Goal: Information Seeking & Learning: Compare options

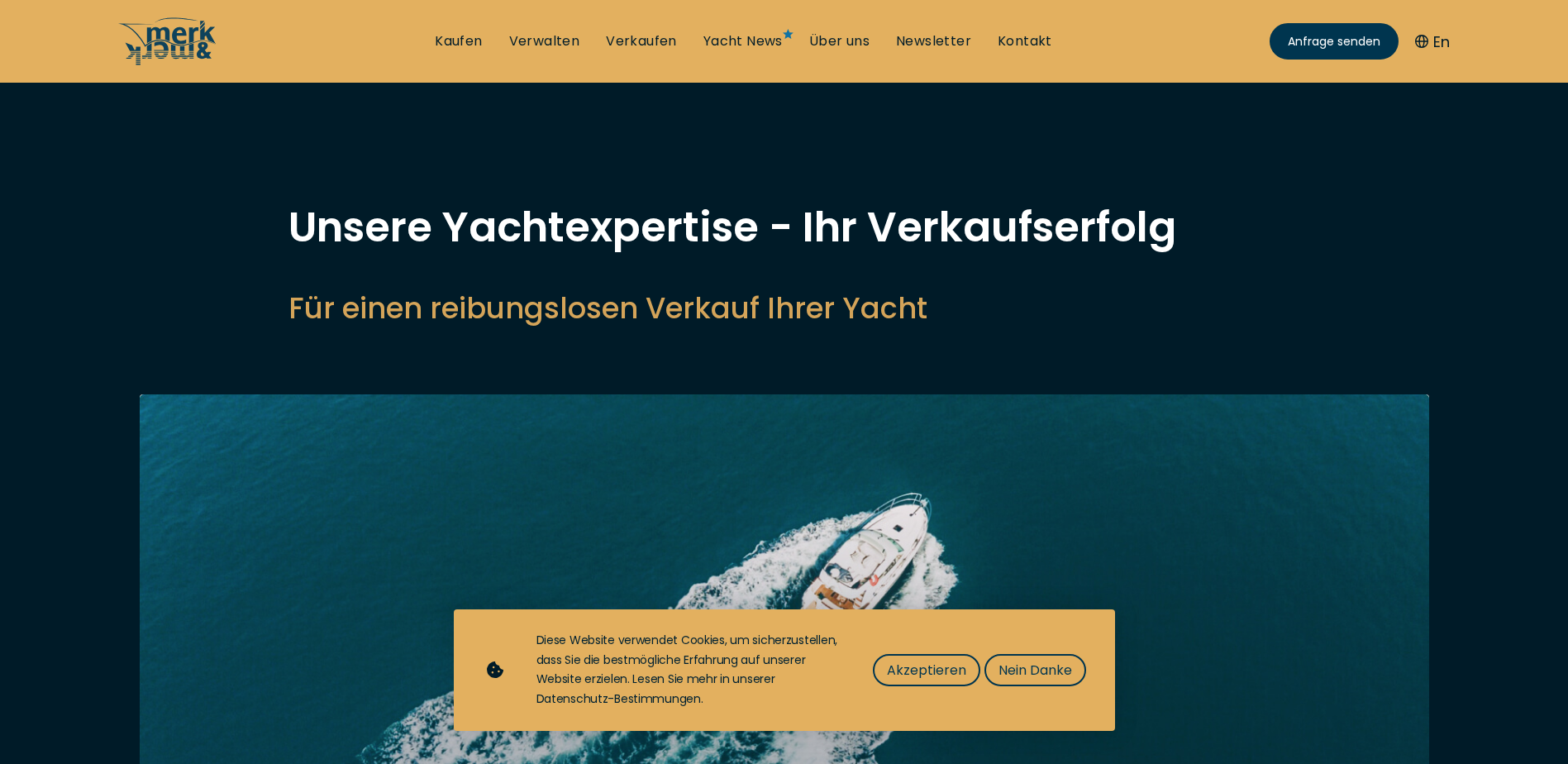
select select "sell"
click at [473, 41] on link "Kaufen" at bounding box center [458, 41] width 47 height 18
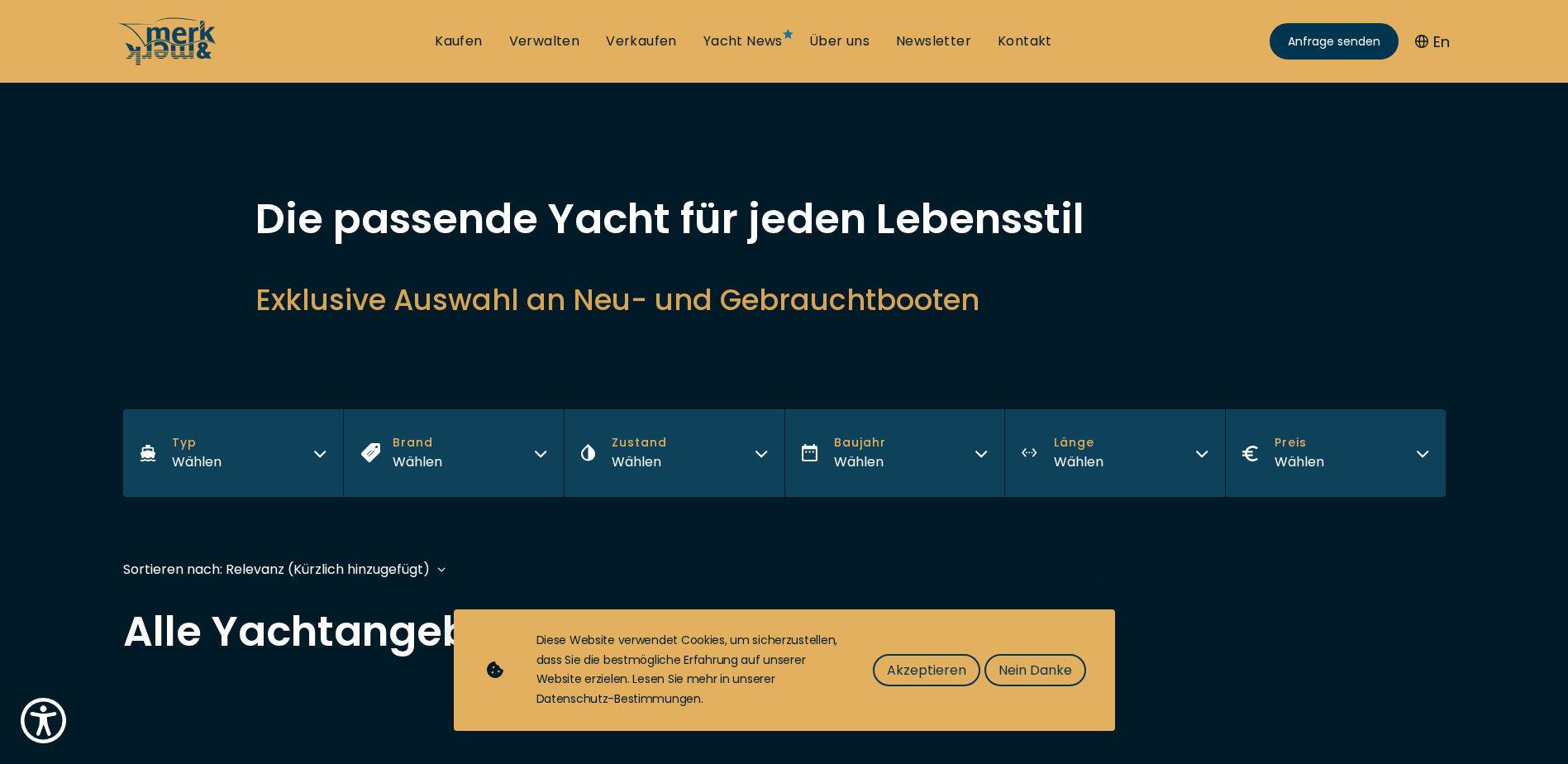
scroll to position [83, 0]
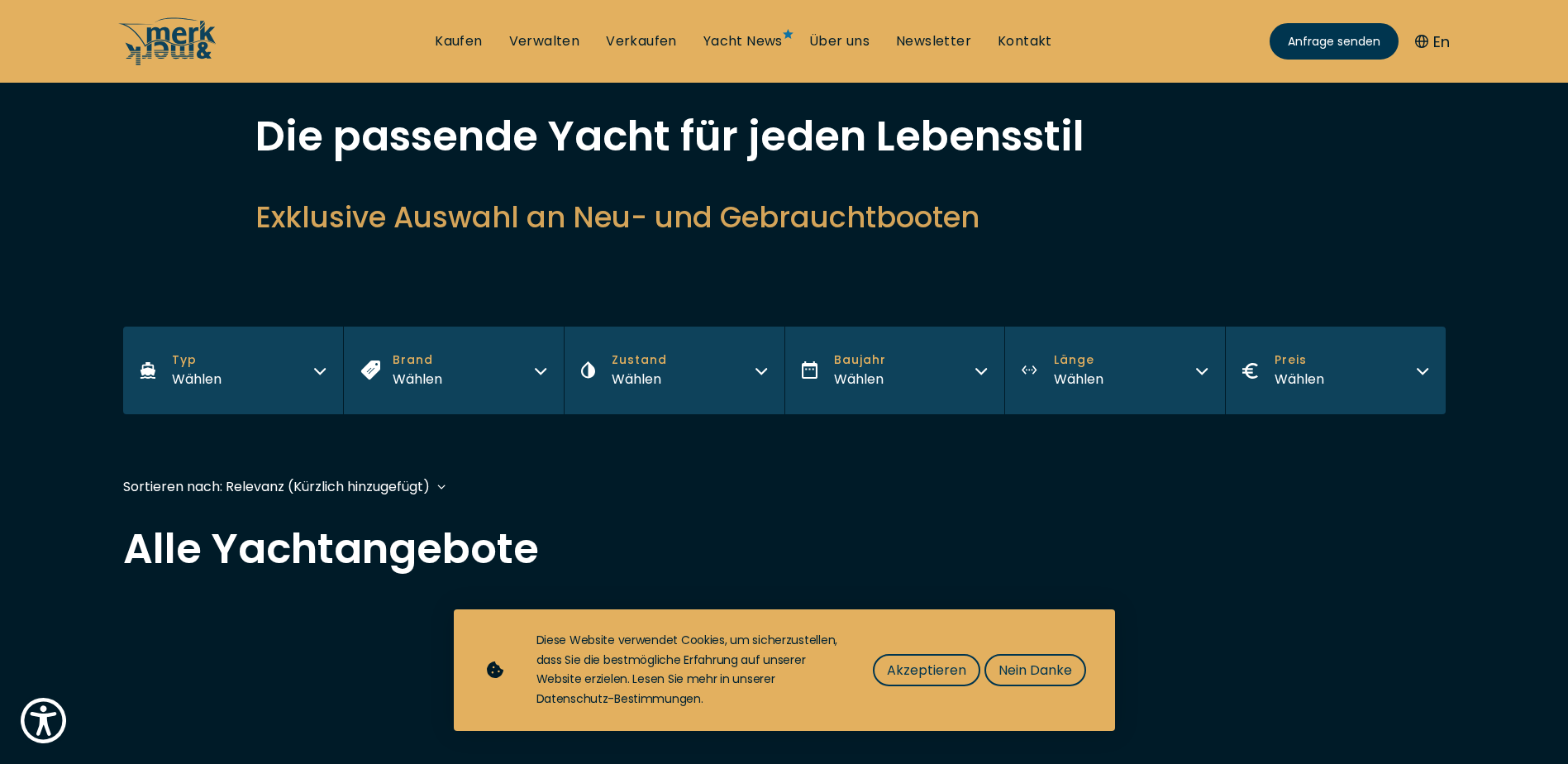
click at [320, 363] on icon "button" at bounding box center [320, 369] width 14 height 14
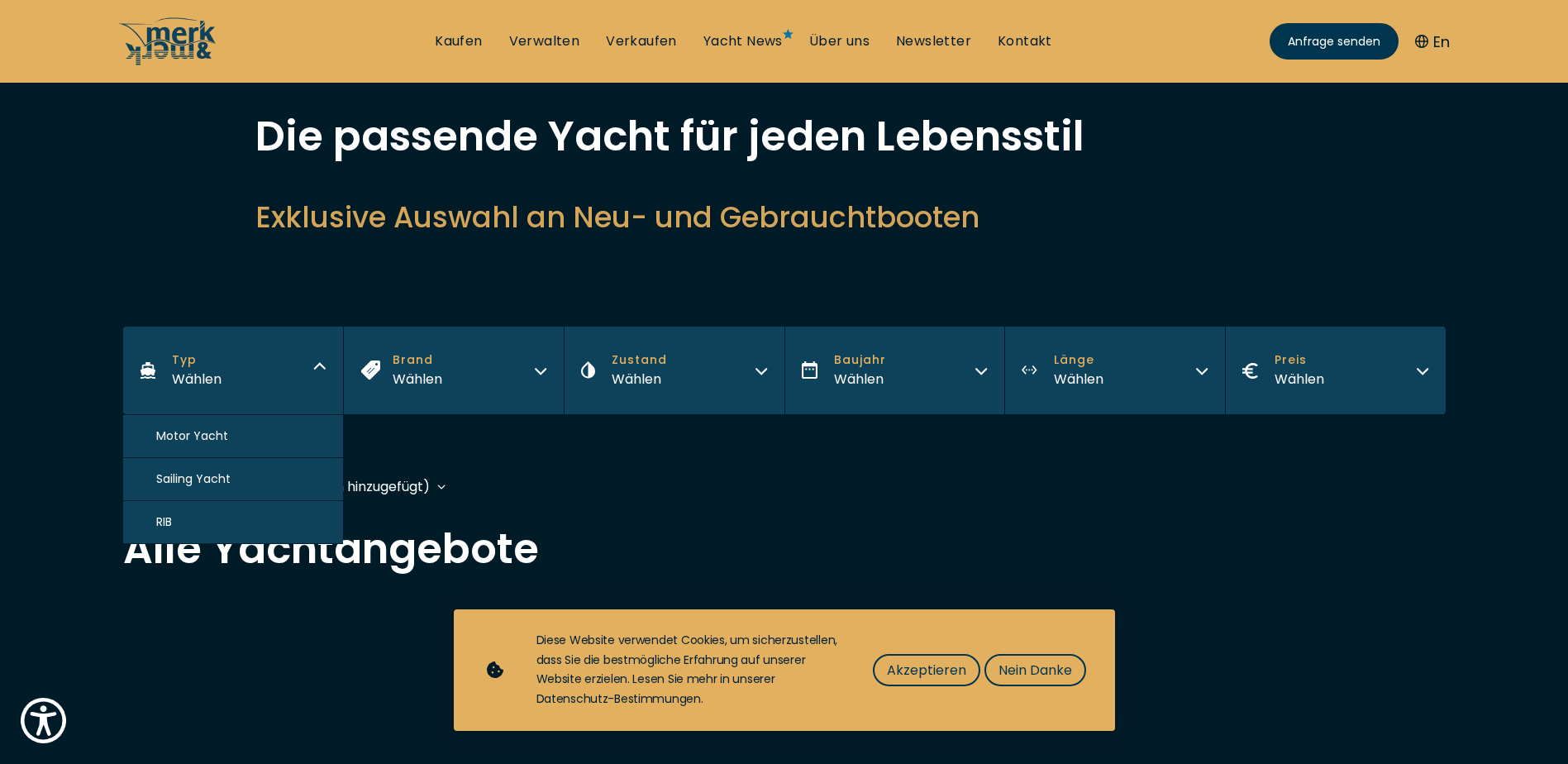
click at [240, 438] on button "Motor Yacht" at bounding box center [233, 437] width 221 height 43
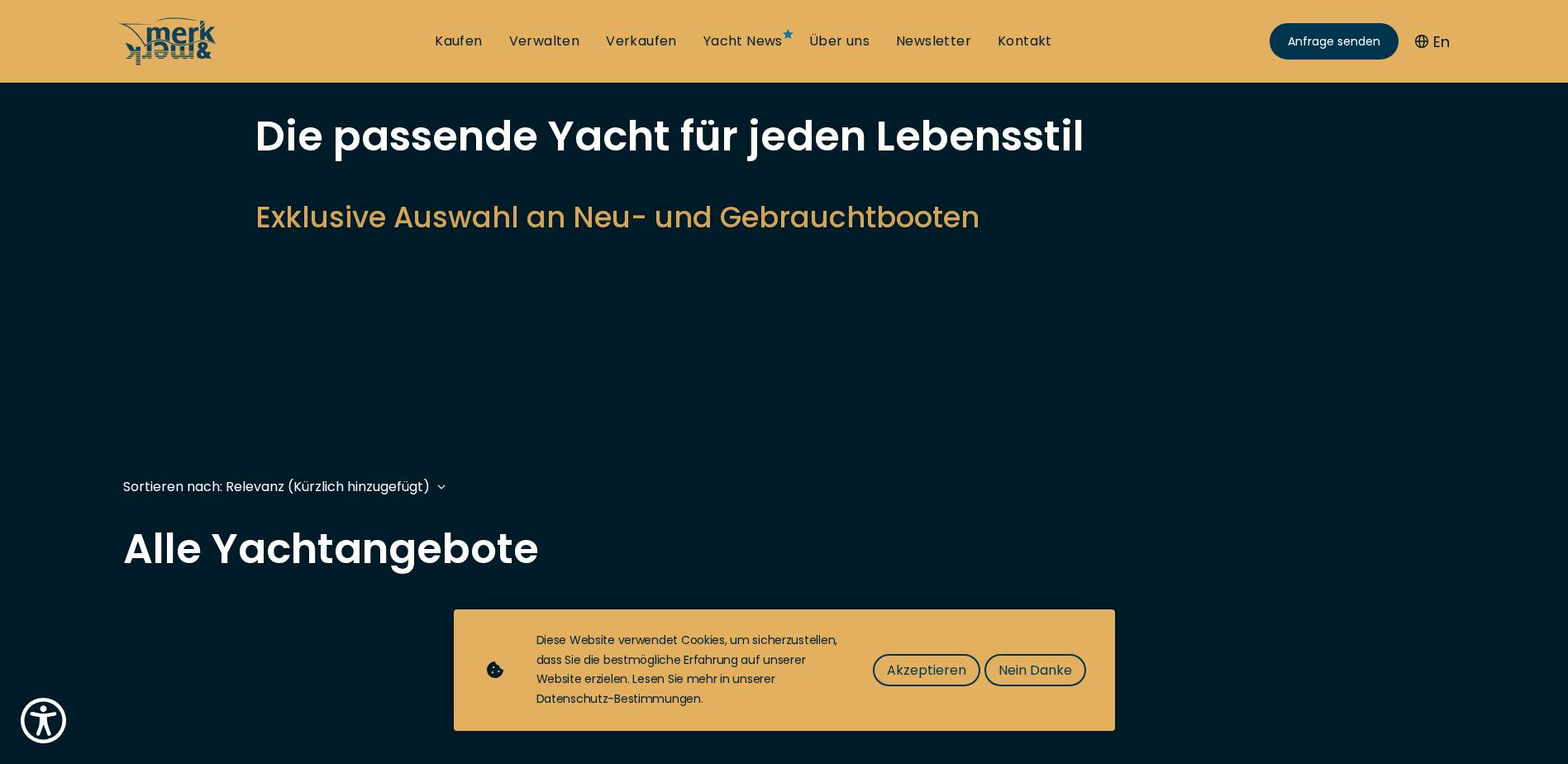
scroll to position [409, 0]
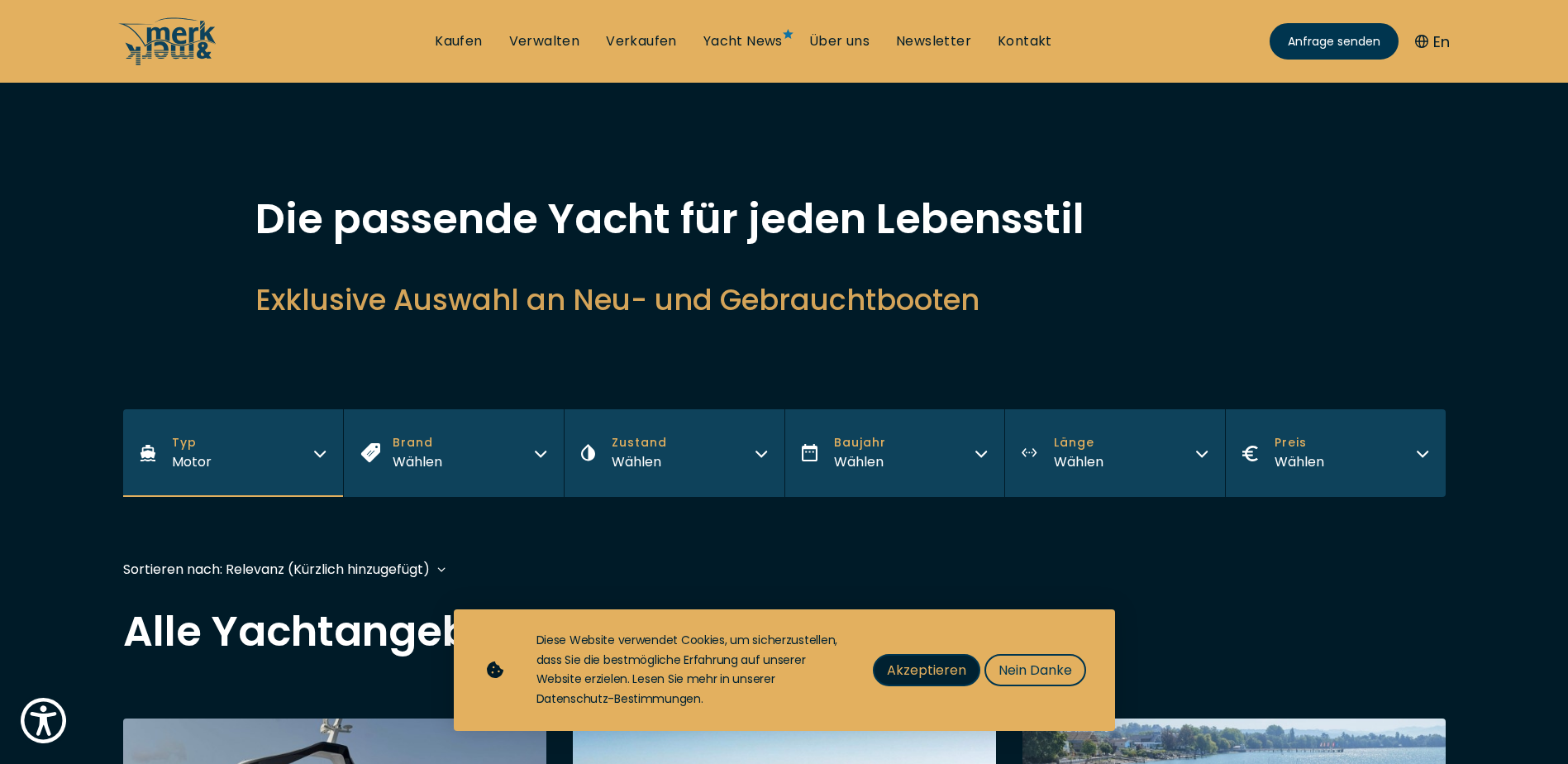
click at [939, 665] on span "Akzeptieren" at bounding box center [926, 670] width 79 height 20
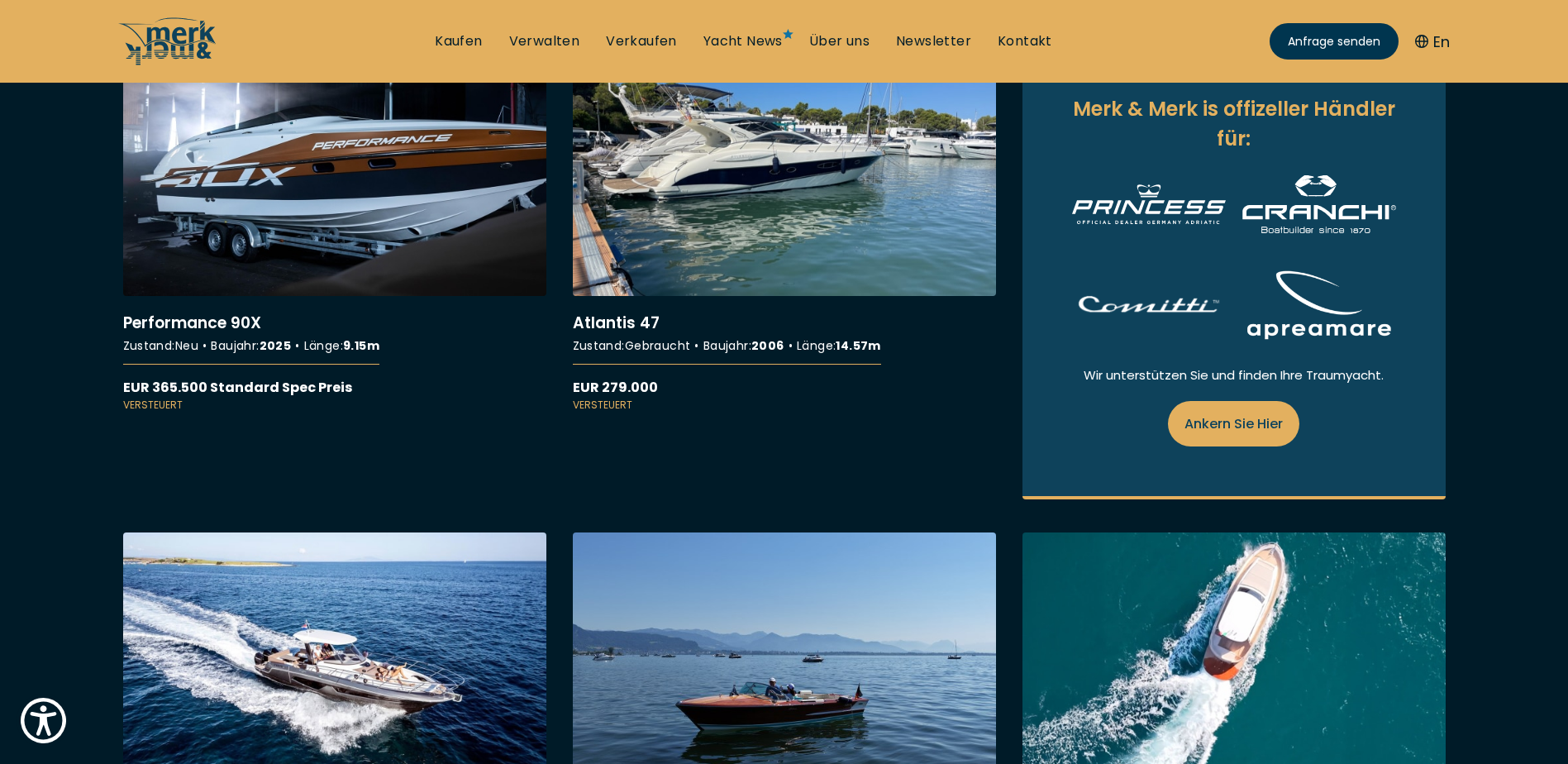
scroll to position [496, 0]
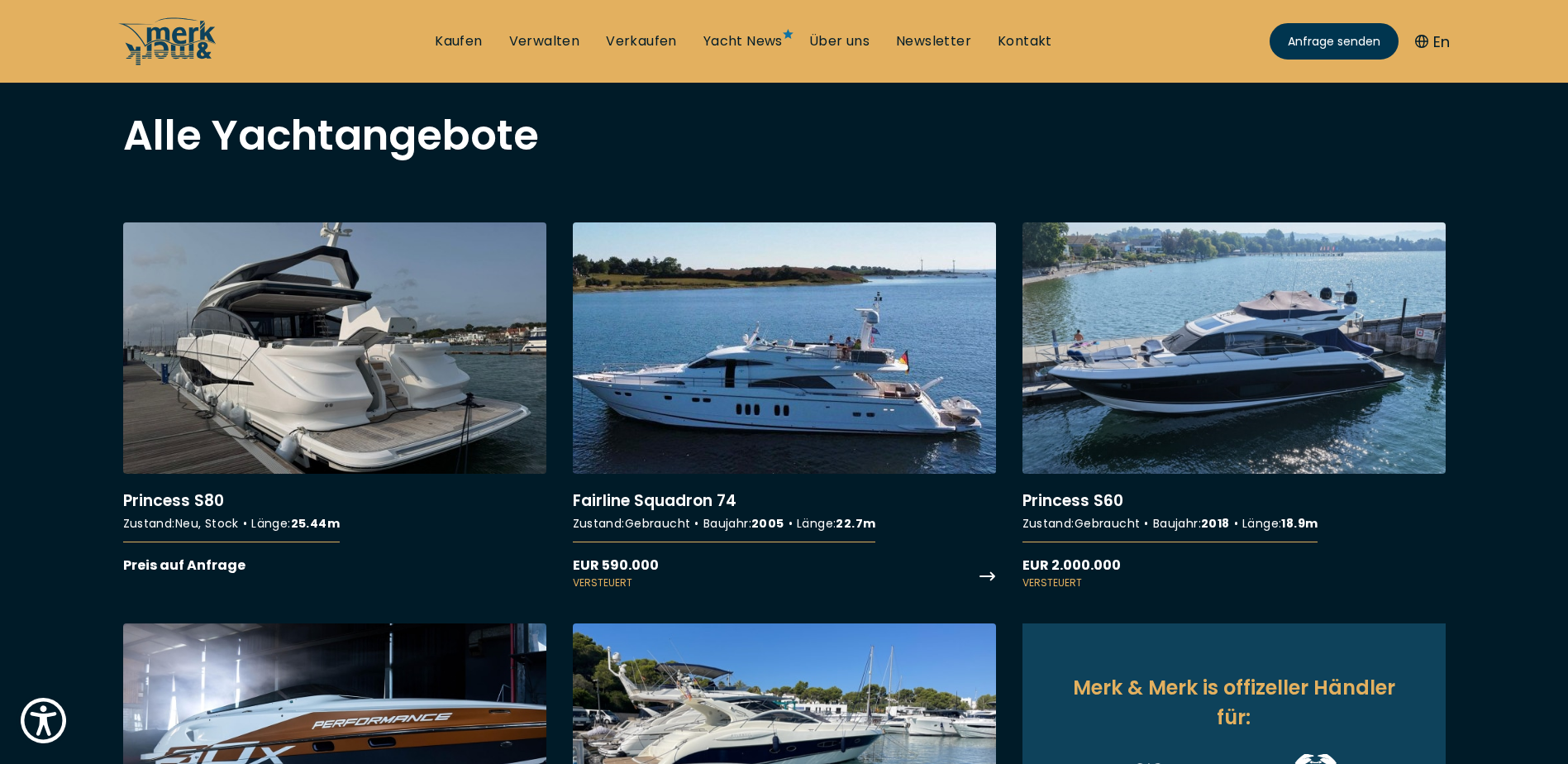
click at [740, 427] on link "More details about Fairline Squadron 74" at bounding box center [784, 407] width 424 height 368
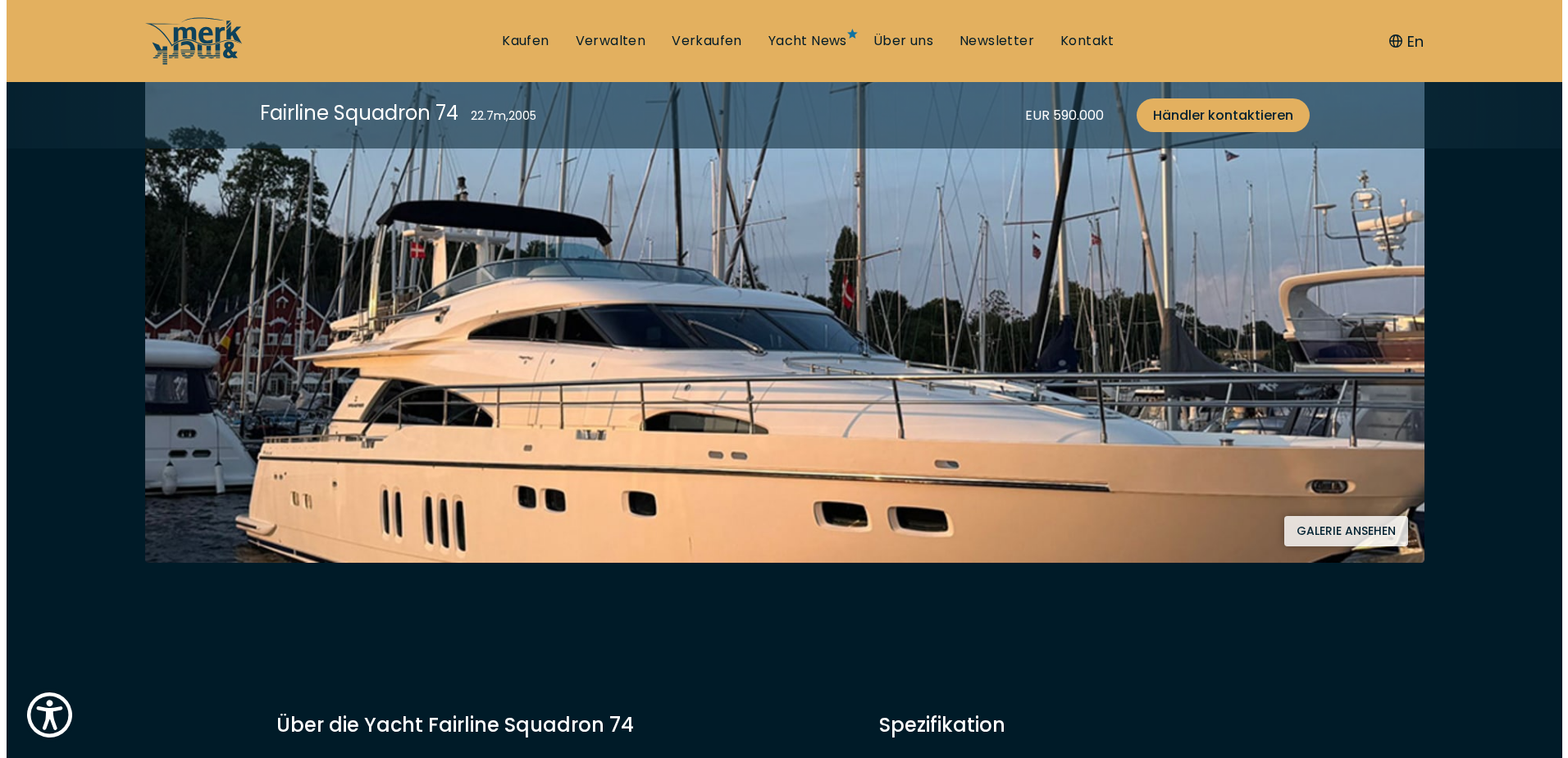
scroll to position [410, 0]
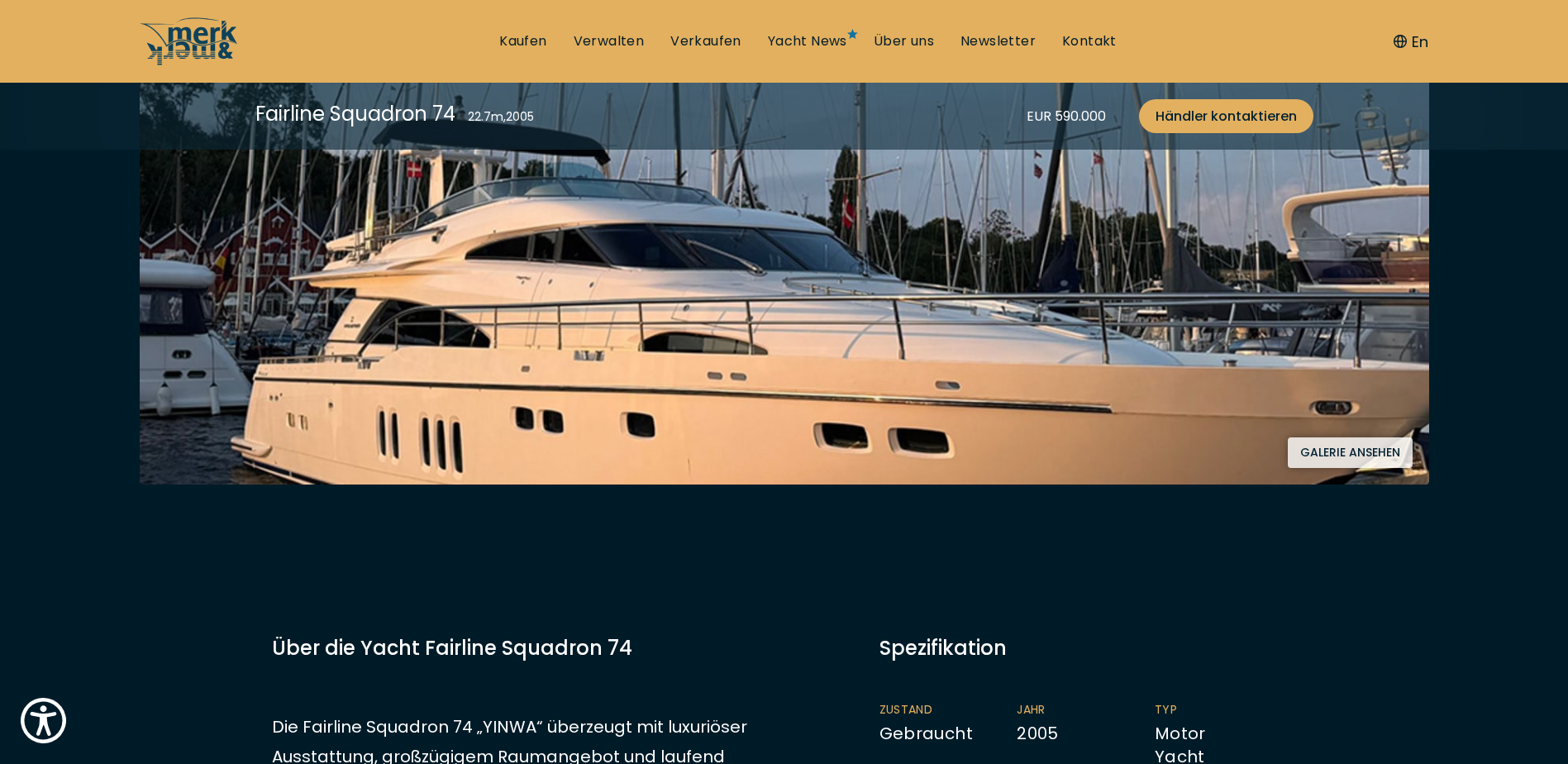
click at [1340, 451] on button "Galerie ansehen" at bounding box center [1350, 453] width 124 height 31
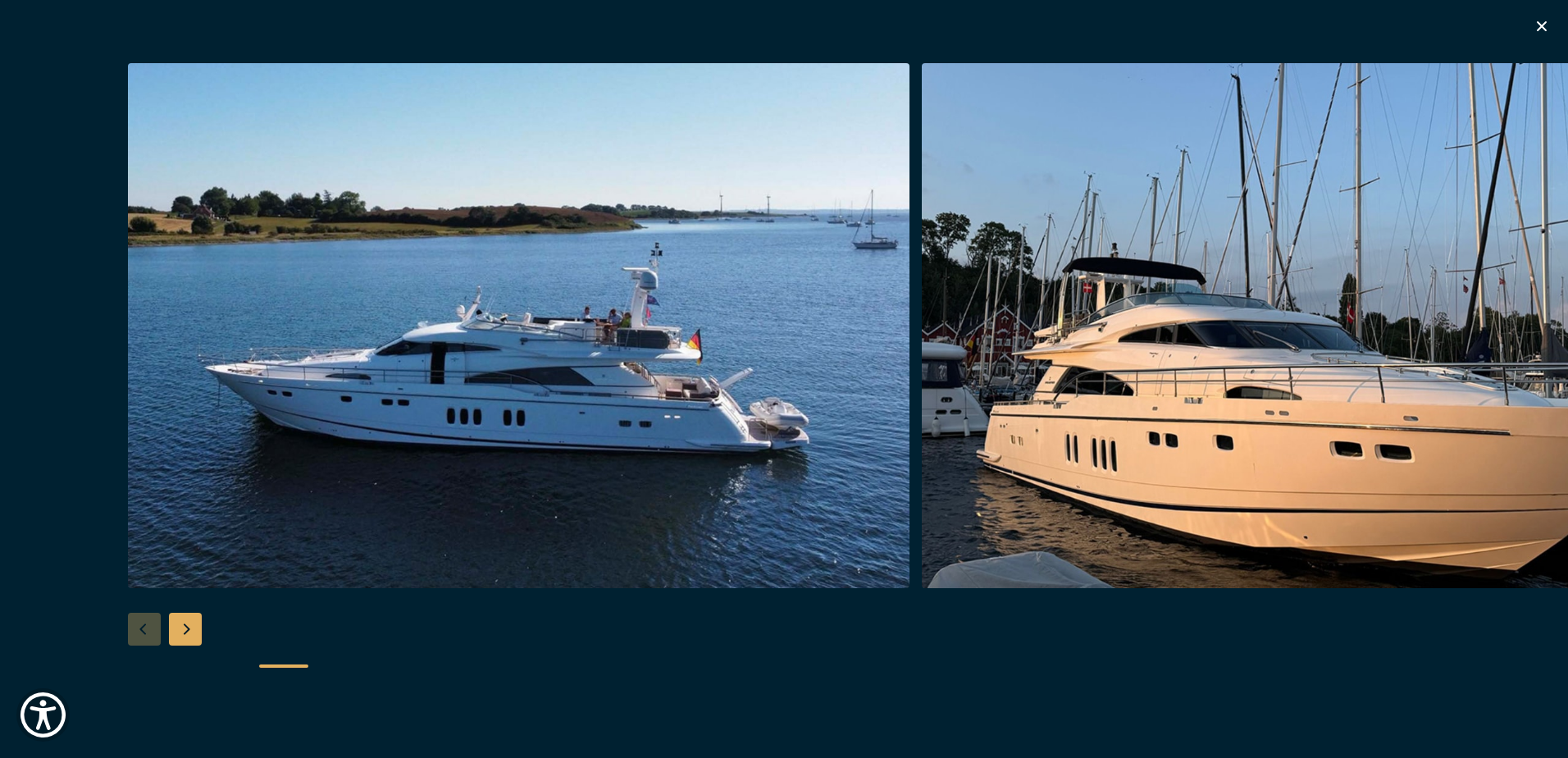
click at [200, 639] on div "Next slide" at bounding box center [185, 629] width 33 height 33
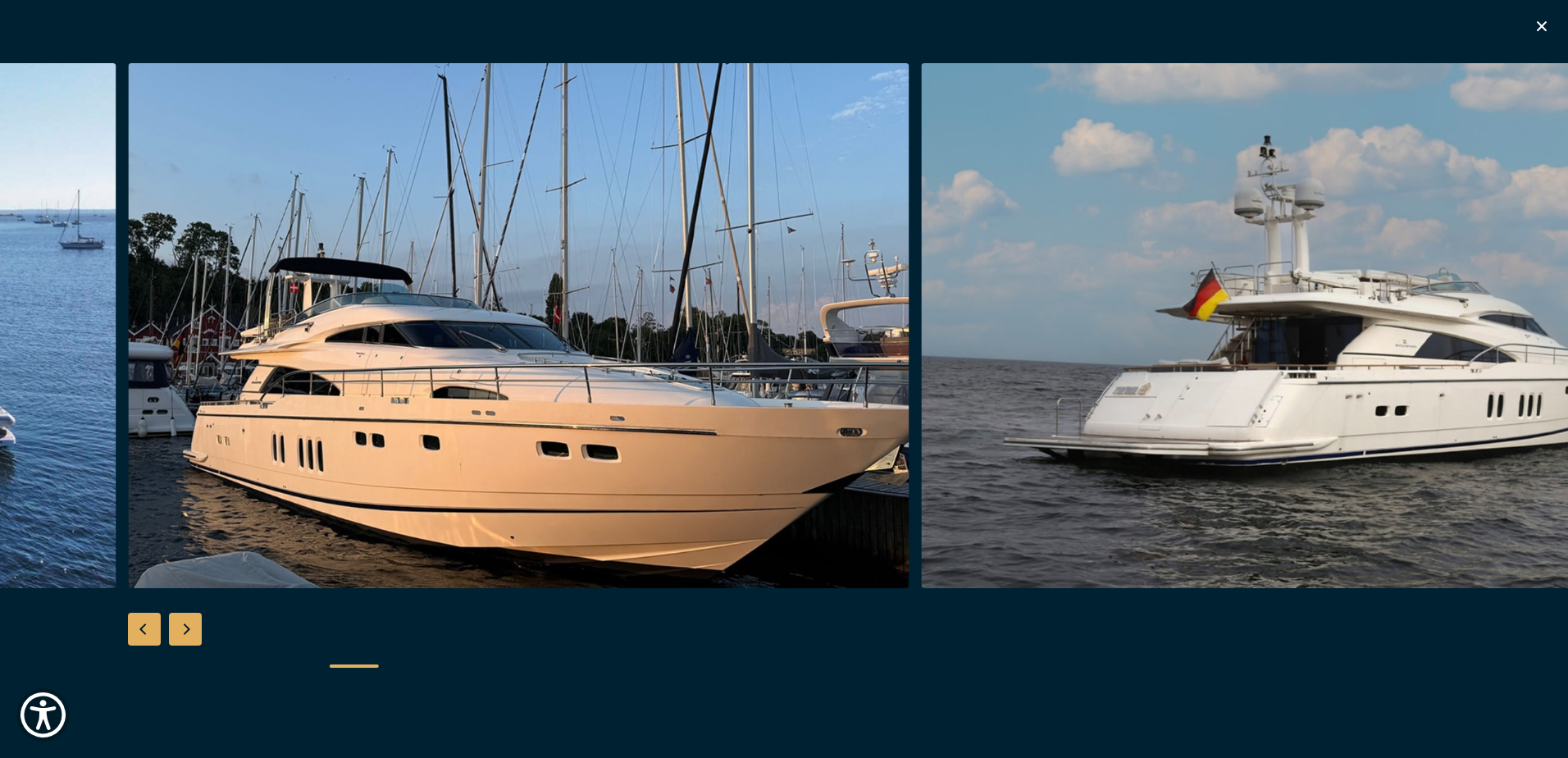
click at [200, 639] on div "Next slide" at bounding box center [185, 629] width 33 height 33
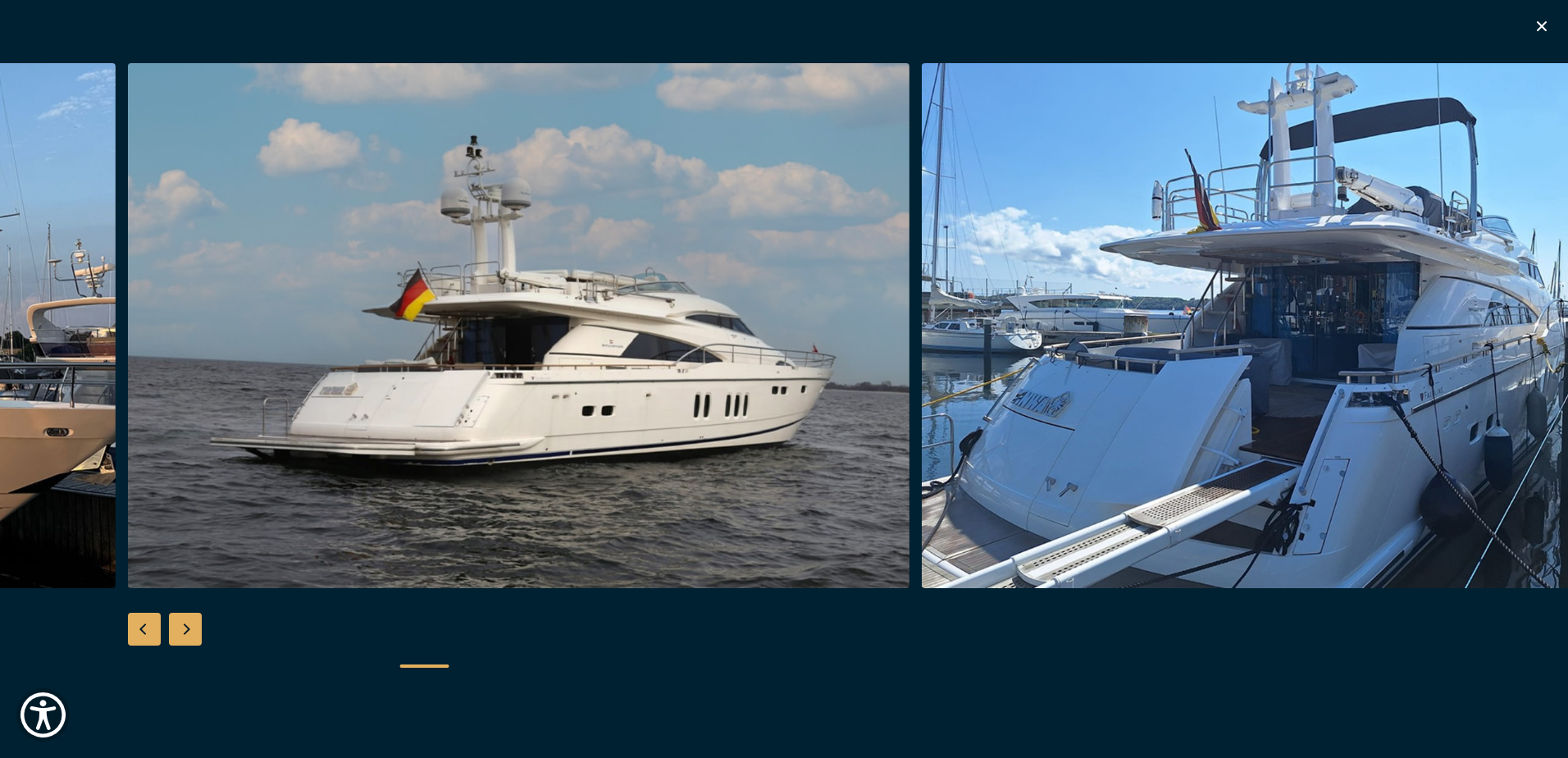
click at [200, 637] on div "Next slide" at bounding box center [185, 629] width 33 height 33
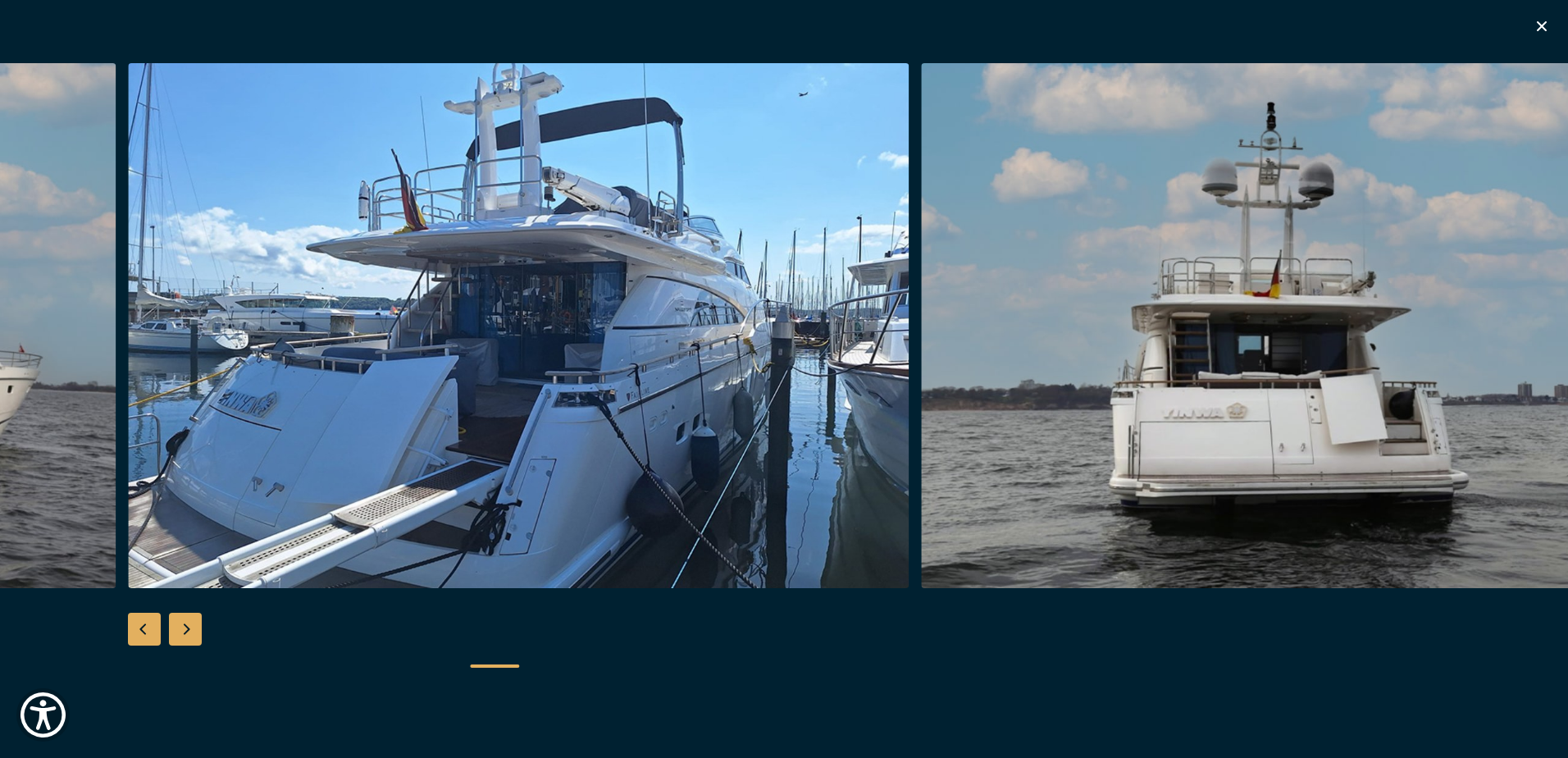
click at [200, 637] on div "Next slide" at bounding box center [185, 629] width 33 height 33
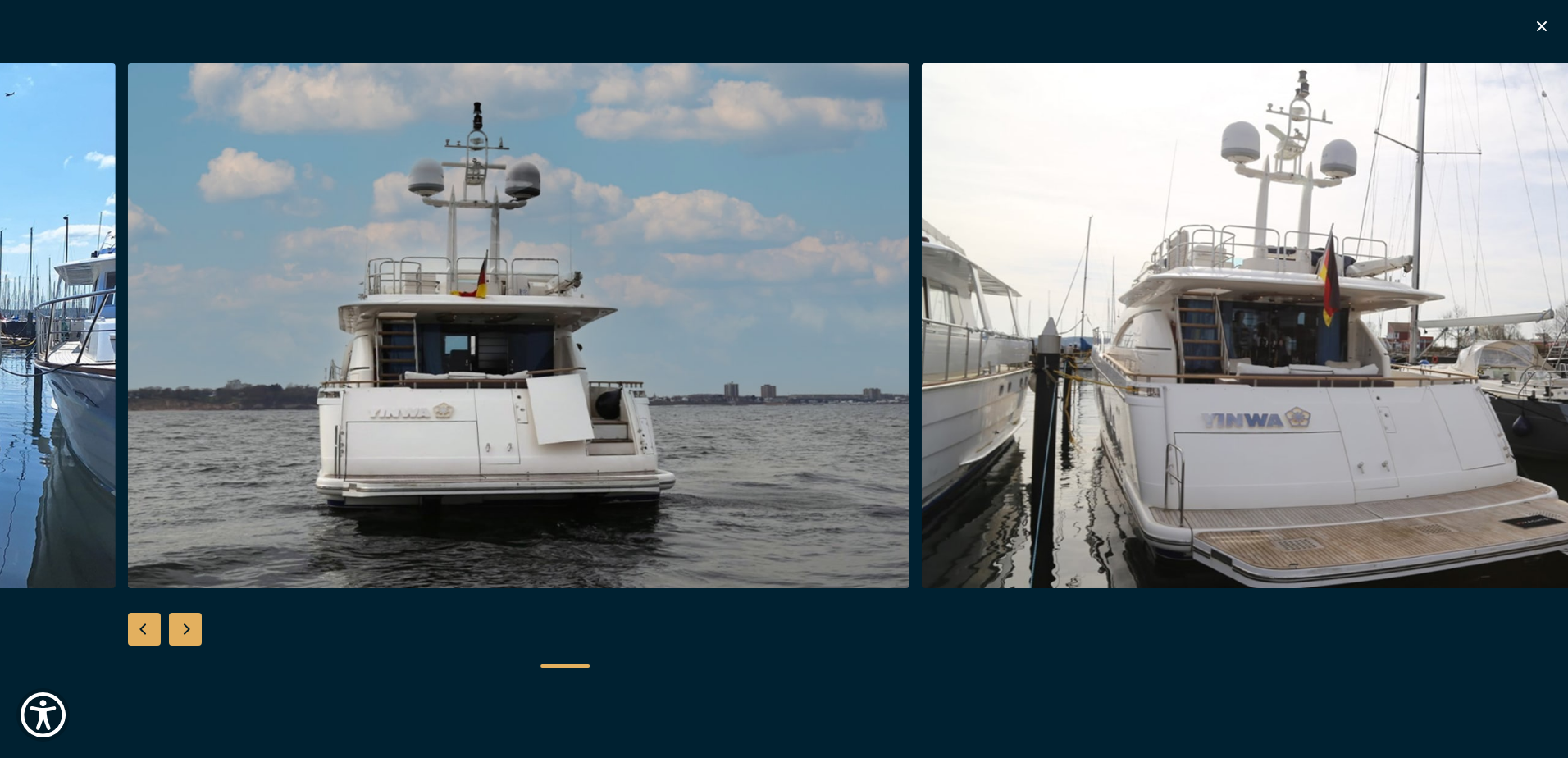
click at [200, 637] on div "Next slide" at bounding box center [185, 629] width 33 height 33
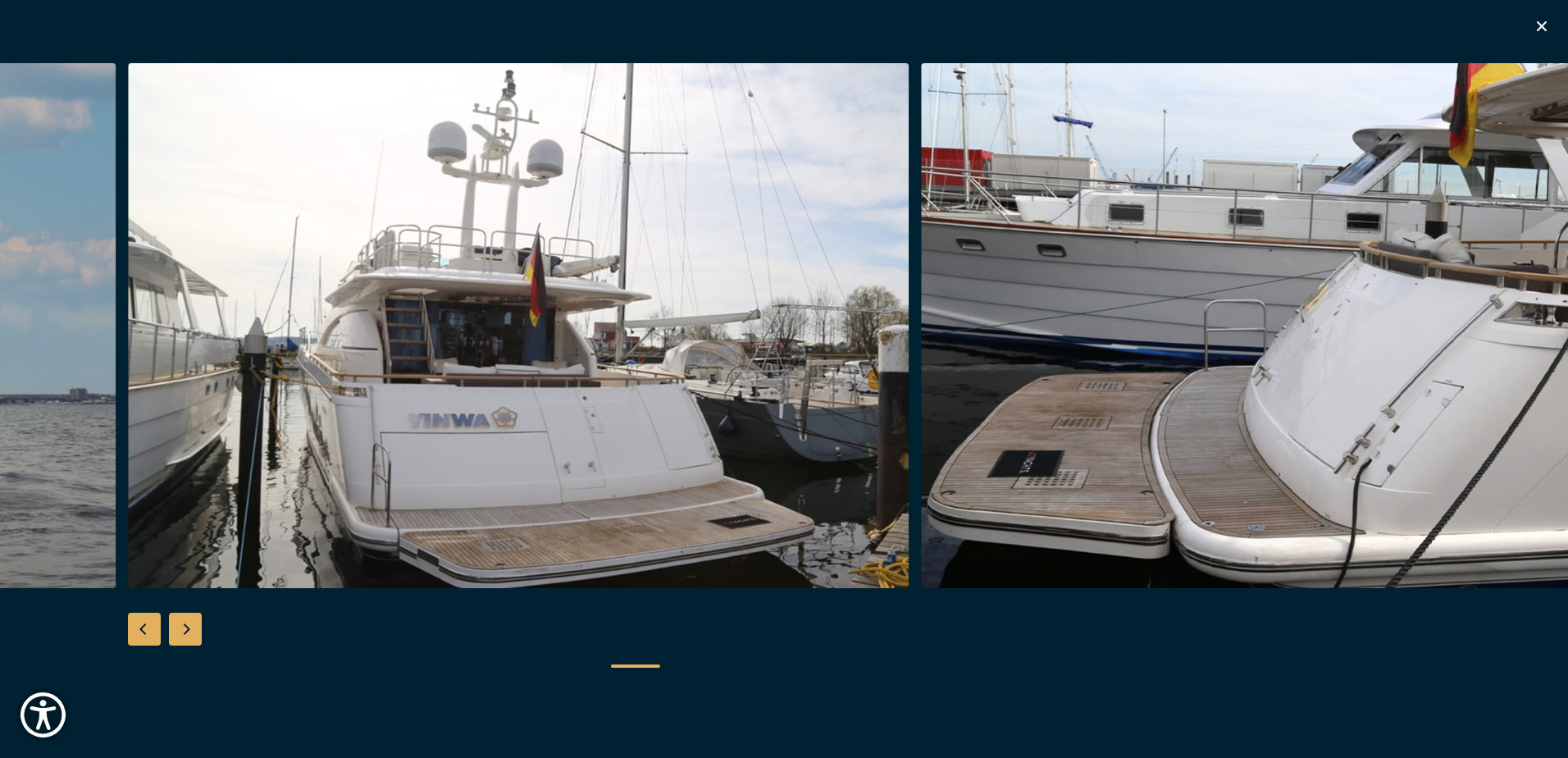
click at [200, 637] on div "Next slide" at bounding box center [185, 629] width 33 height 33
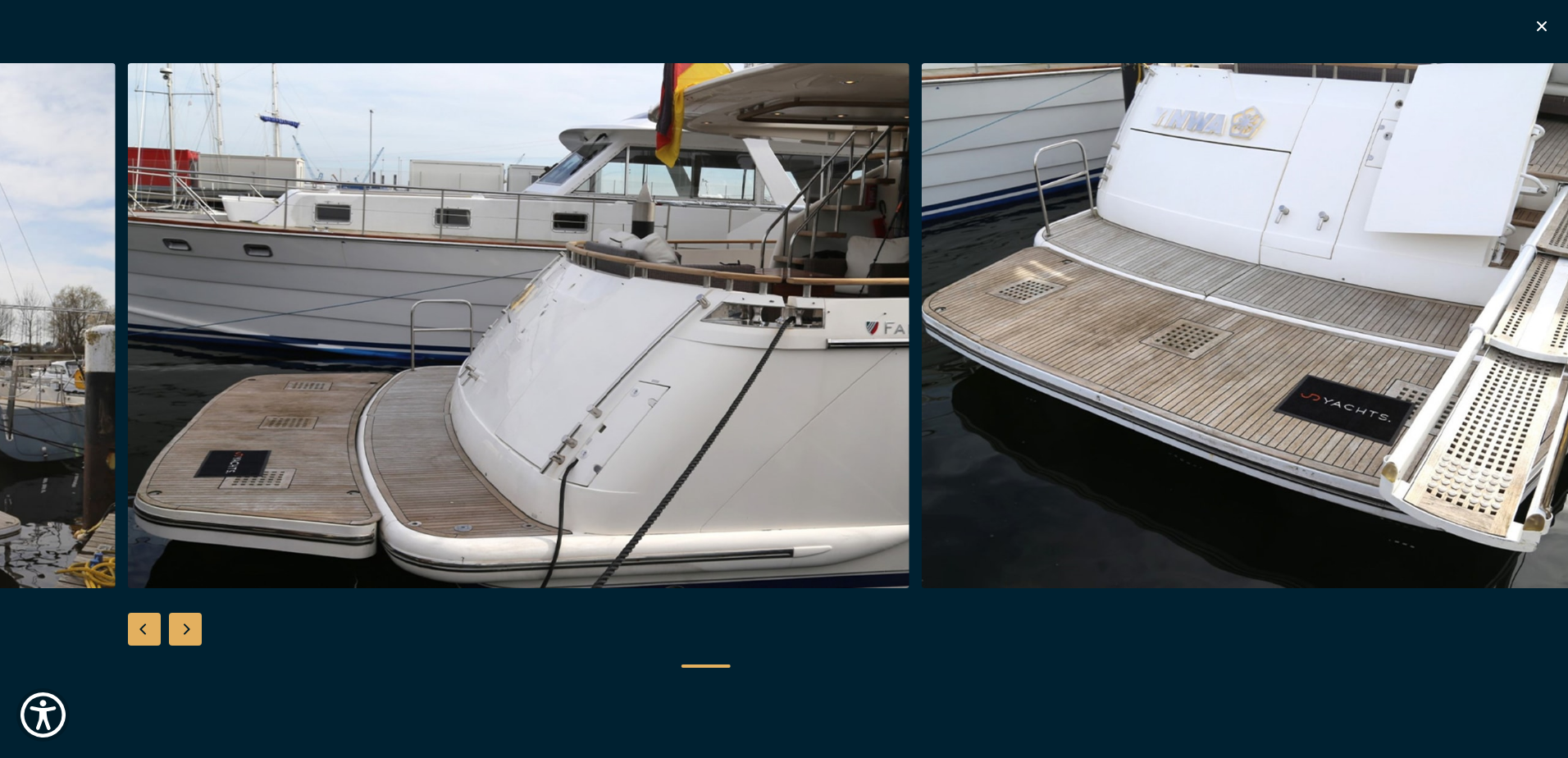
click at [200, 637] on div "Next slide" at bounding box center [185, 629] width 33 height 33
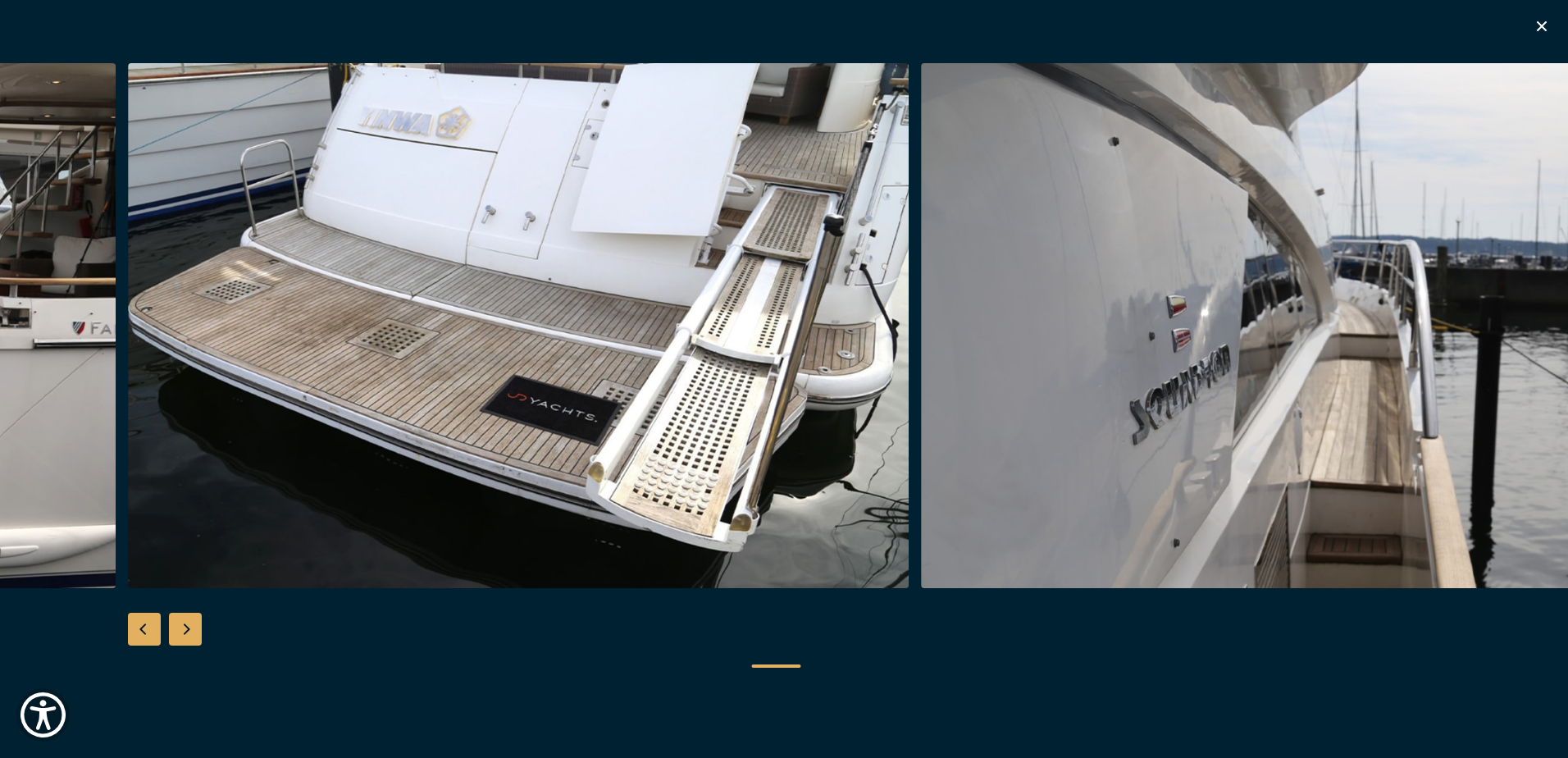
click at [200, 637] on div "Next slide" at bounding box center [185, 629] width 33 height 33
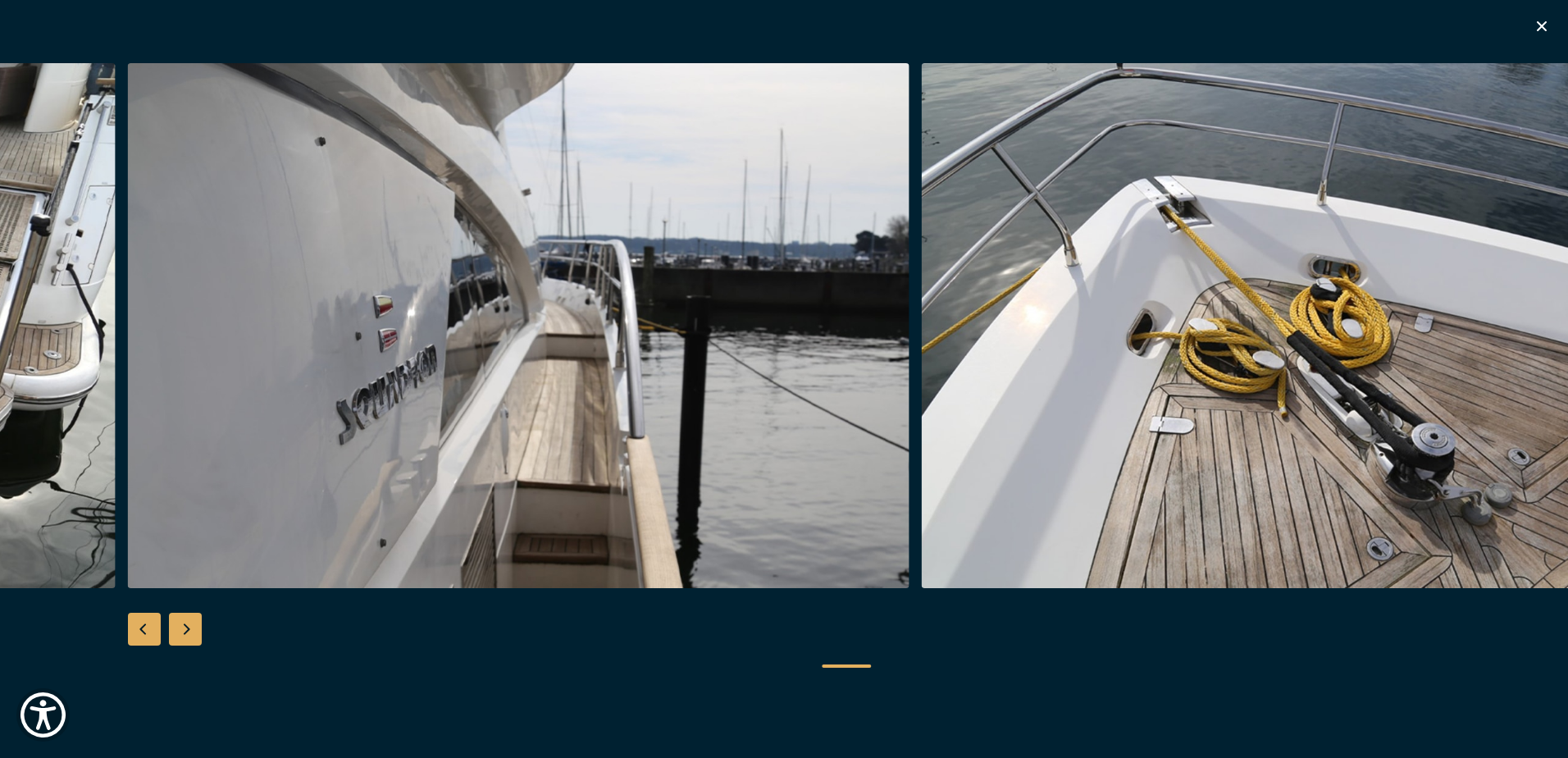
click at [200, 637] on div "Next slide" at bounding box center [185, 629] width 33 height 33
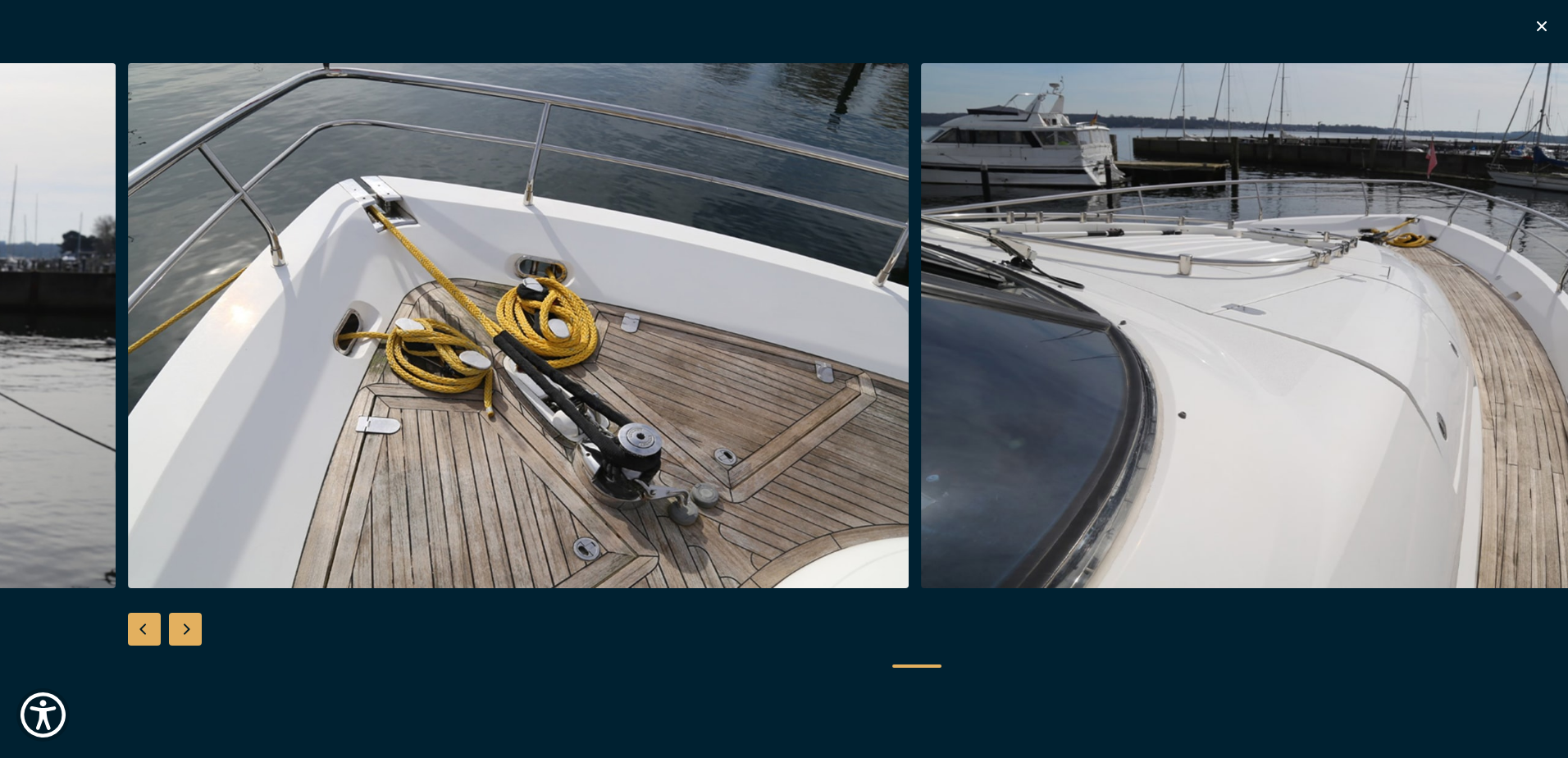
click at [200, 637] on div "Next slide" at bounding box center [185, 629] width 33 height 33
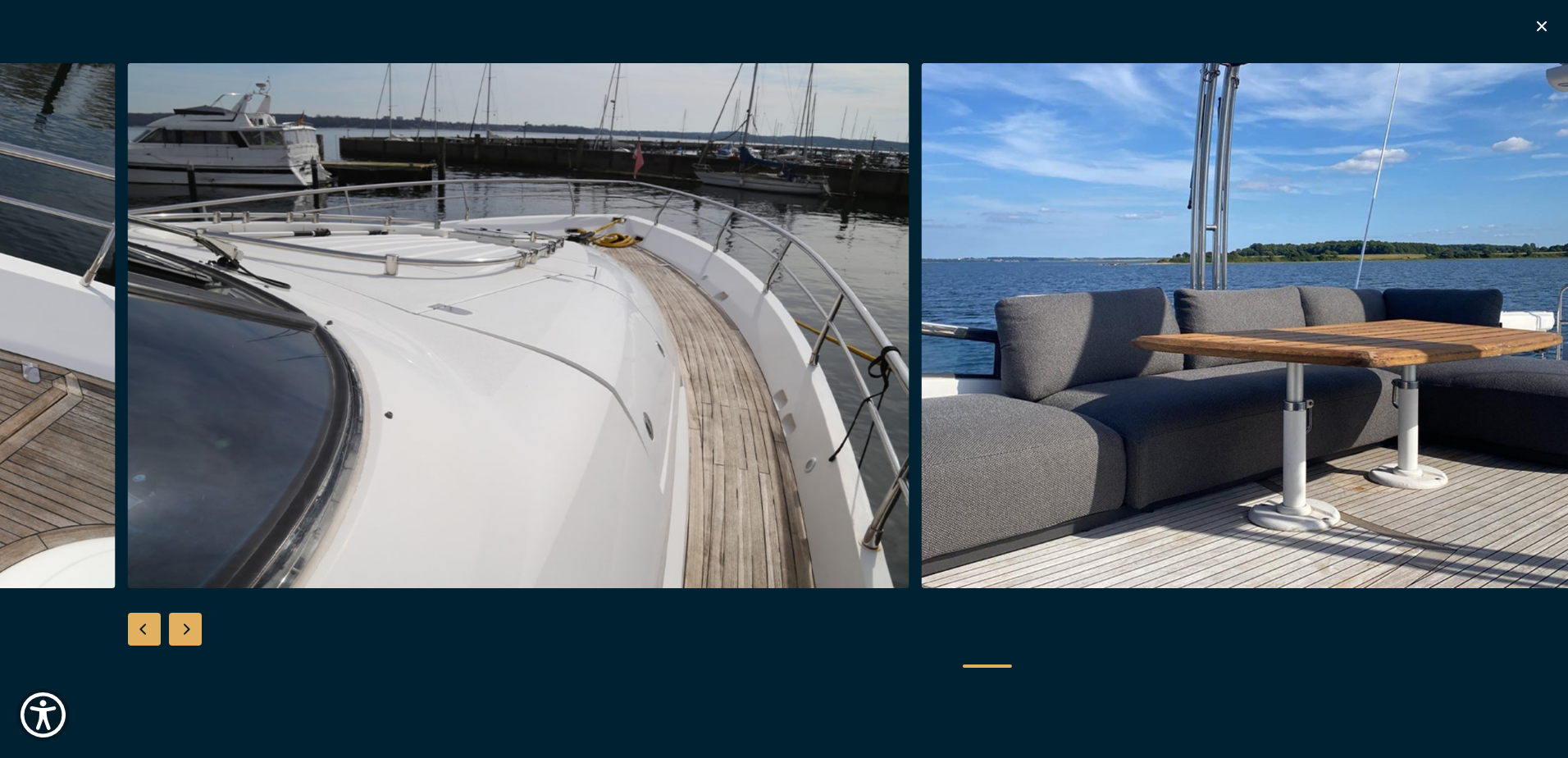
click at [200, 637] on div "Next slide" at bounding box center [185, 629] width 33 height 33
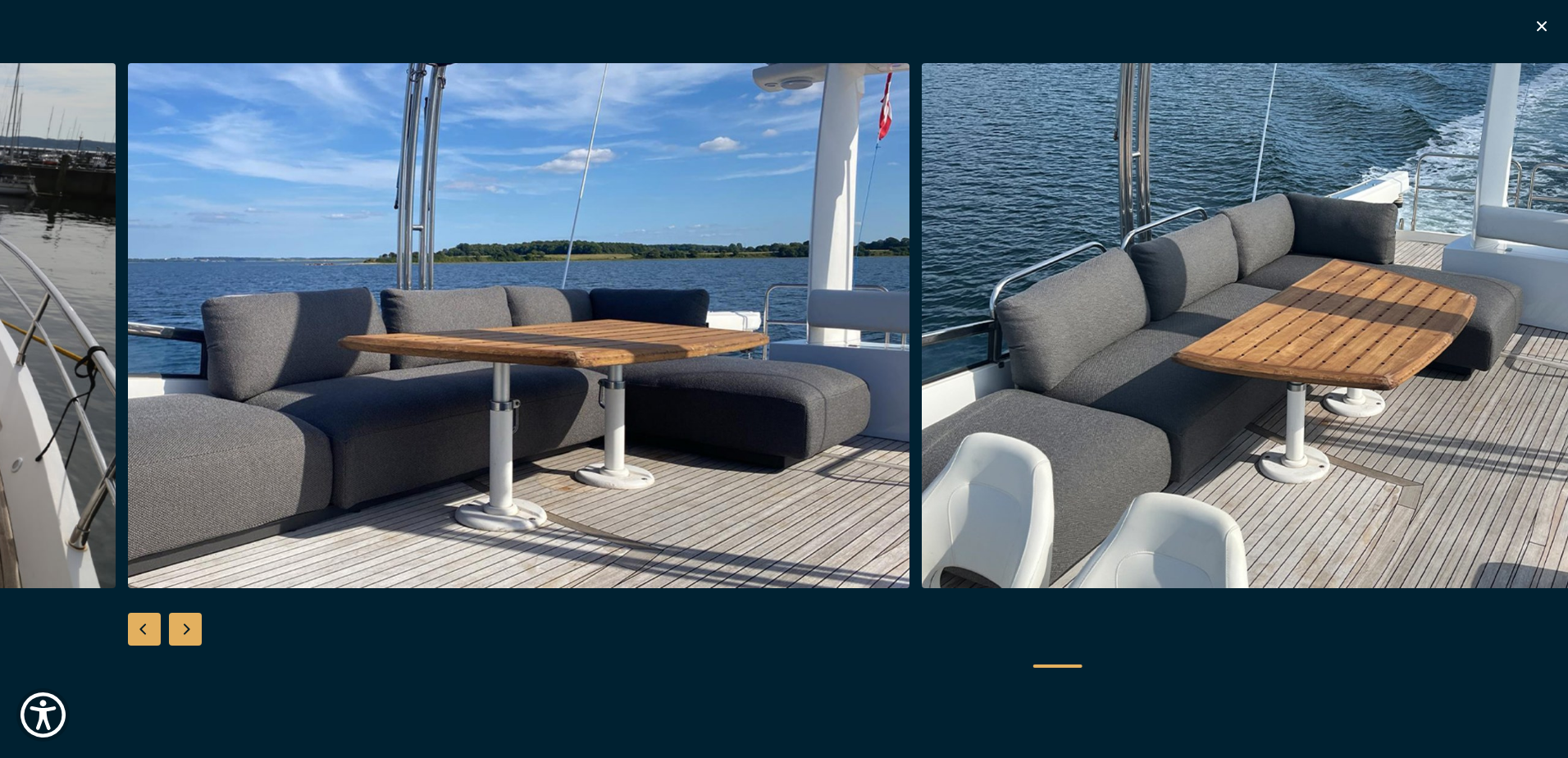
click at [200, 637] on div "Next slide" at bounding box center [185, 629] width 33 height 33
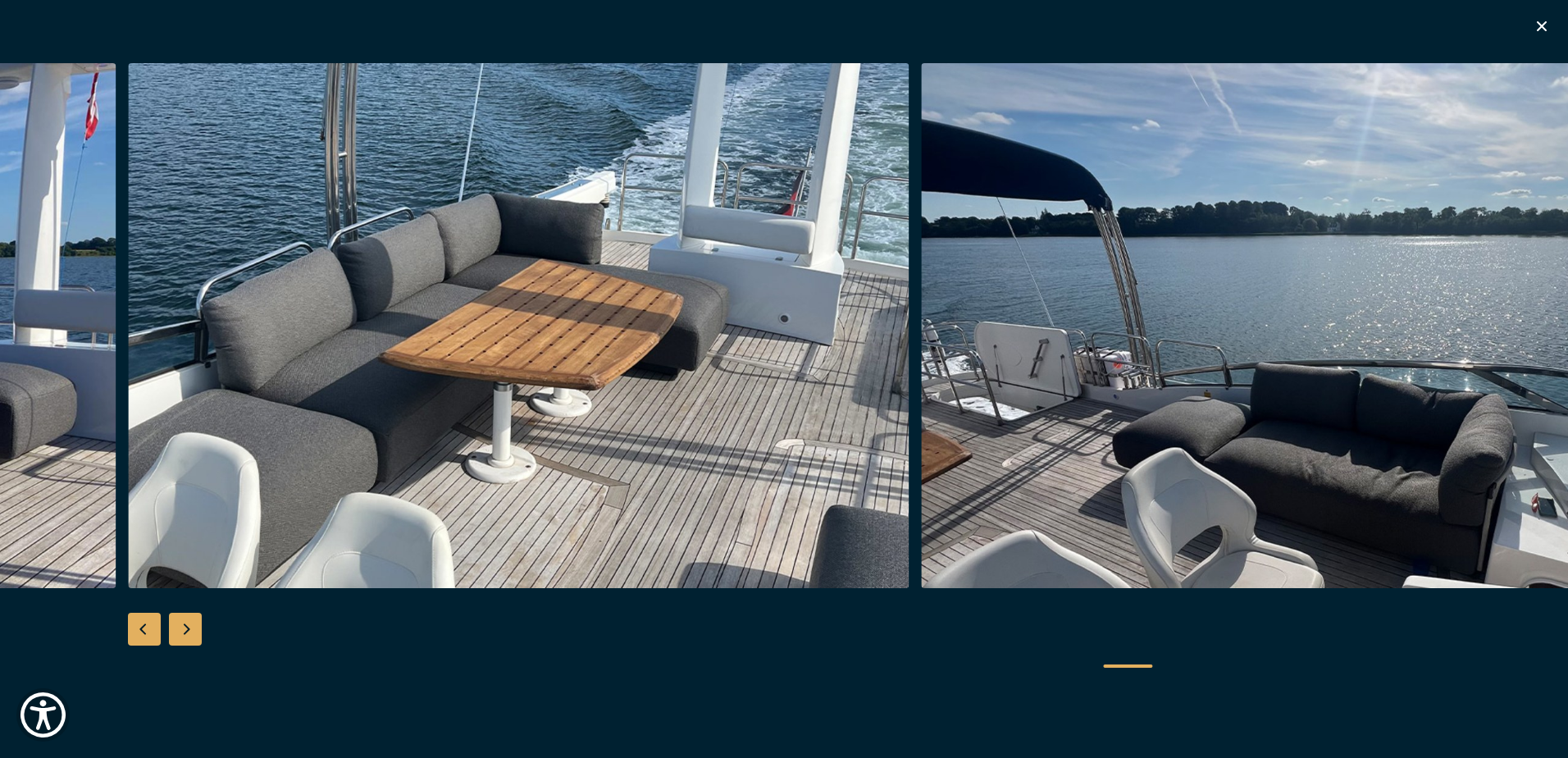
click at [200, 637] on div "Next slide" at bounding box center [185, 629] width 33 height 33
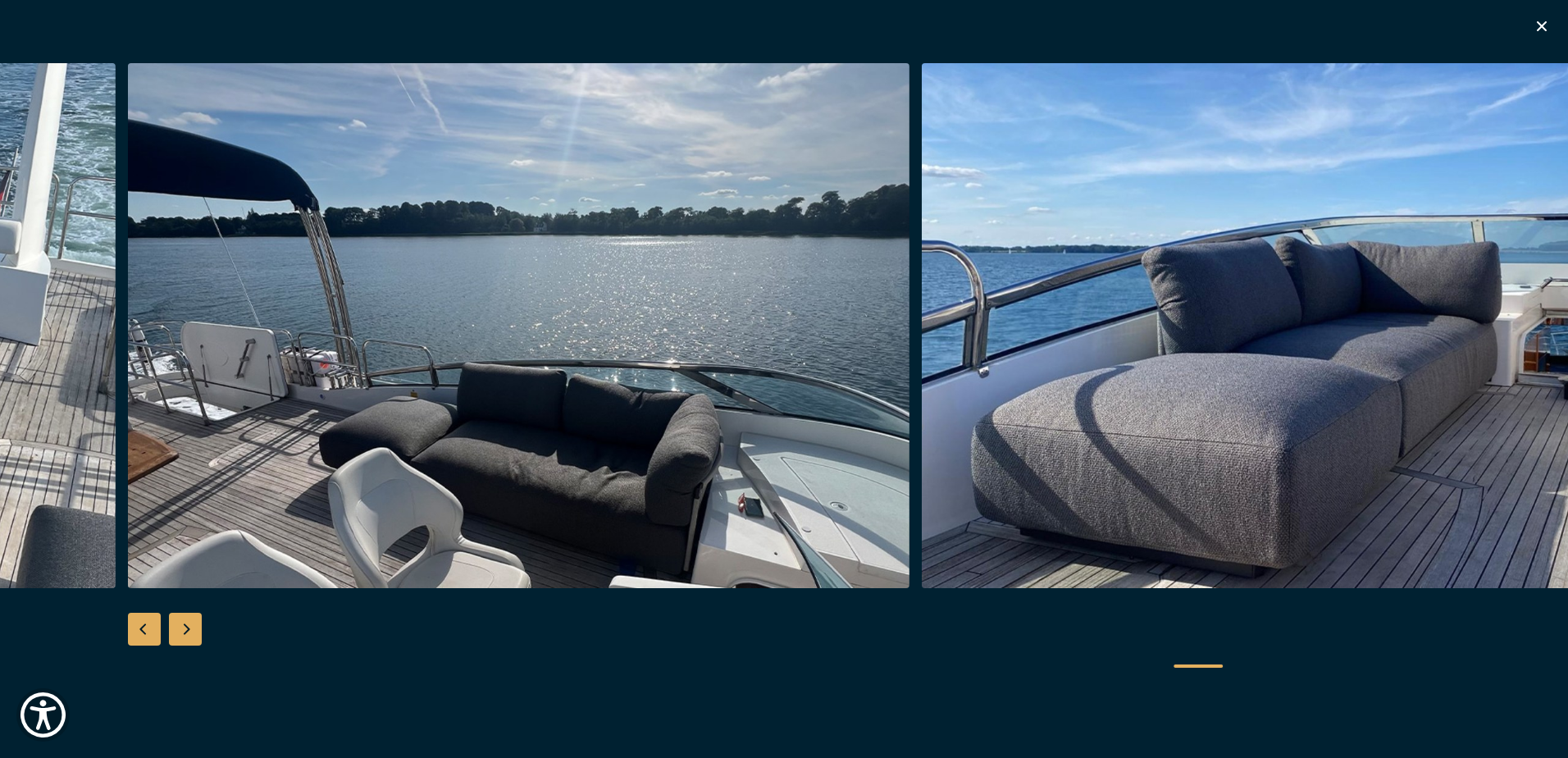
click at [200, 637] on div "Next slide" at bounding box center [185, 629] width 33 height 33
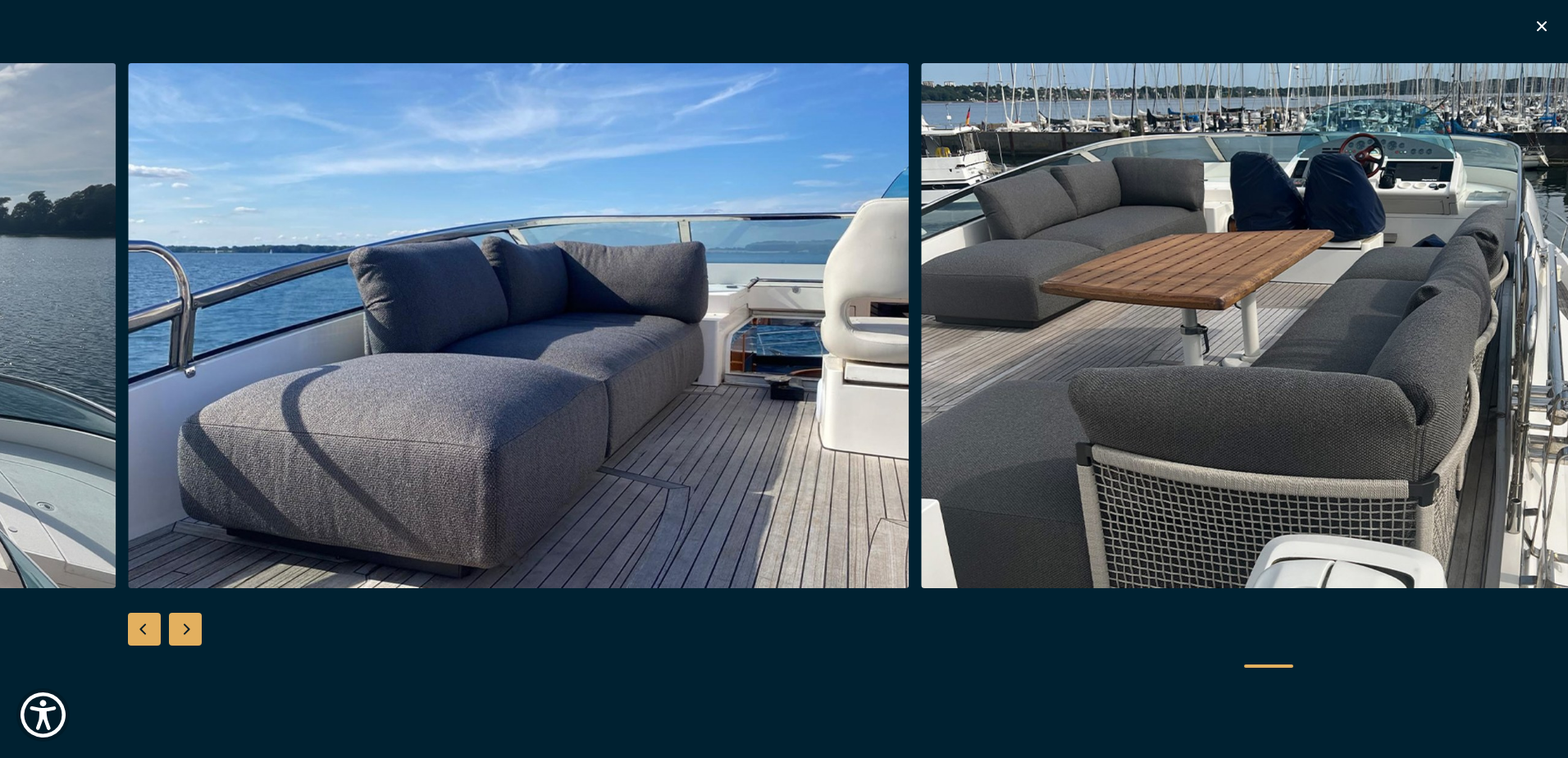
click at [200, 637] on div "Next slide" at bounding box center [185, 629] width 33 height 33
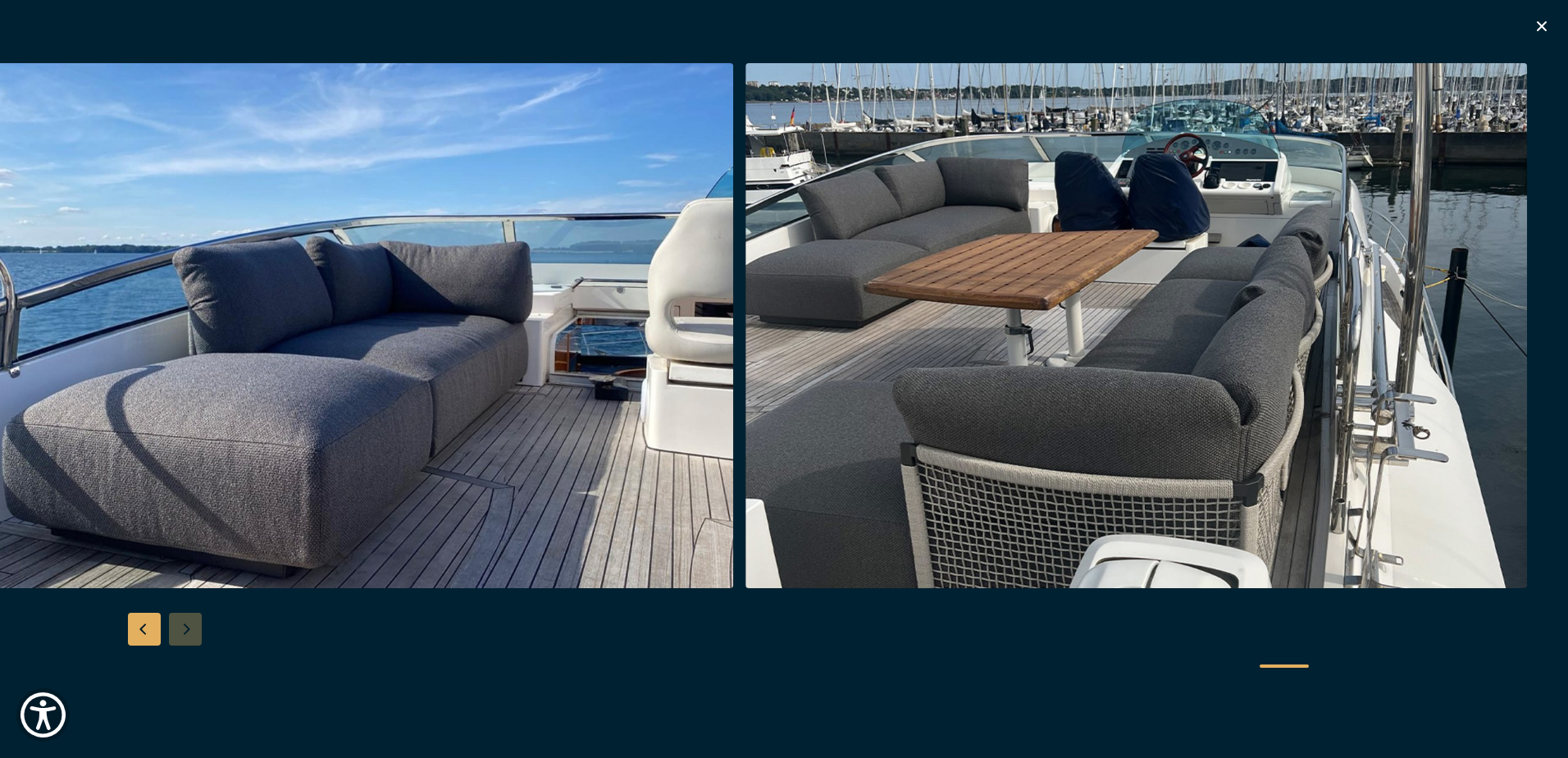
click at [200, 637] on div at bounding box center [784, 379] width 1568 height 632
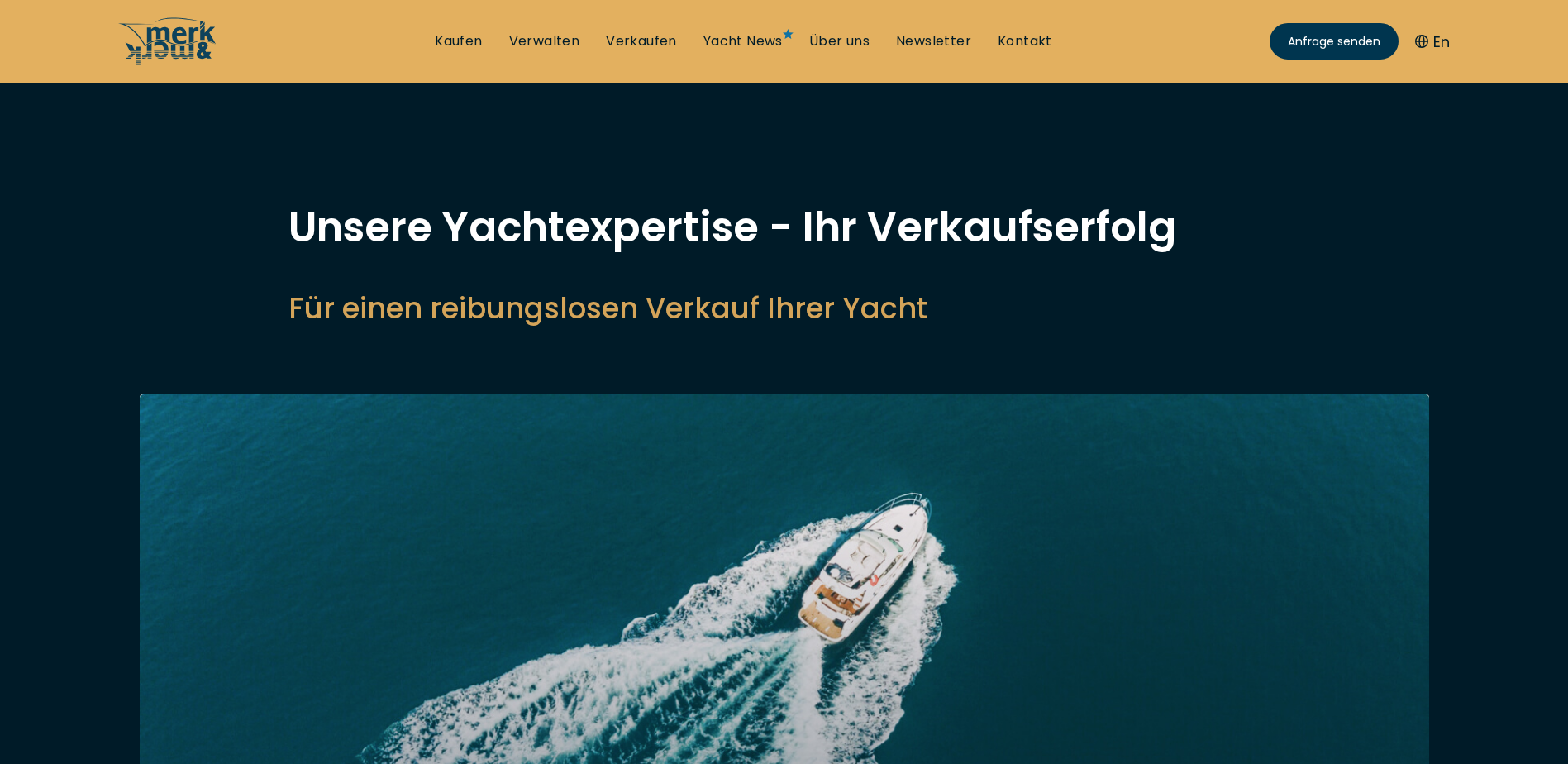
select select "sell"
click at [479, 40] on link "Kaufen" at bounding box center [458, 41] width 47 height 18
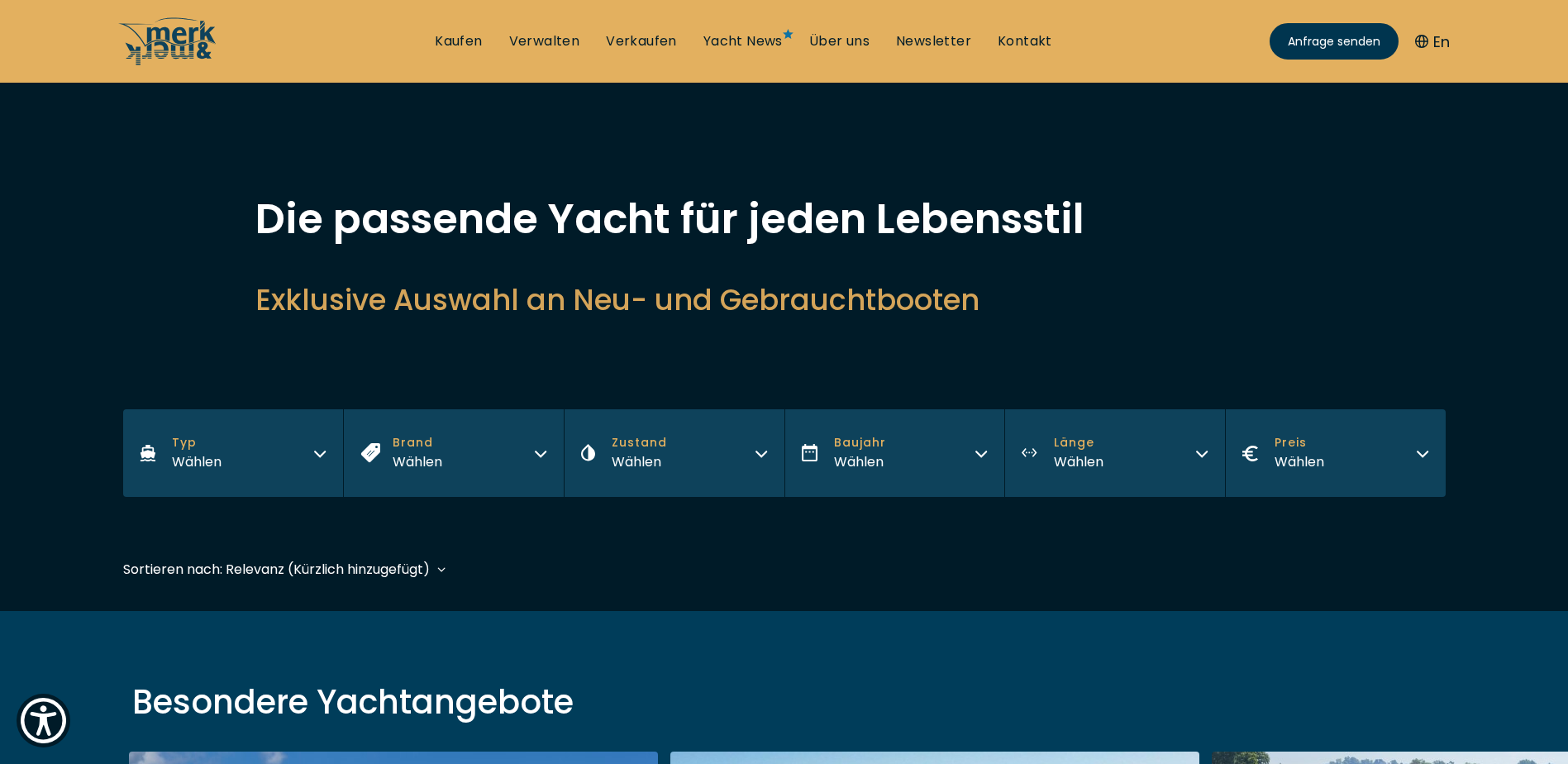
click at [307, 456] on button "Typ Wählen" at bounding box center [233, 453] width 221 height 88
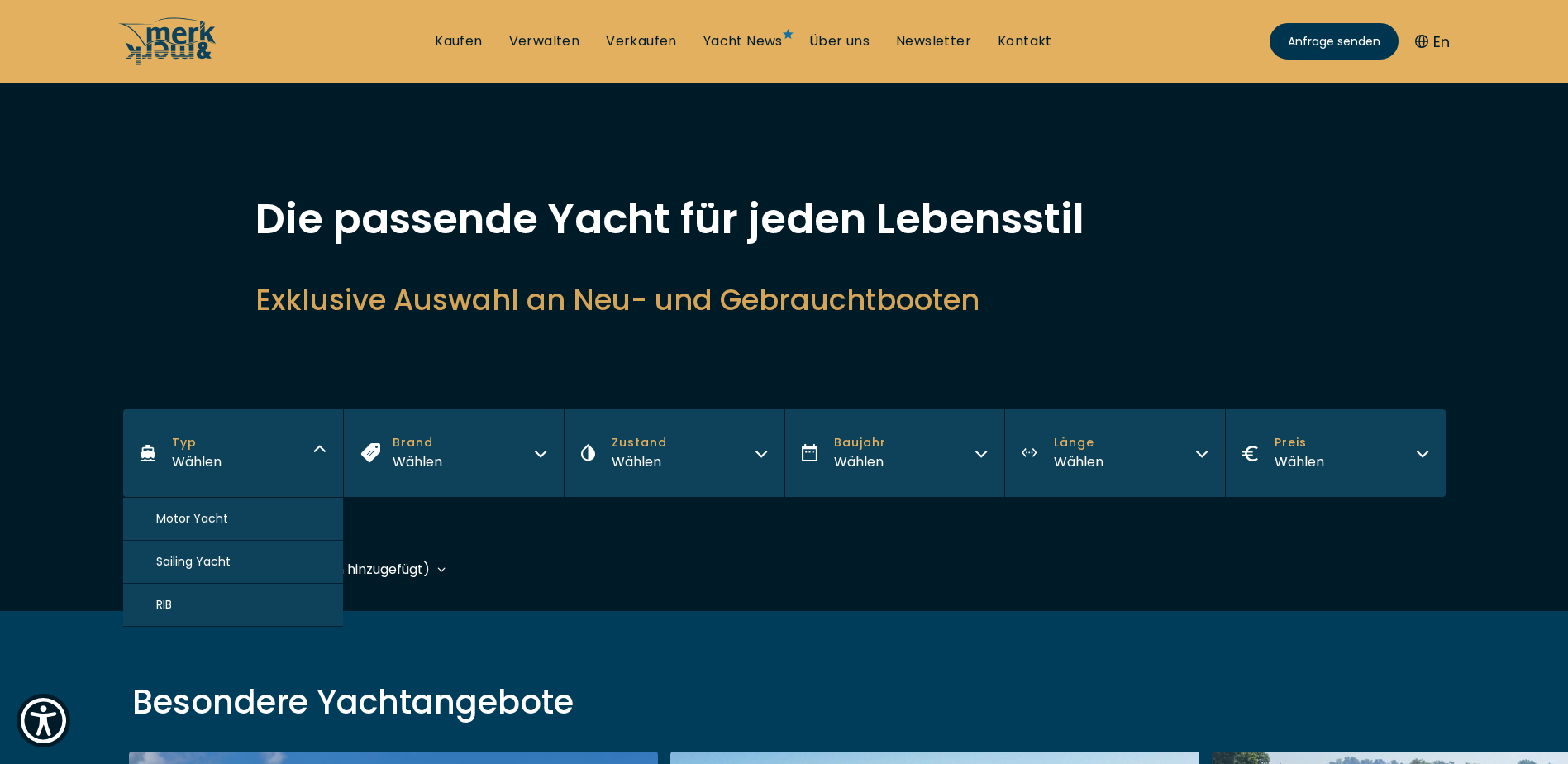
click at [210, 528] on button "Motor Yacht" at bounding box center [233, 519] width 221 height 43
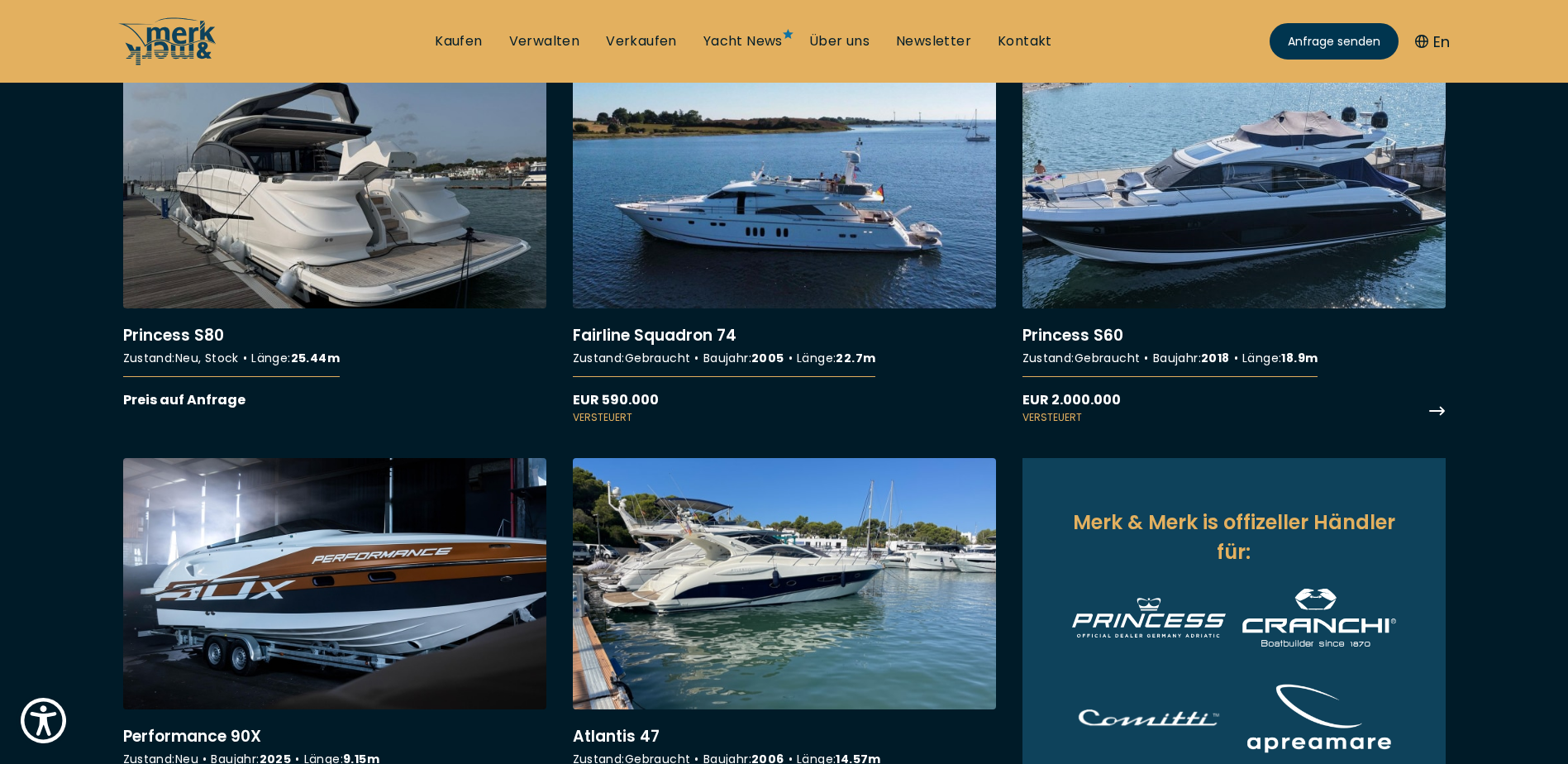
scroll to position [827, 0]
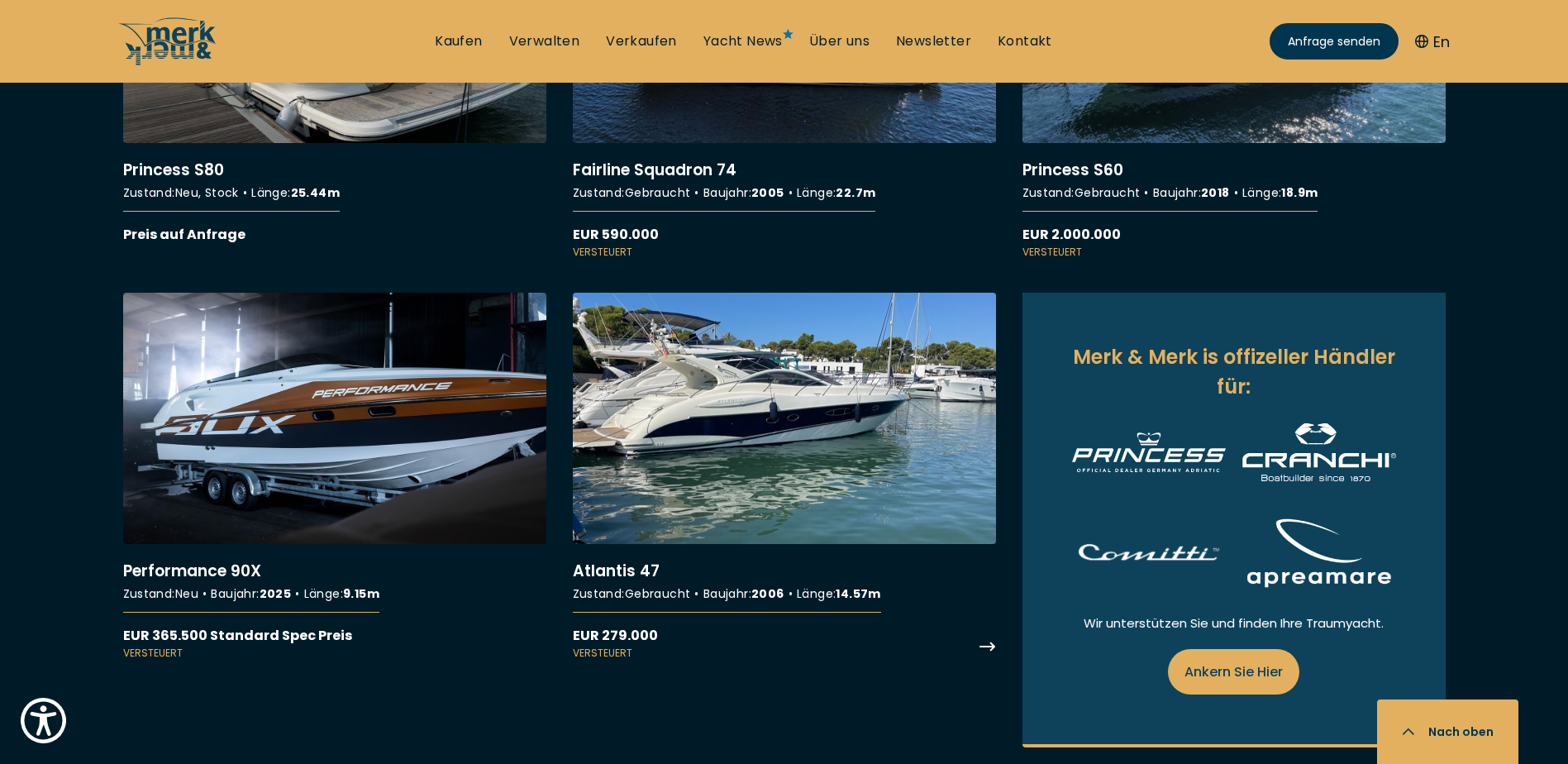
click at [771, 419] on link "More details about Atlantis 47" at bounding box center [784, 477] width 424 height 368
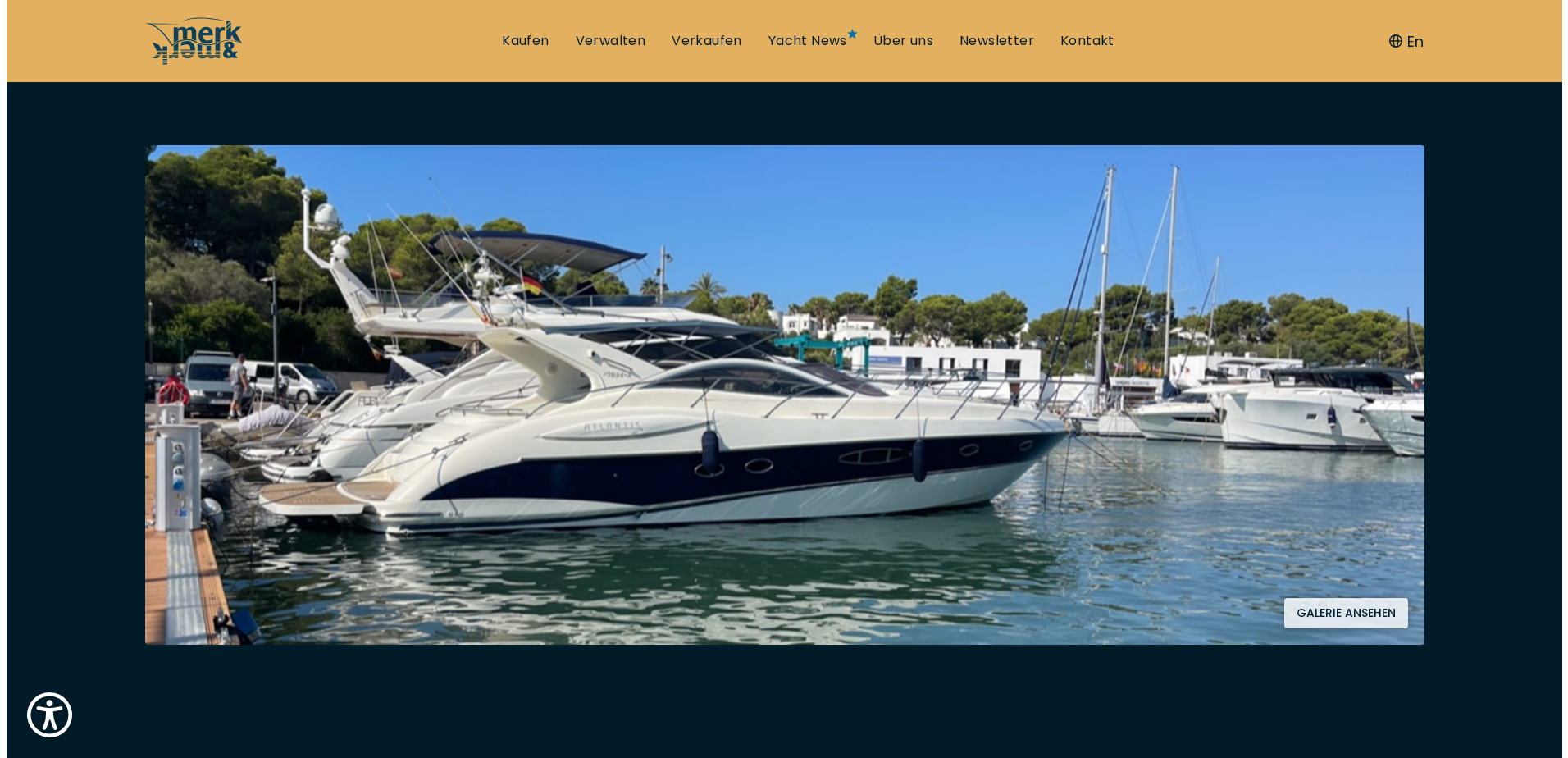
scroll to position [328, 0]
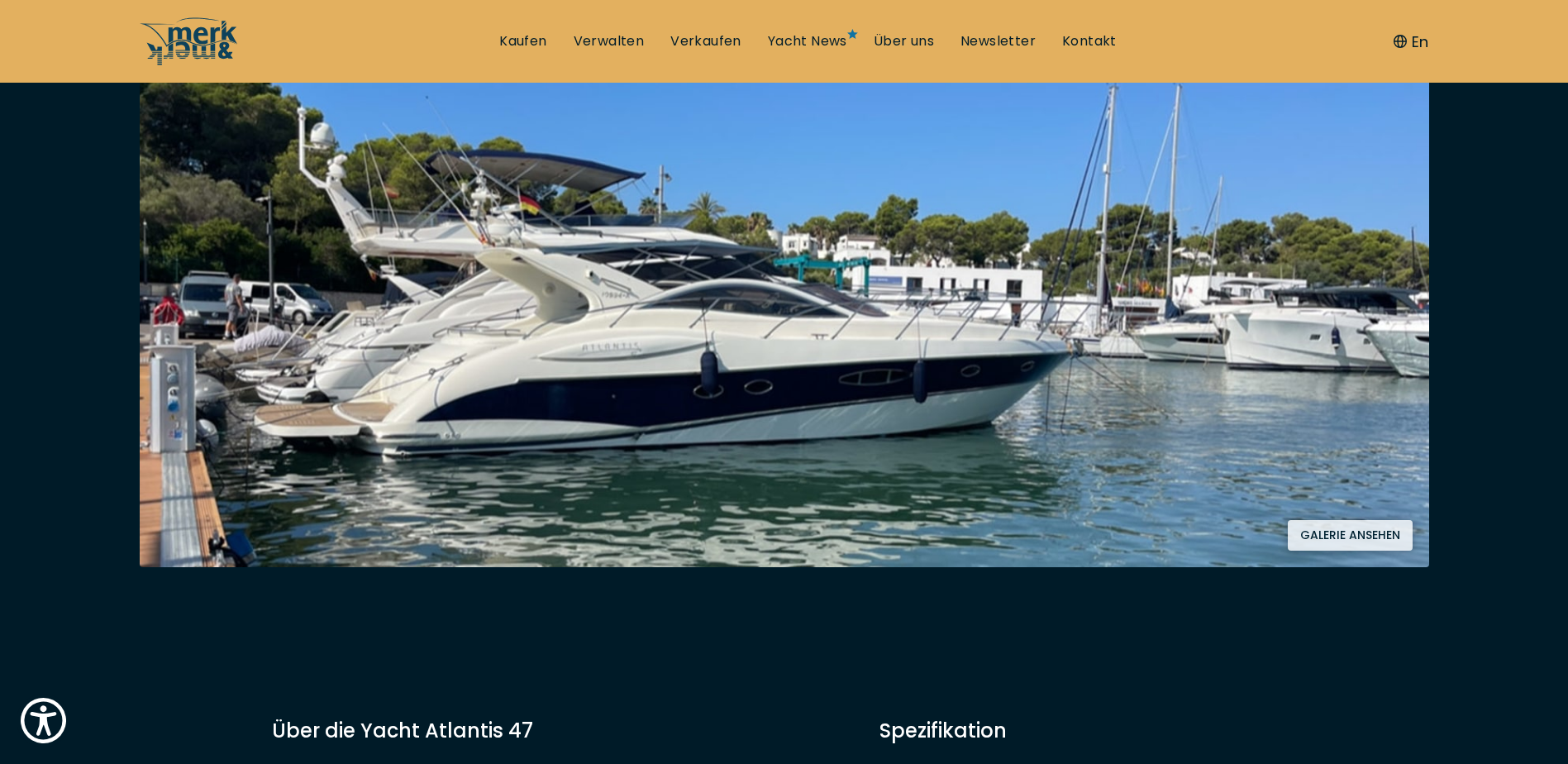
click at [1317, 541] on button "Galerie ansehen" at bounding box center [1350, 535] width 124 height 31
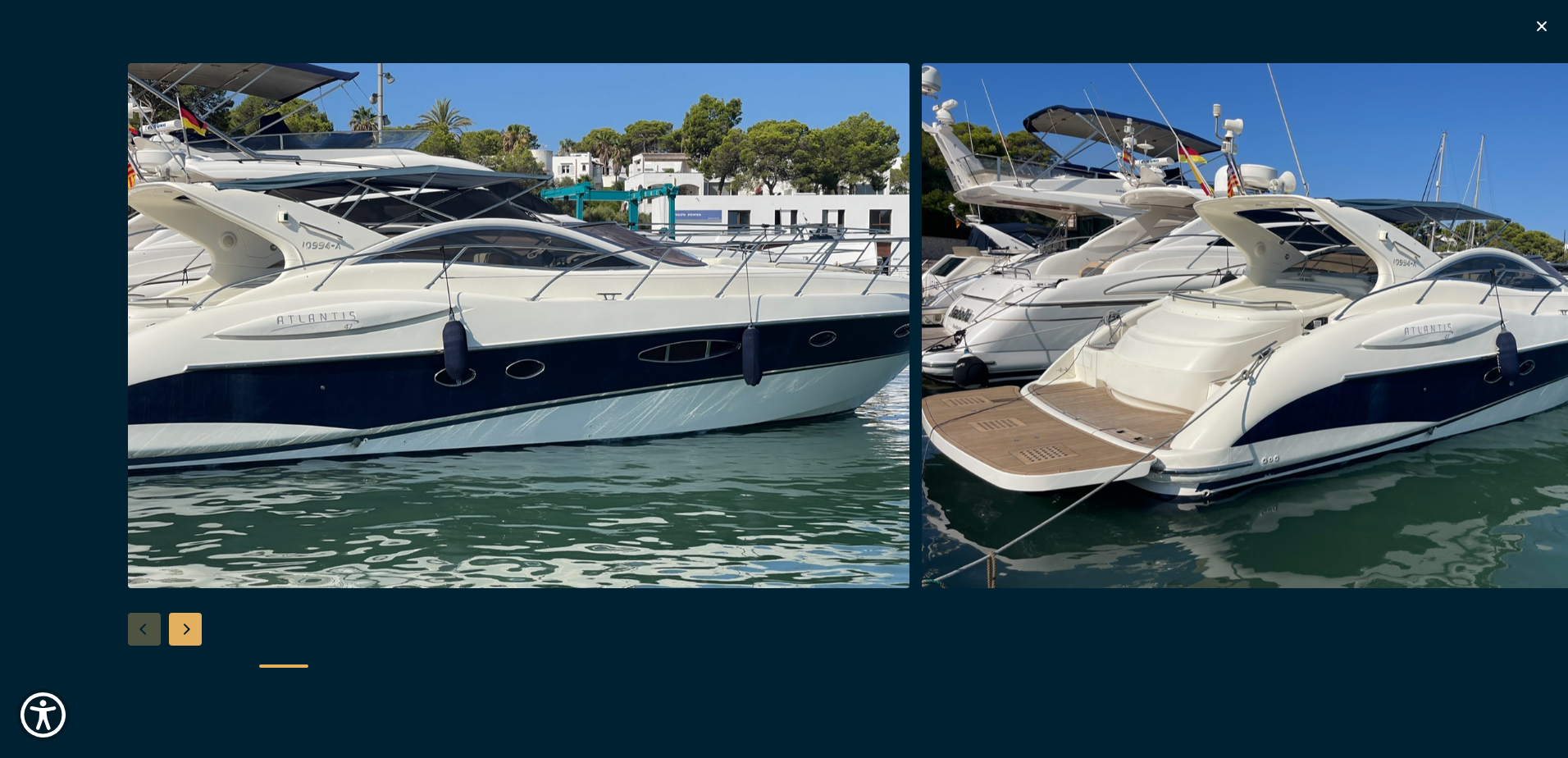
click at [197, 629] on div "Next slide" at bounding box center [185, 629] width 33 height 33
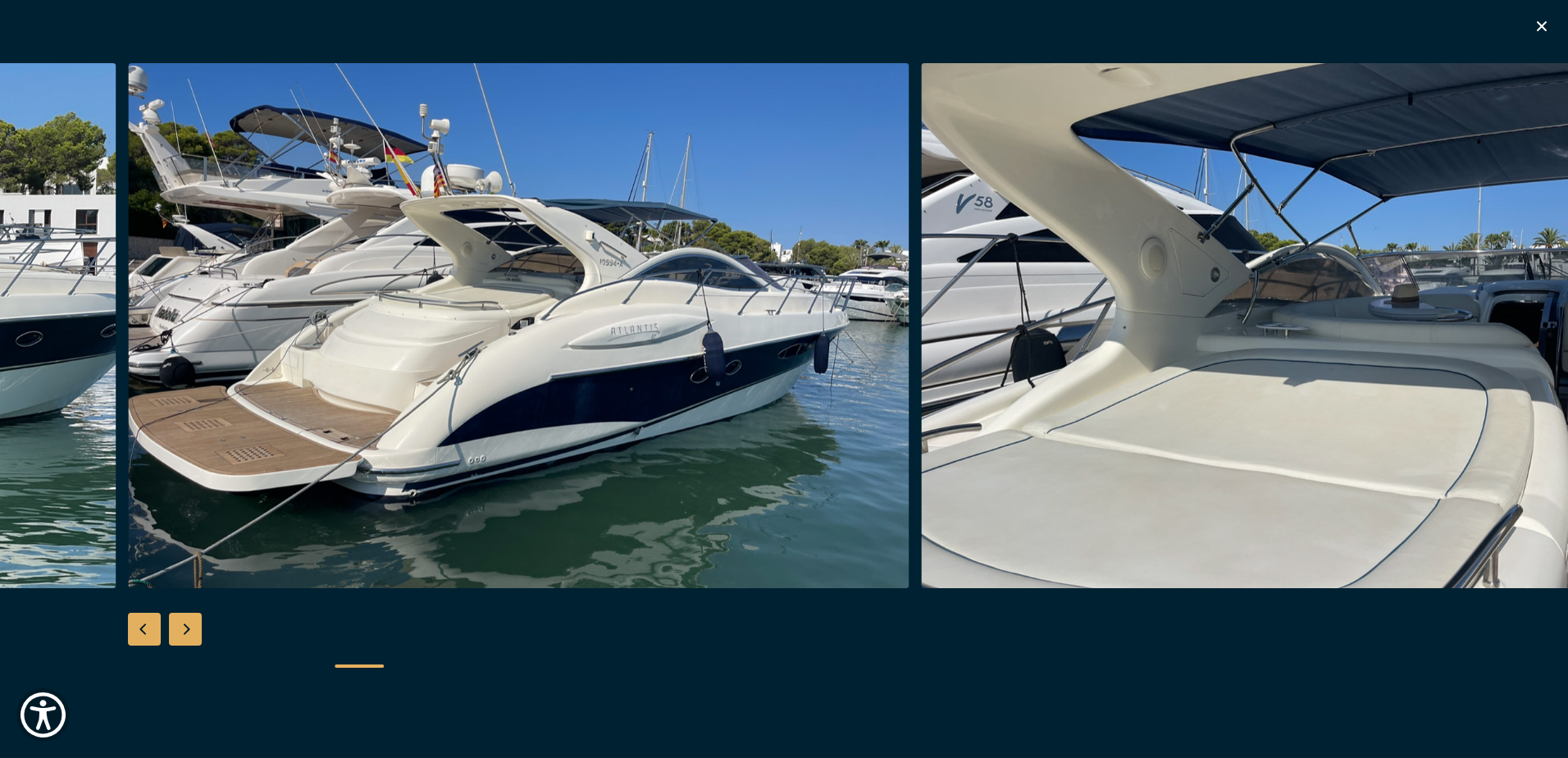
click at [200, 628] on div "Next slide" at bounding box center [185, 629] width 33 height 33
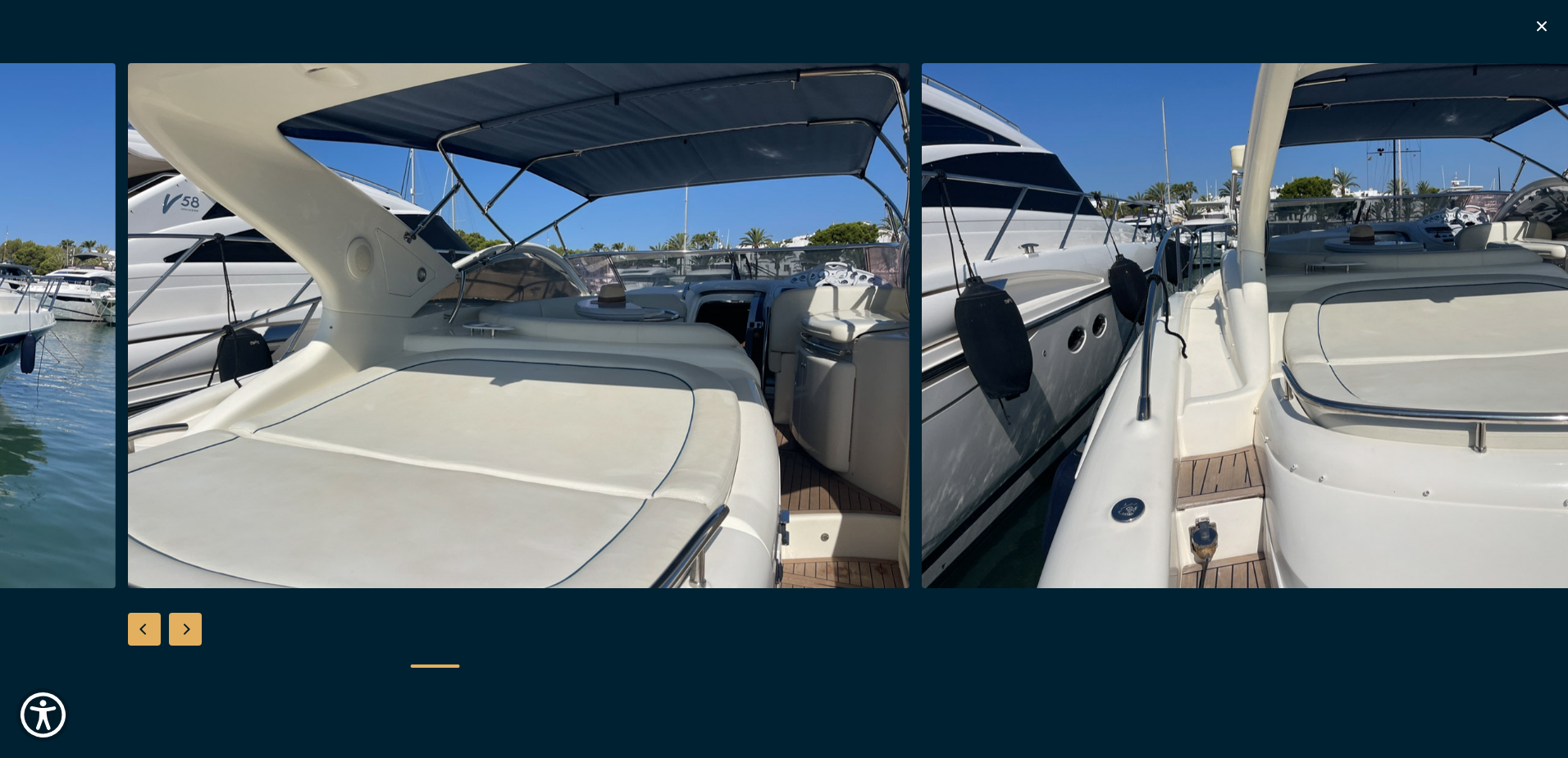
click at [200, 628] on div "Next slide" at bounding box center [185, 629] width 33 height 33
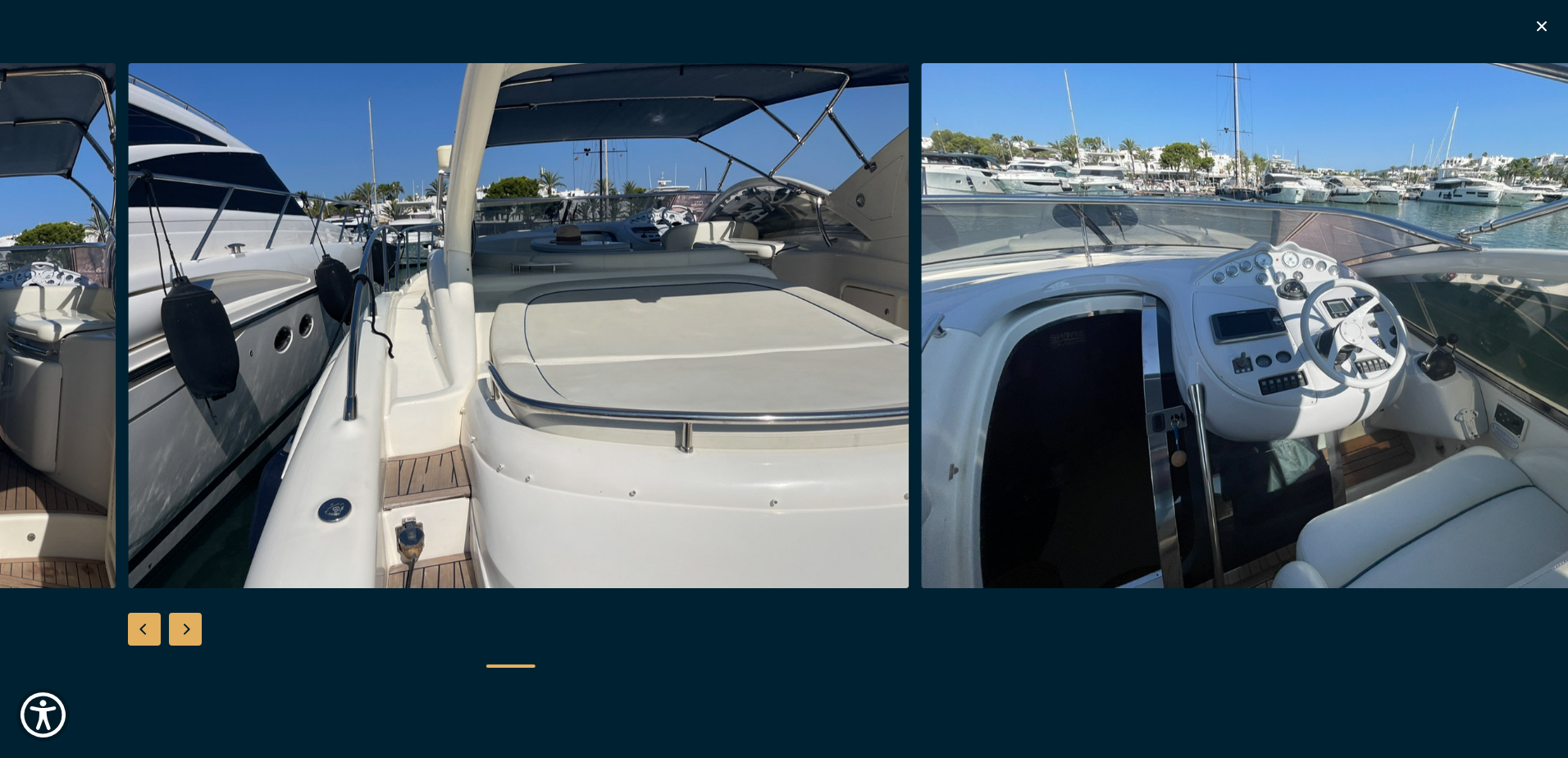
click at [200, 628] on div "Next slide" at bounding box center [185, 629] width 33 height 33
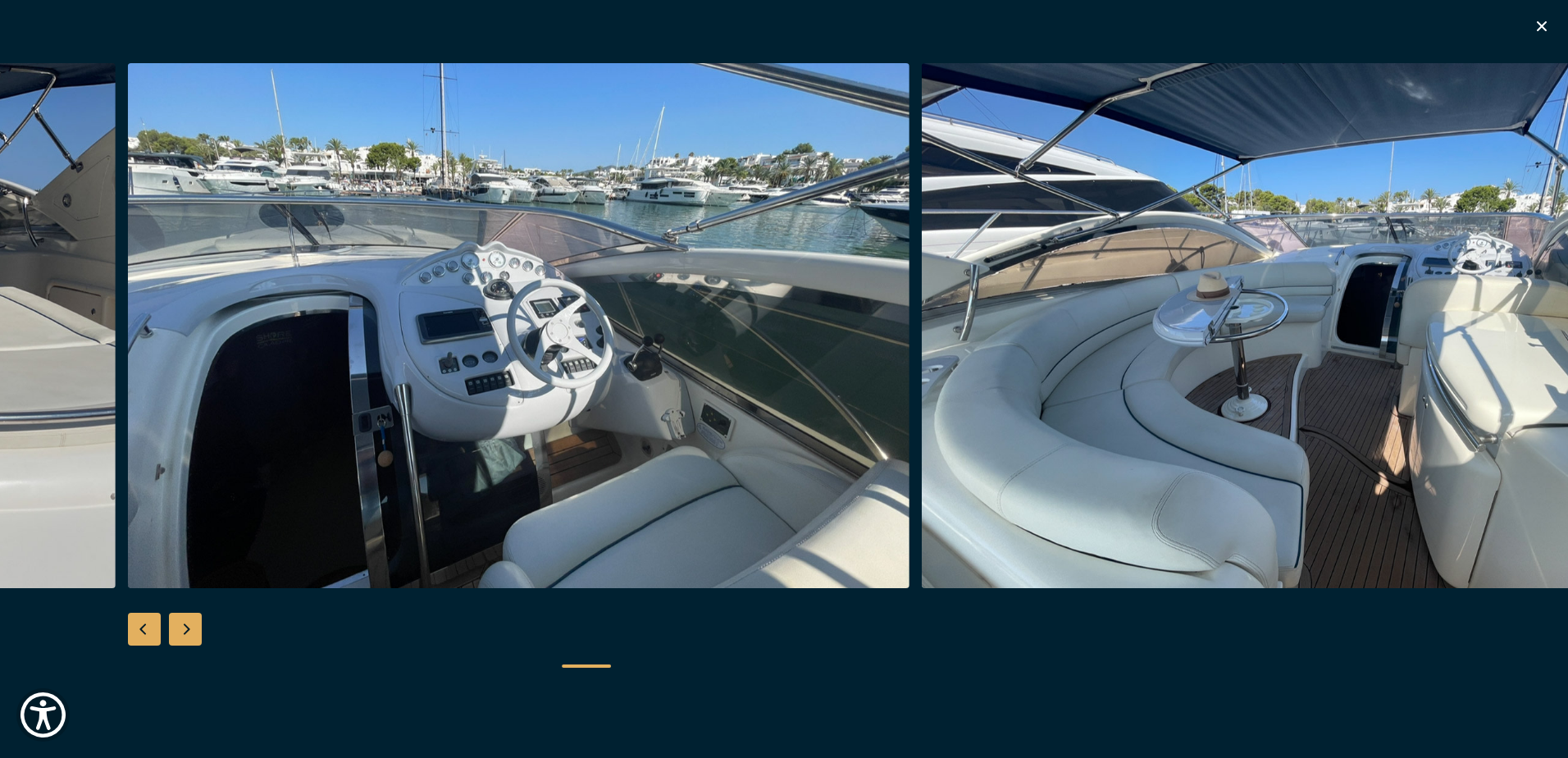
click at [200, 628] on div "Next slide" at bounding box center [185, 629] width 33 height 33
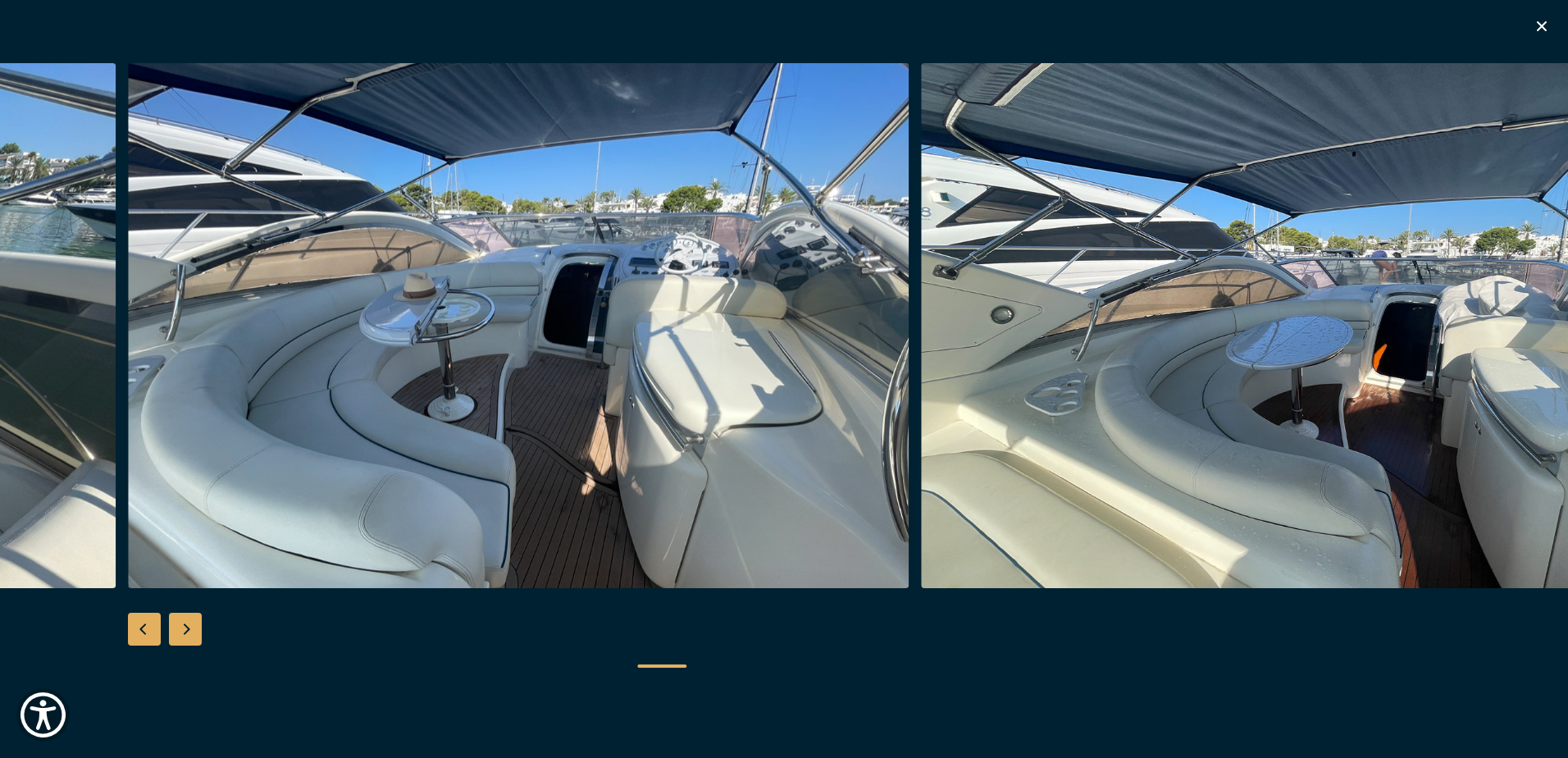
click at [201, 627] on div "Next slide" at bounding box center [185, 629] width 33 height 33
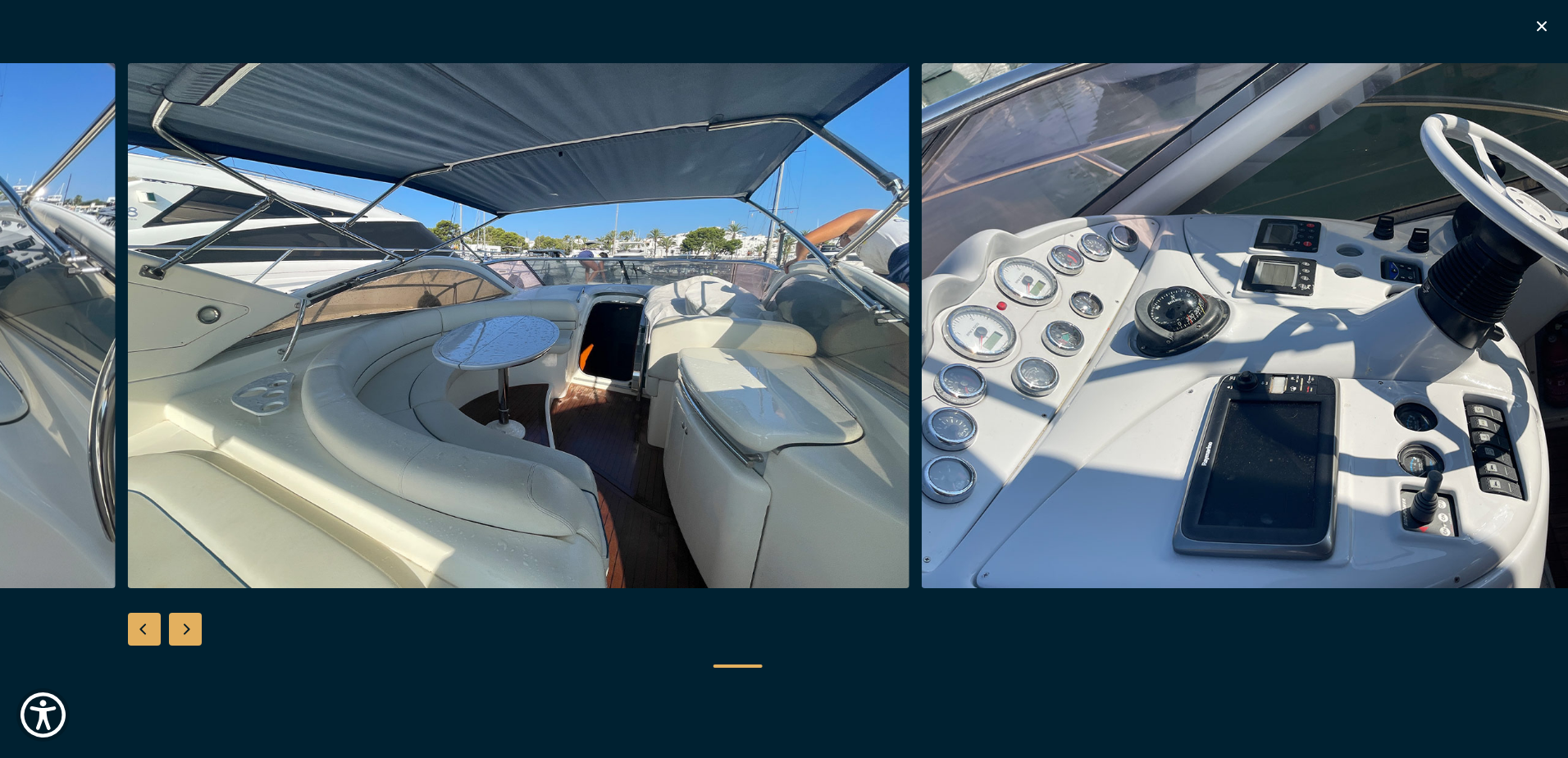
click at [201, 627] on div "Next slide" at bounding box center [185, 629] width 33 height 33
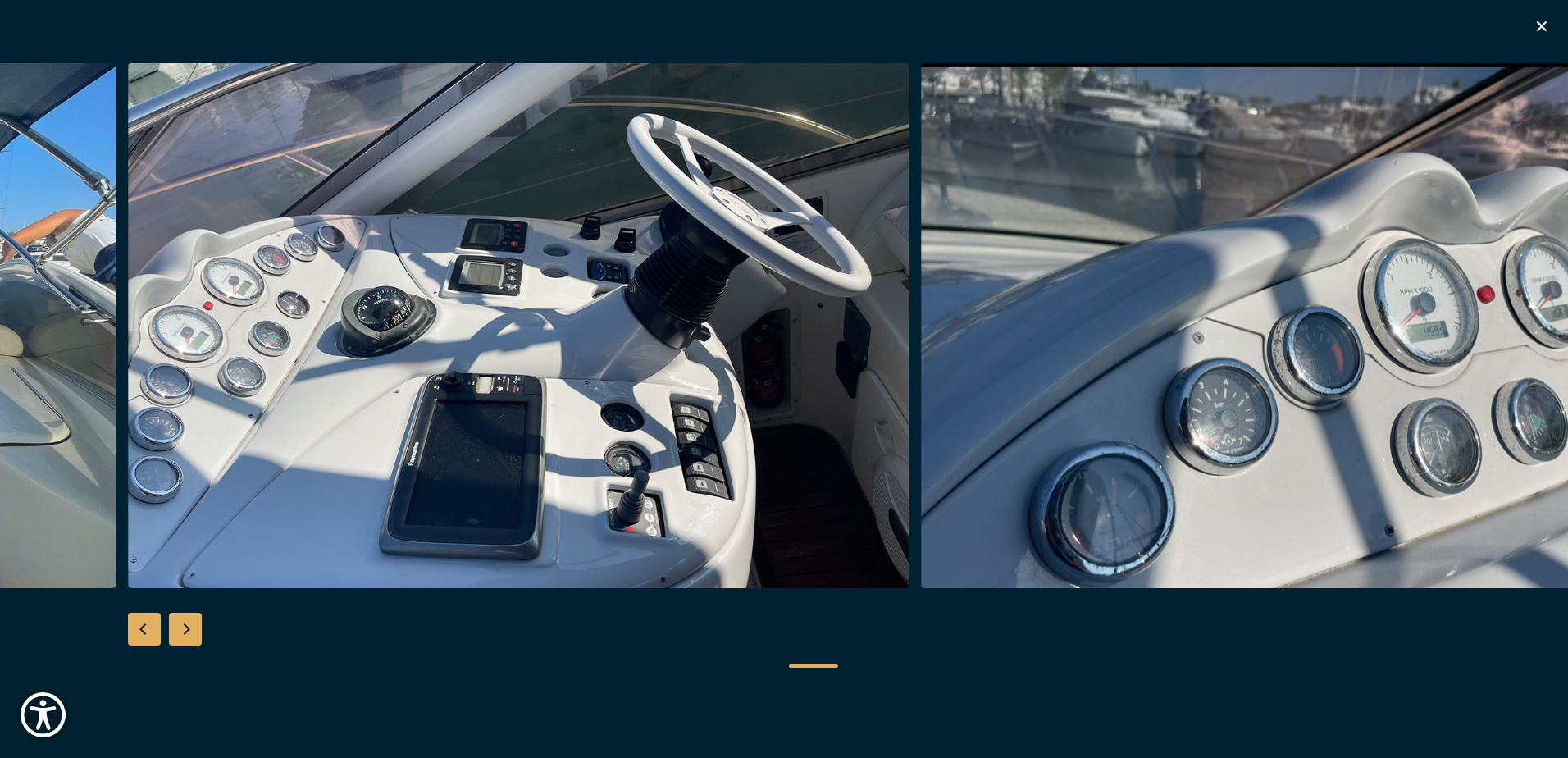
click at [201, 627] on div "Next slide" at bounding box center [185, 629] width 33 height 33
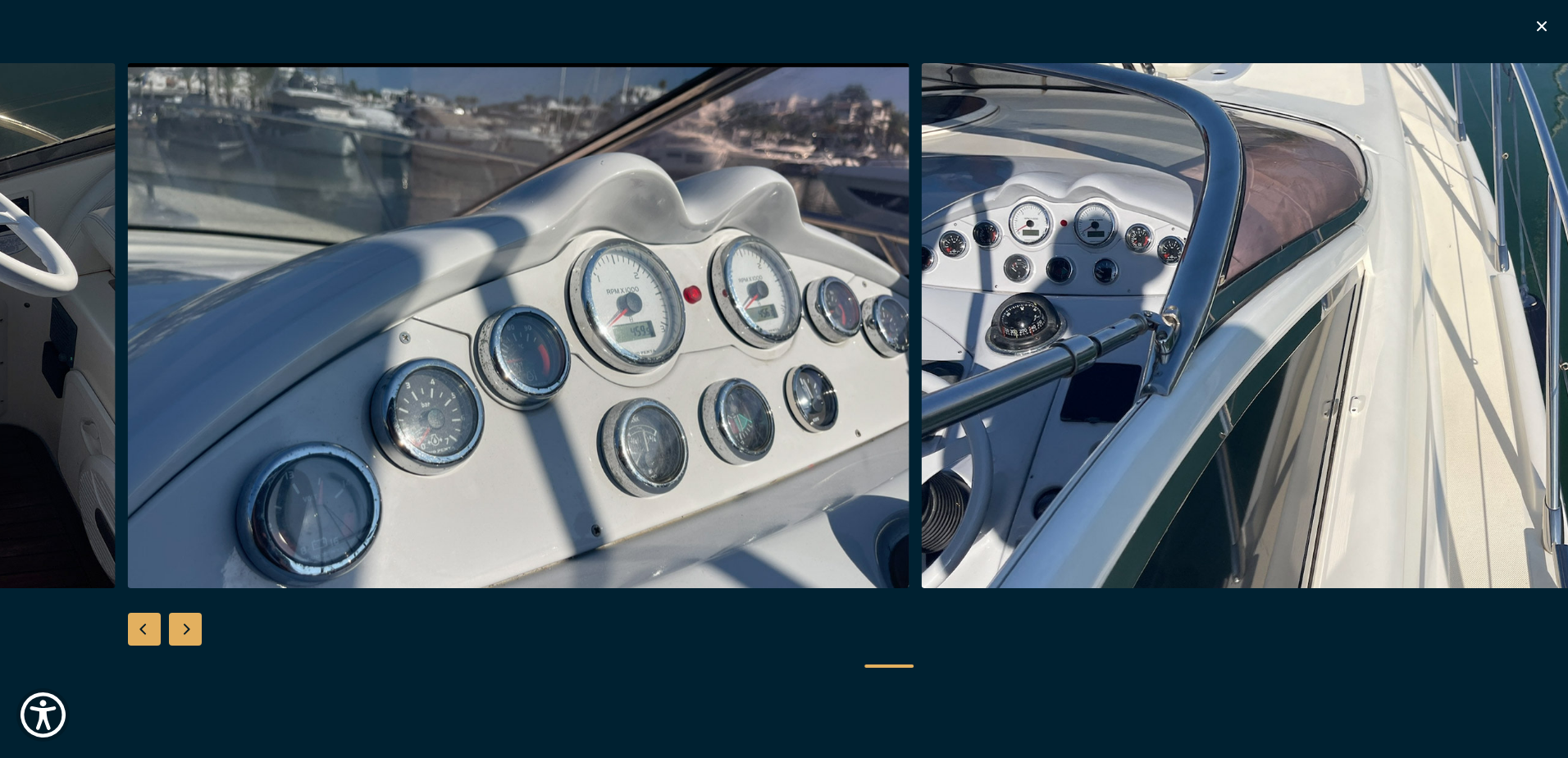
click at [201, 627] on div "Next slide" at bounding box center [185, 629] width 33 height 33
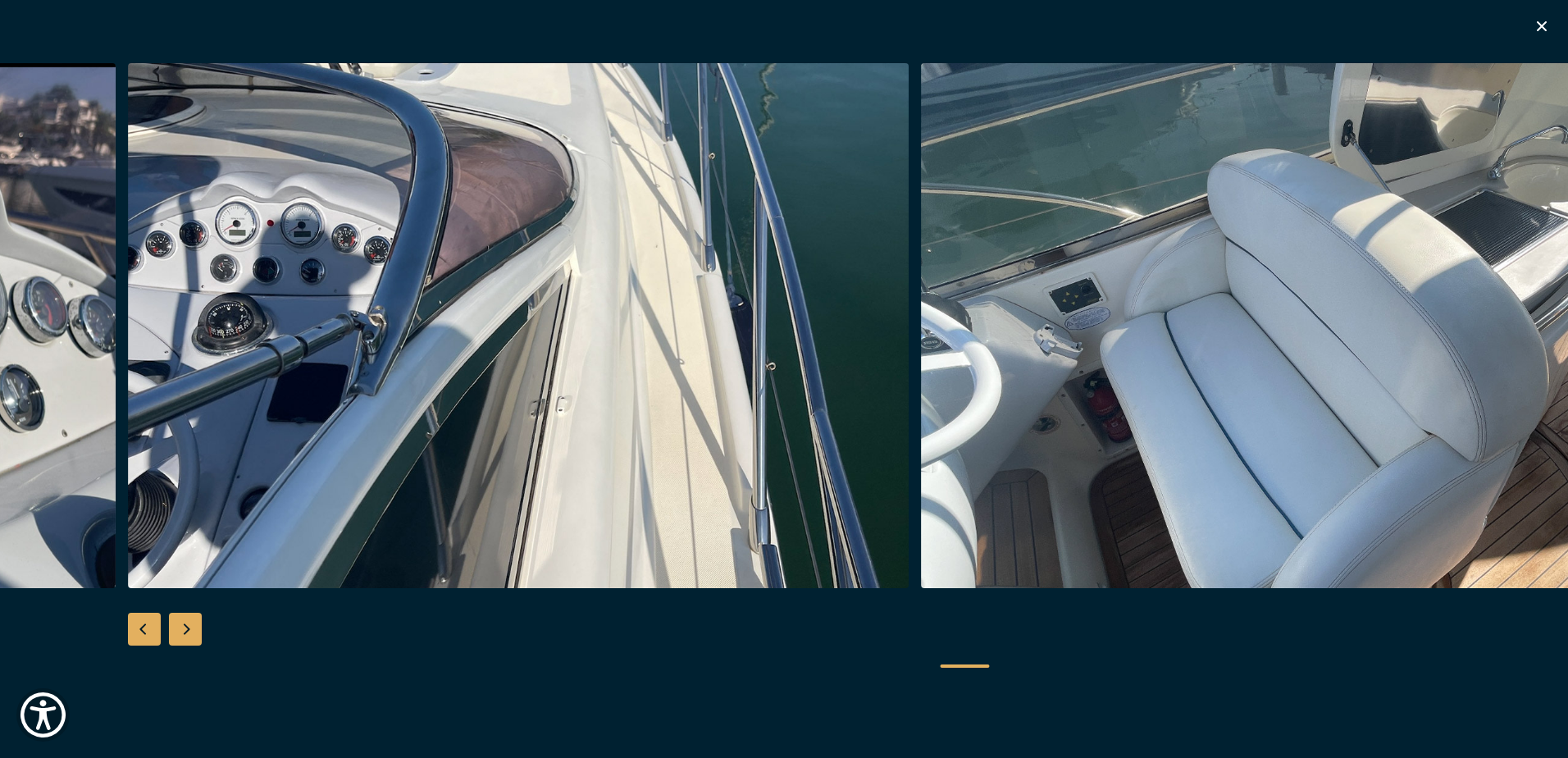
click at [201, 627] on div "Next slide" at bounding box center [185, 629] width 33 height 33
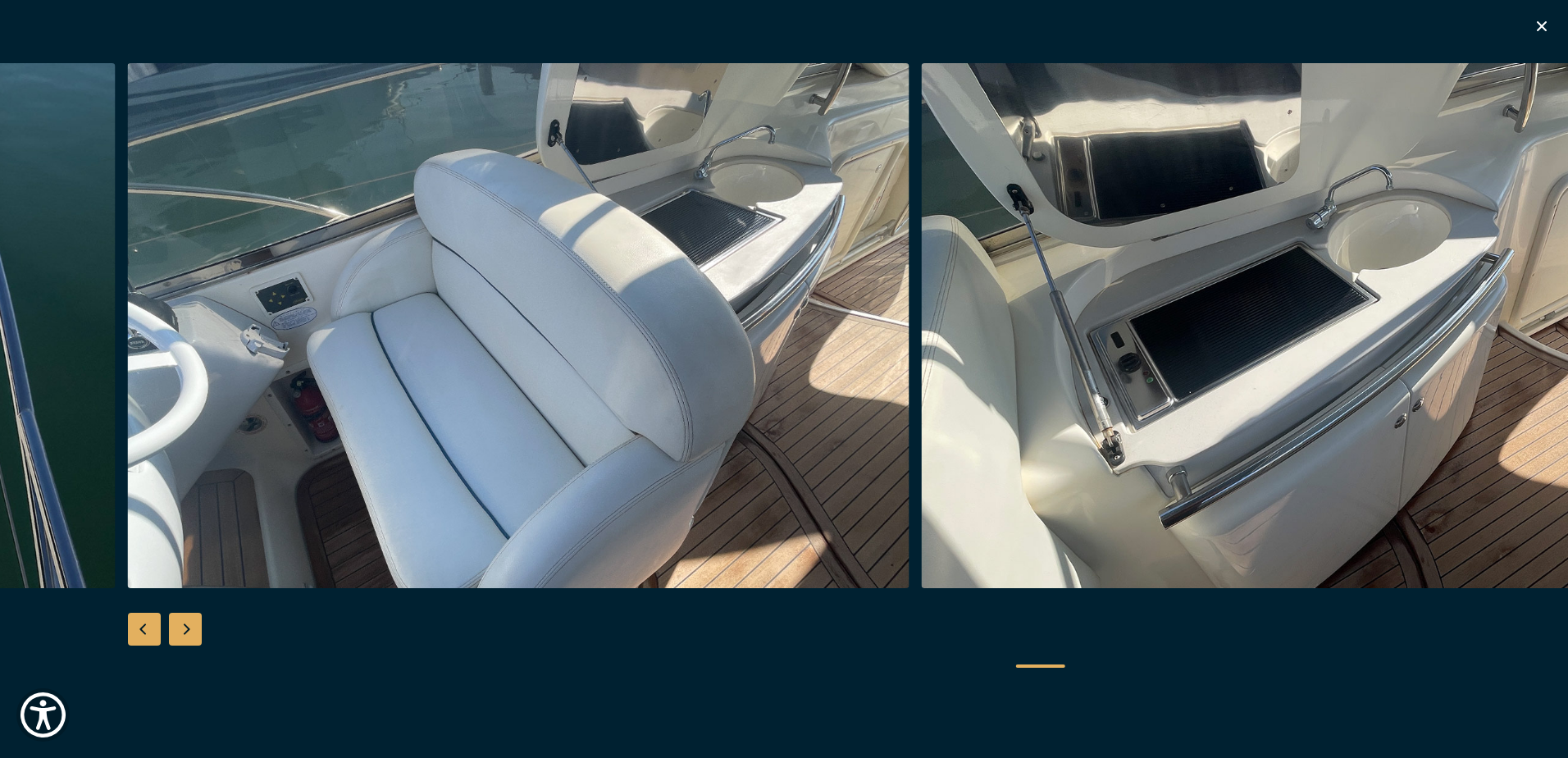
click at [189, 627] on div "Next slide" at bounding box center [185, 629] width 33 height 33
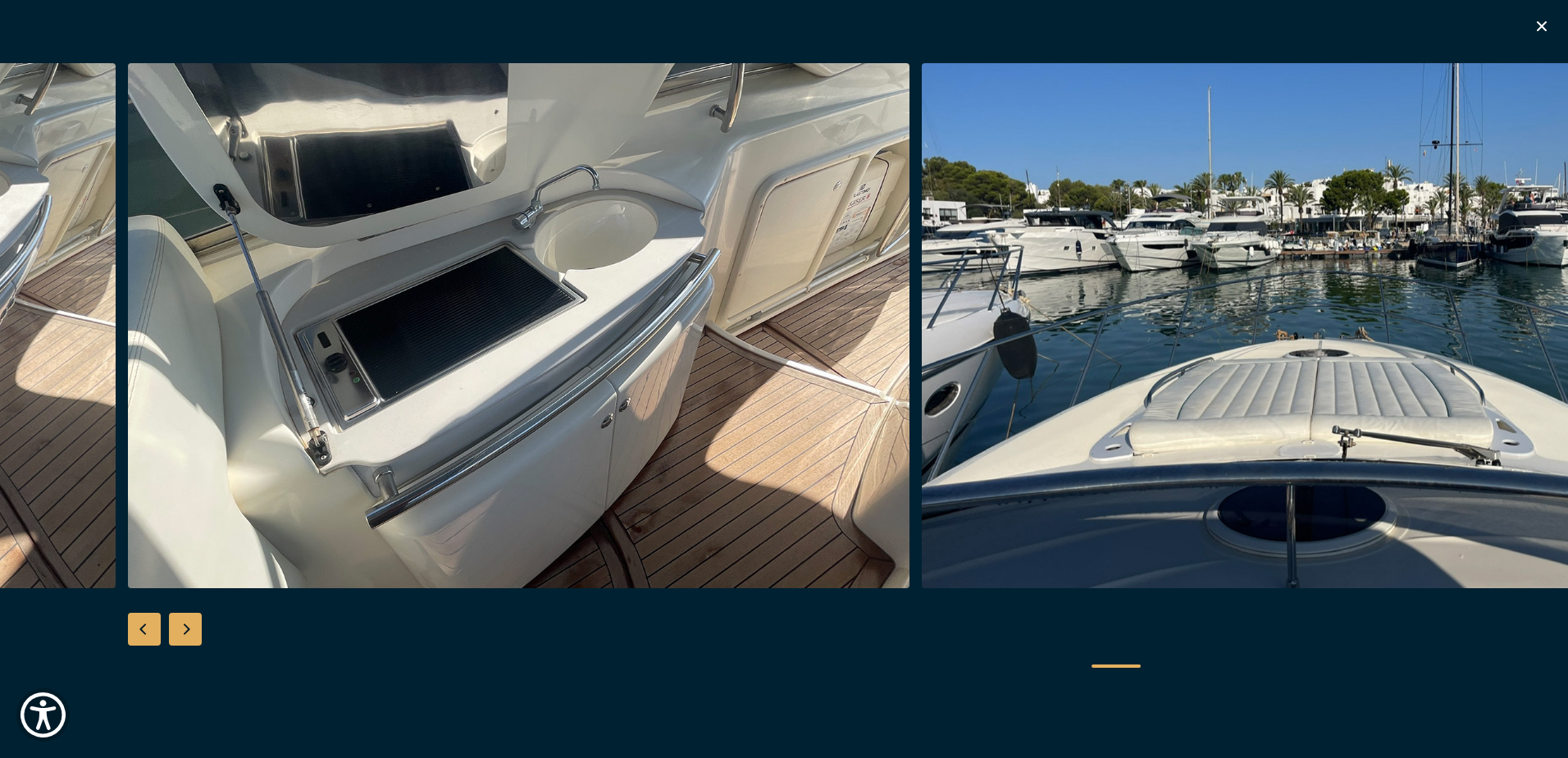
click at [189, 627] on div "Next slide" at bounding box center [185, 629] width 33 height 33
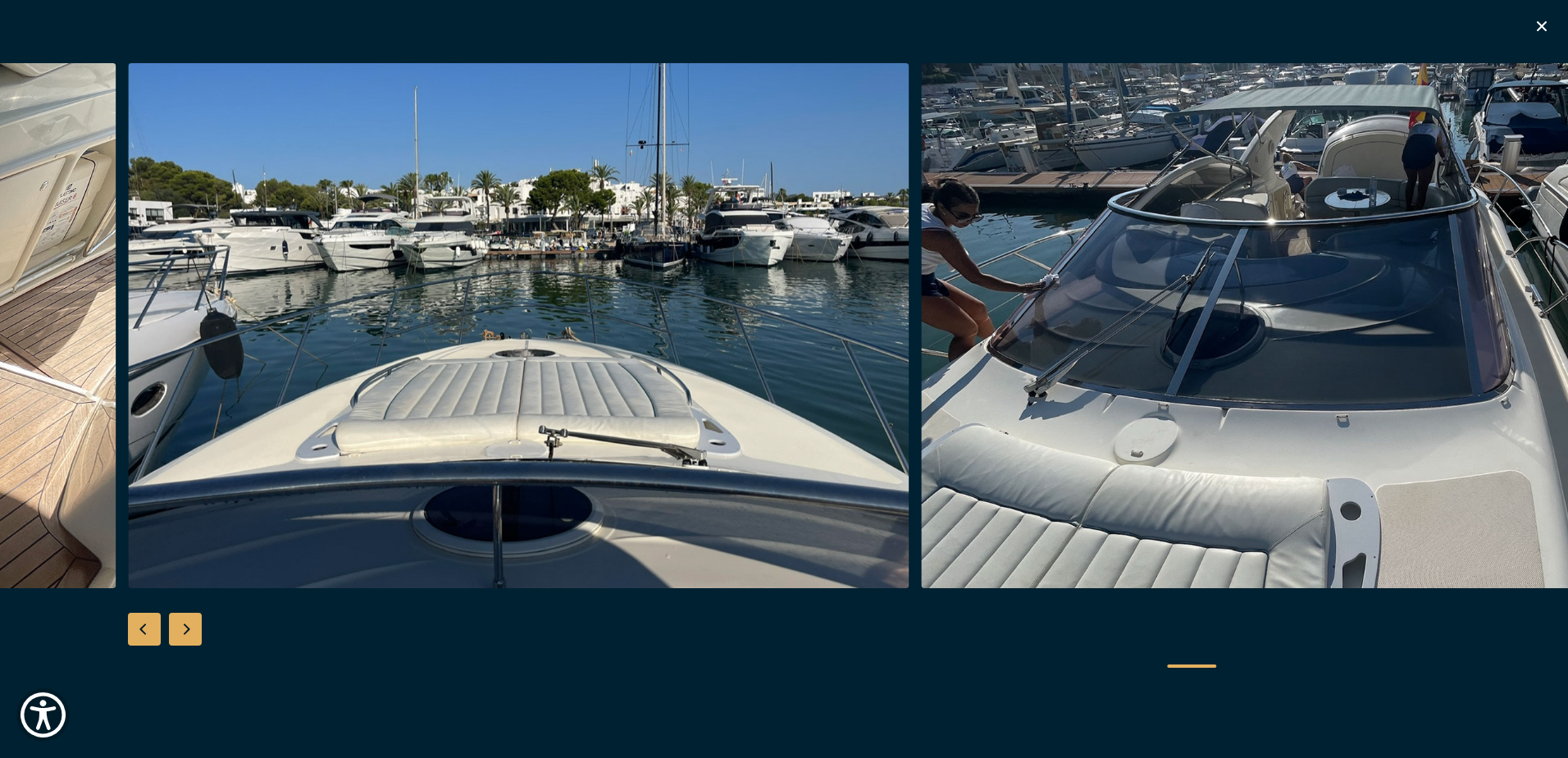
click at [189, 627] on div "Next slide" at bounding box center [185, 629] width 33 height 33
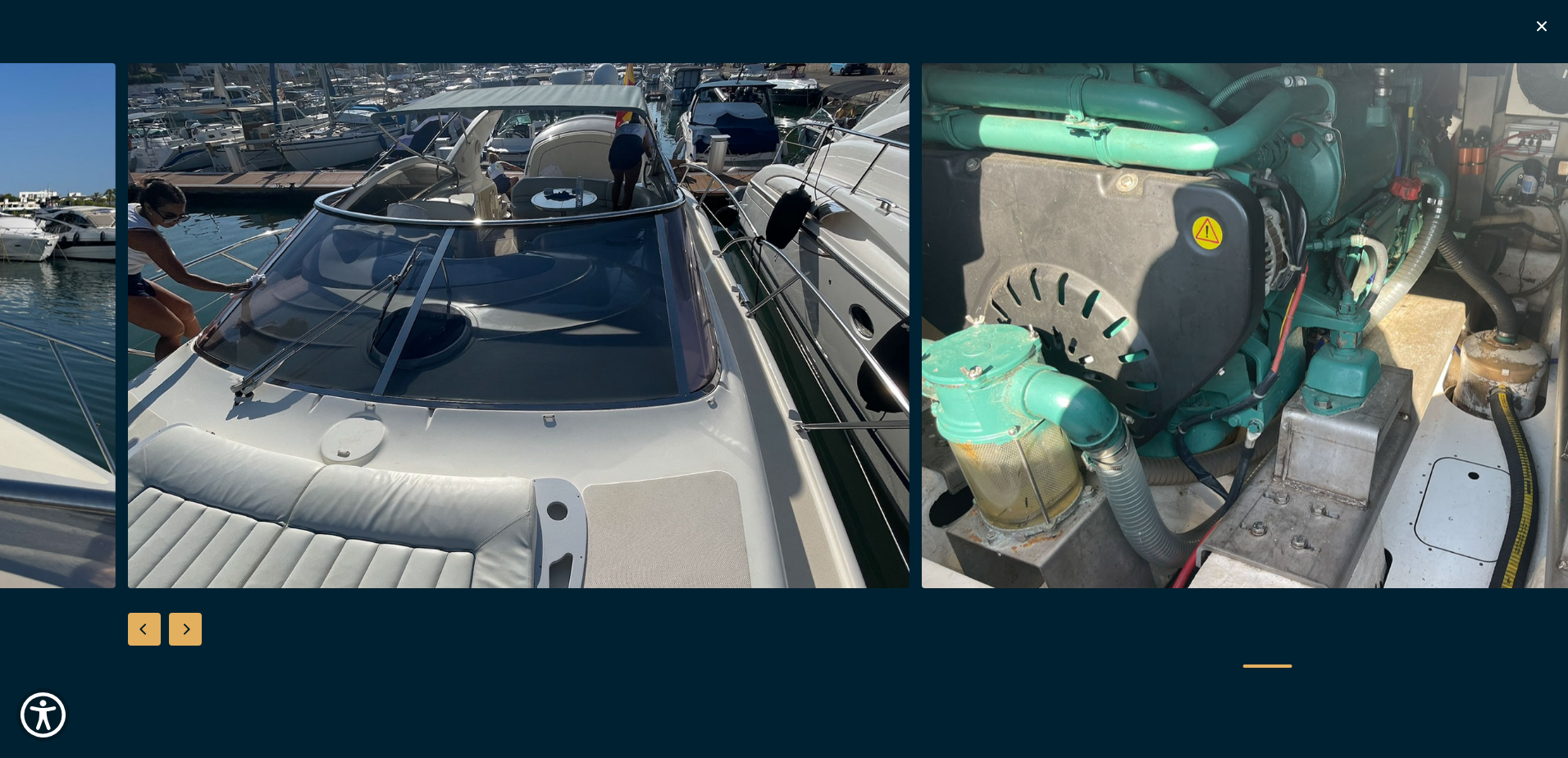
click at [194, 624] on div "Next slide" at bounding box center [185, 629] width 33 height 33
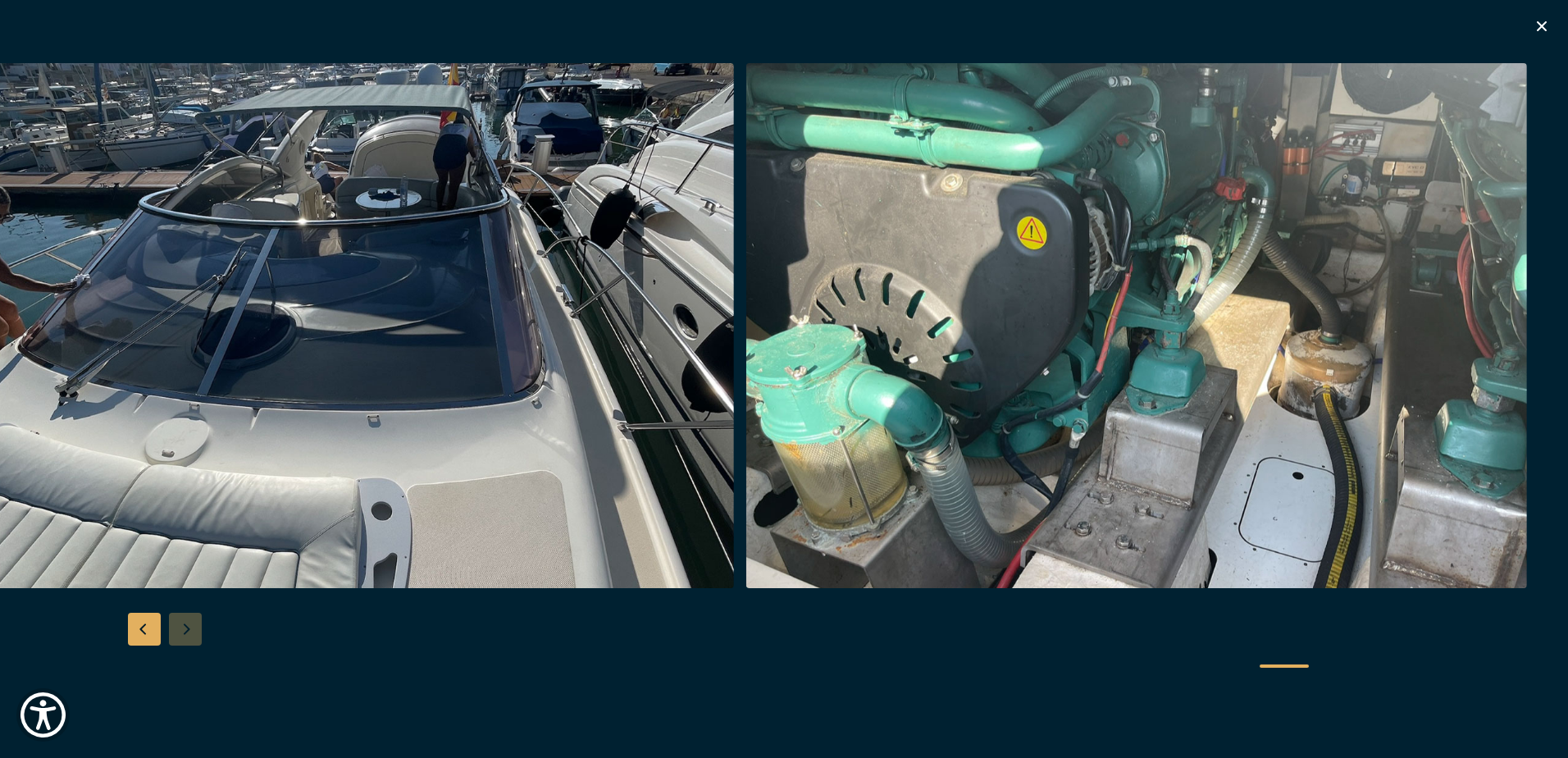
click at [194, 624] on div at bounding box center [784, 379] width 1568 height 632
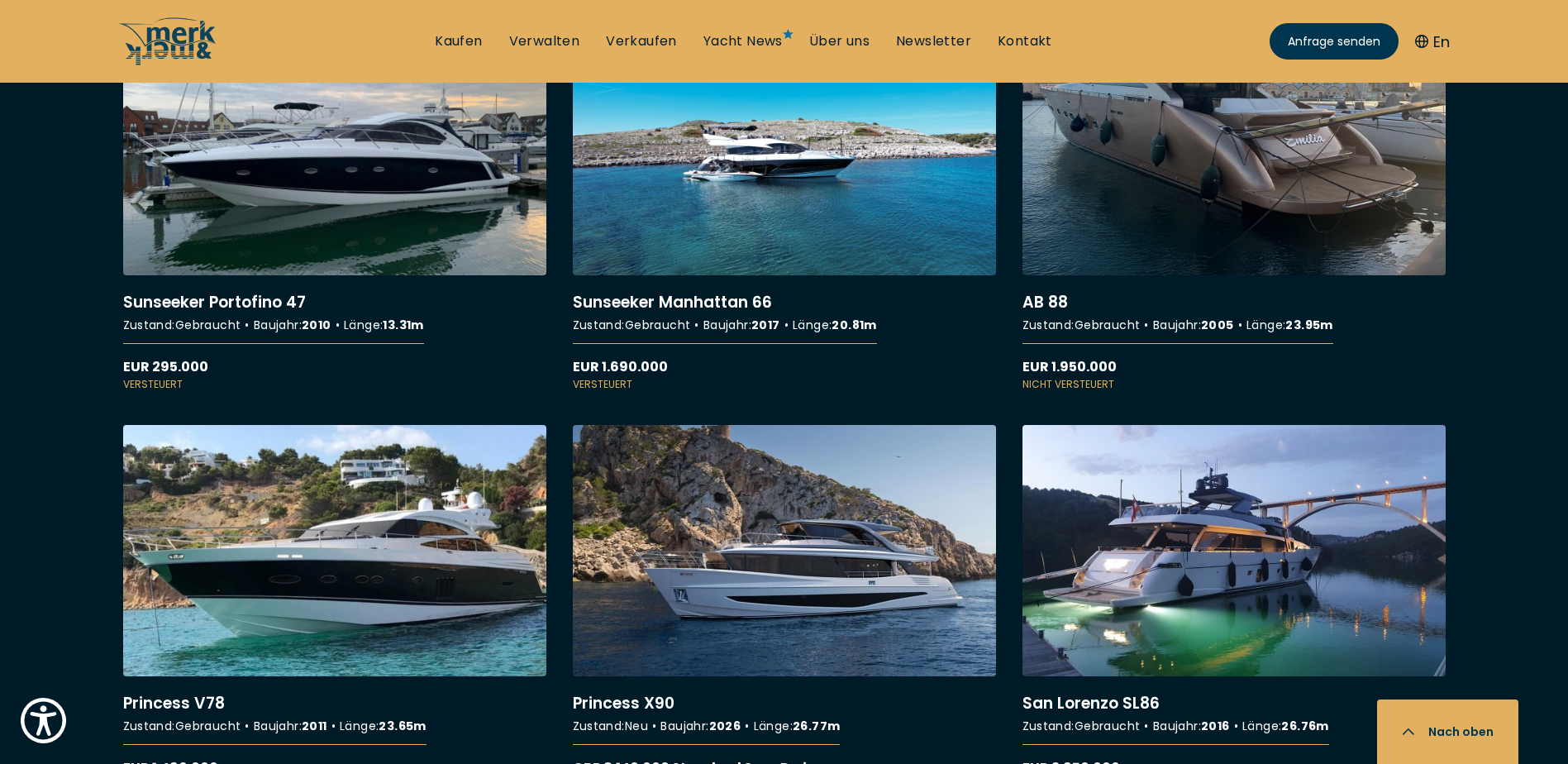
scroll to position [2232, 0]
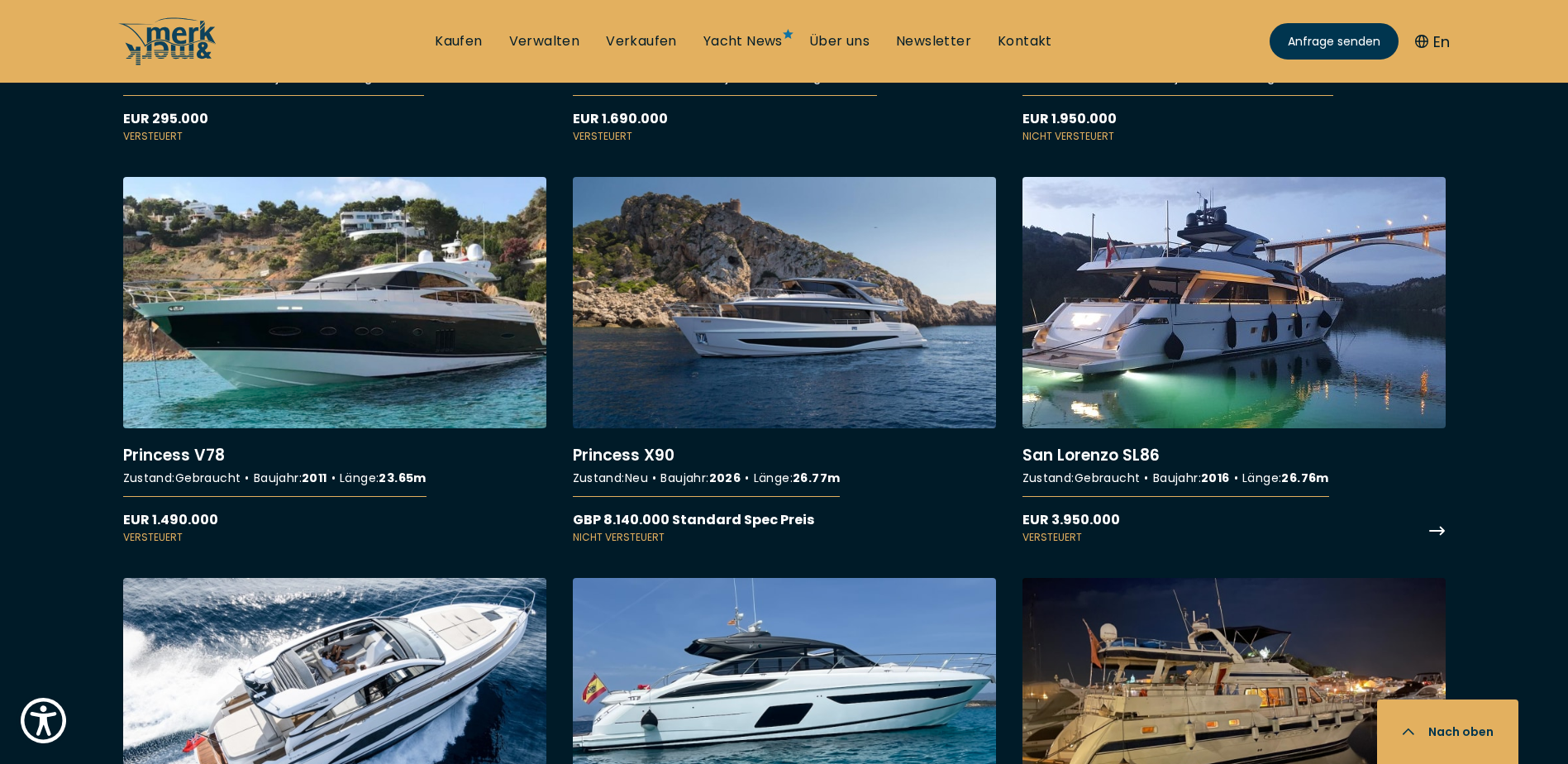
click at [1204, 324] on link "More details about San Lorenzo SL86" at bounding box center [1234, 362] width 424 height 368
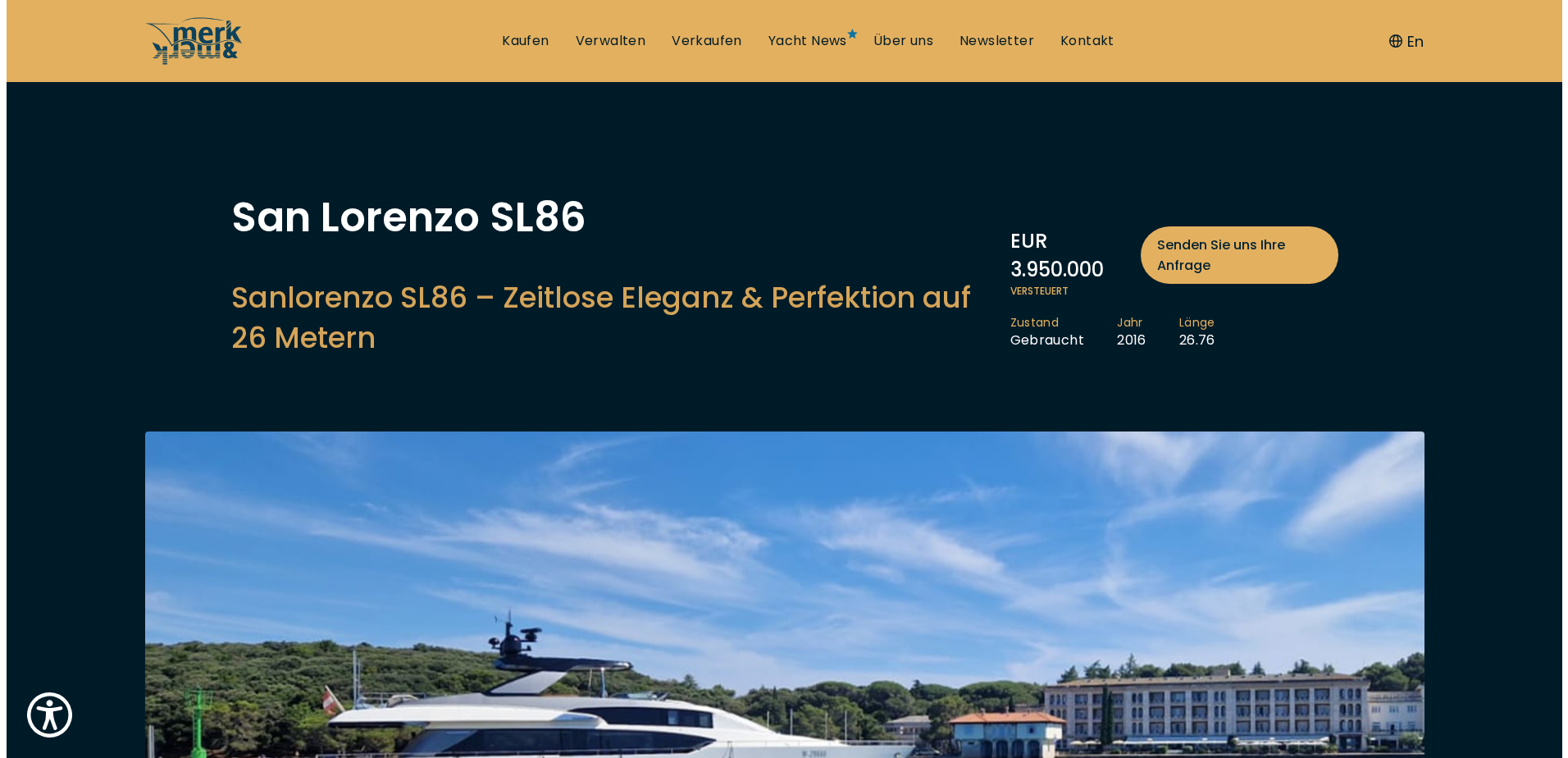
scroll to position [246, 0]
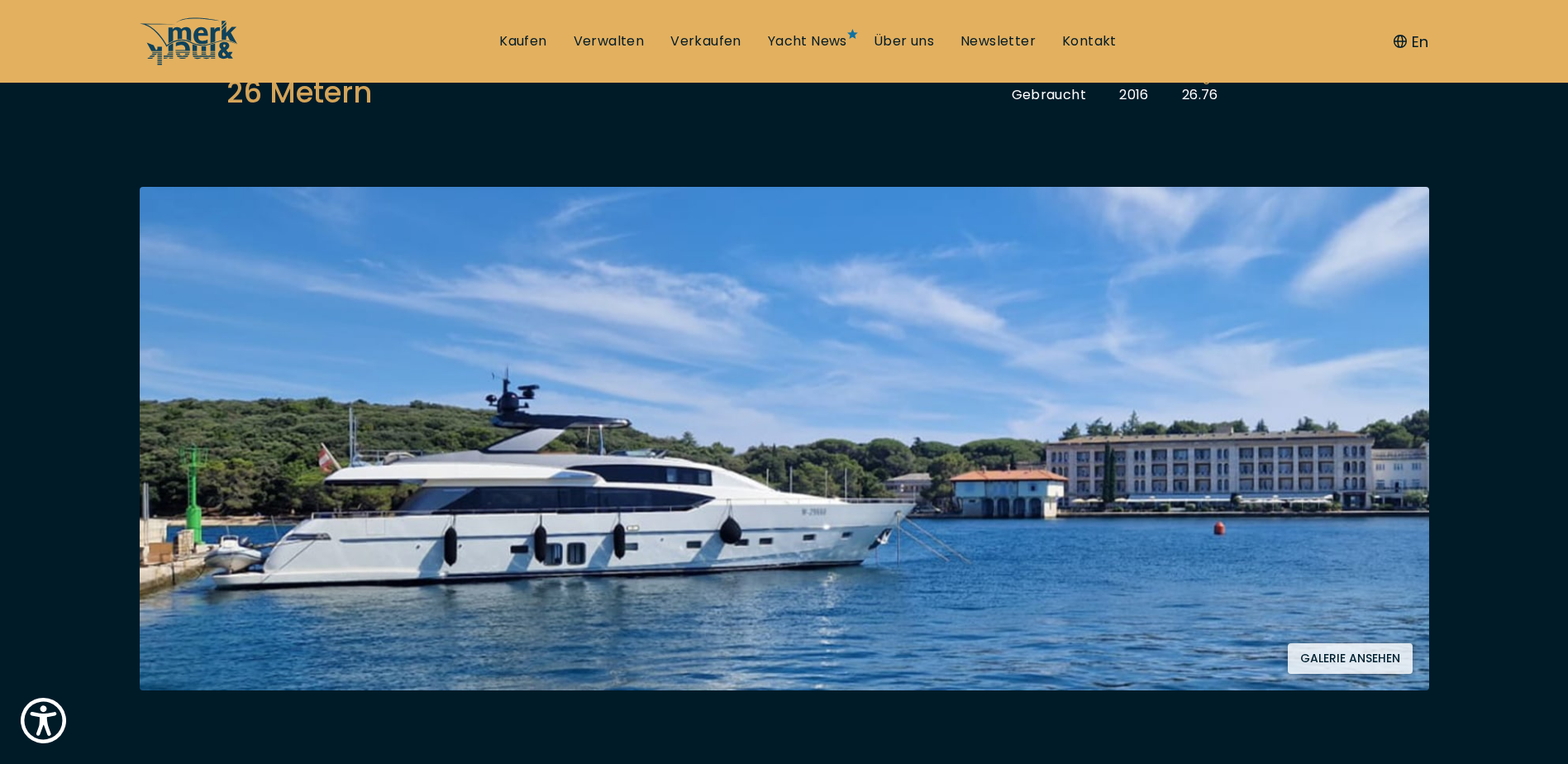
click at [1320, 661] on button "Galerie ansehen" at bounding box center [1350, 658] width 124 height 31
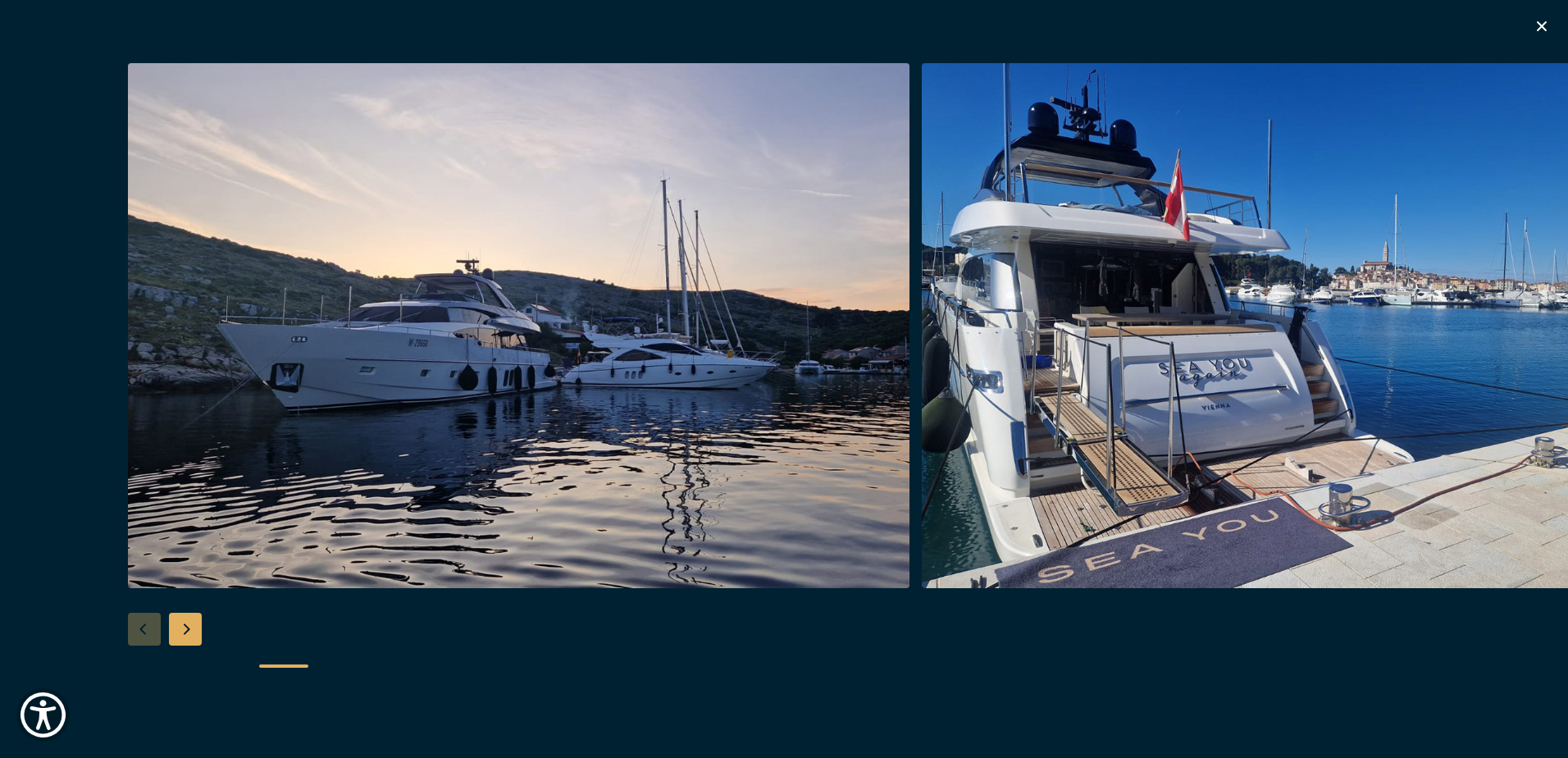
click at [181, 624] on div "Next slide" at bounding box center [185, 629] width 33 height 33
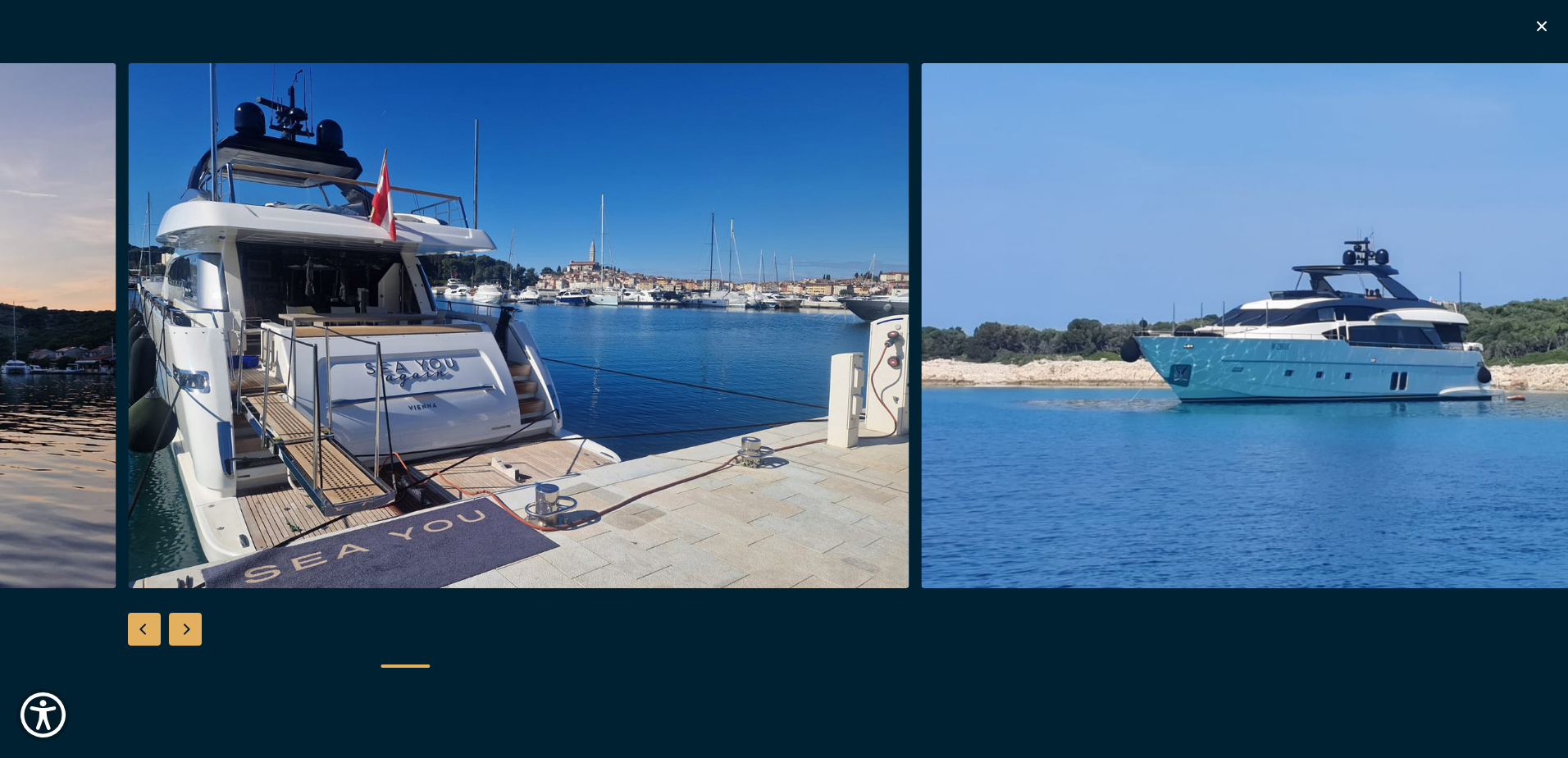
click at [183, 623] on div "Next slide" at bounding box center [185, 629] width 33 height 33
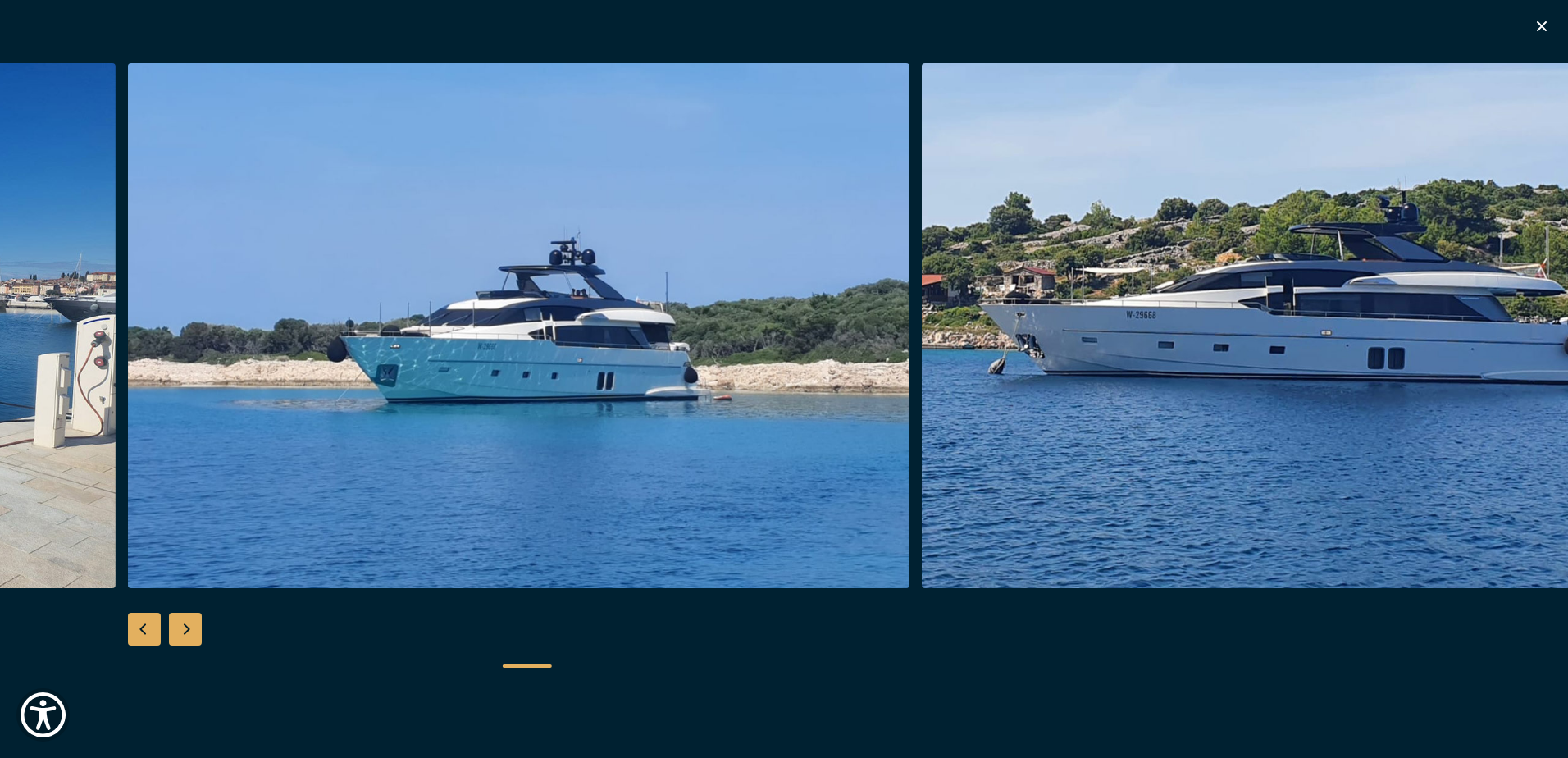
click at [185, 623] on div "Next slide" at bounding box center [185, 629] width 33 height 33
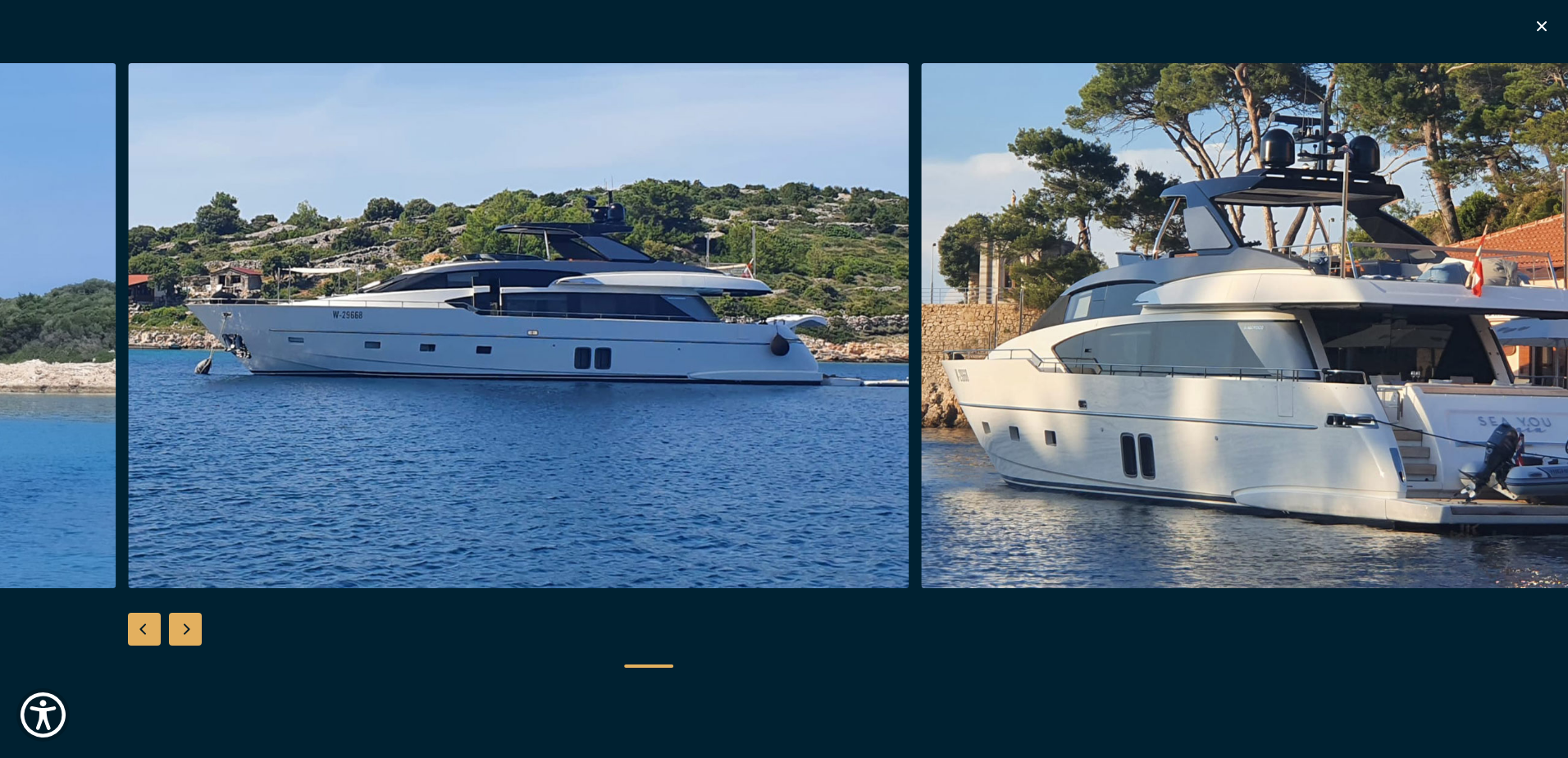
click at [187, 622] on div "Next slide" at bounding box center [185, 629] width 33 height 33
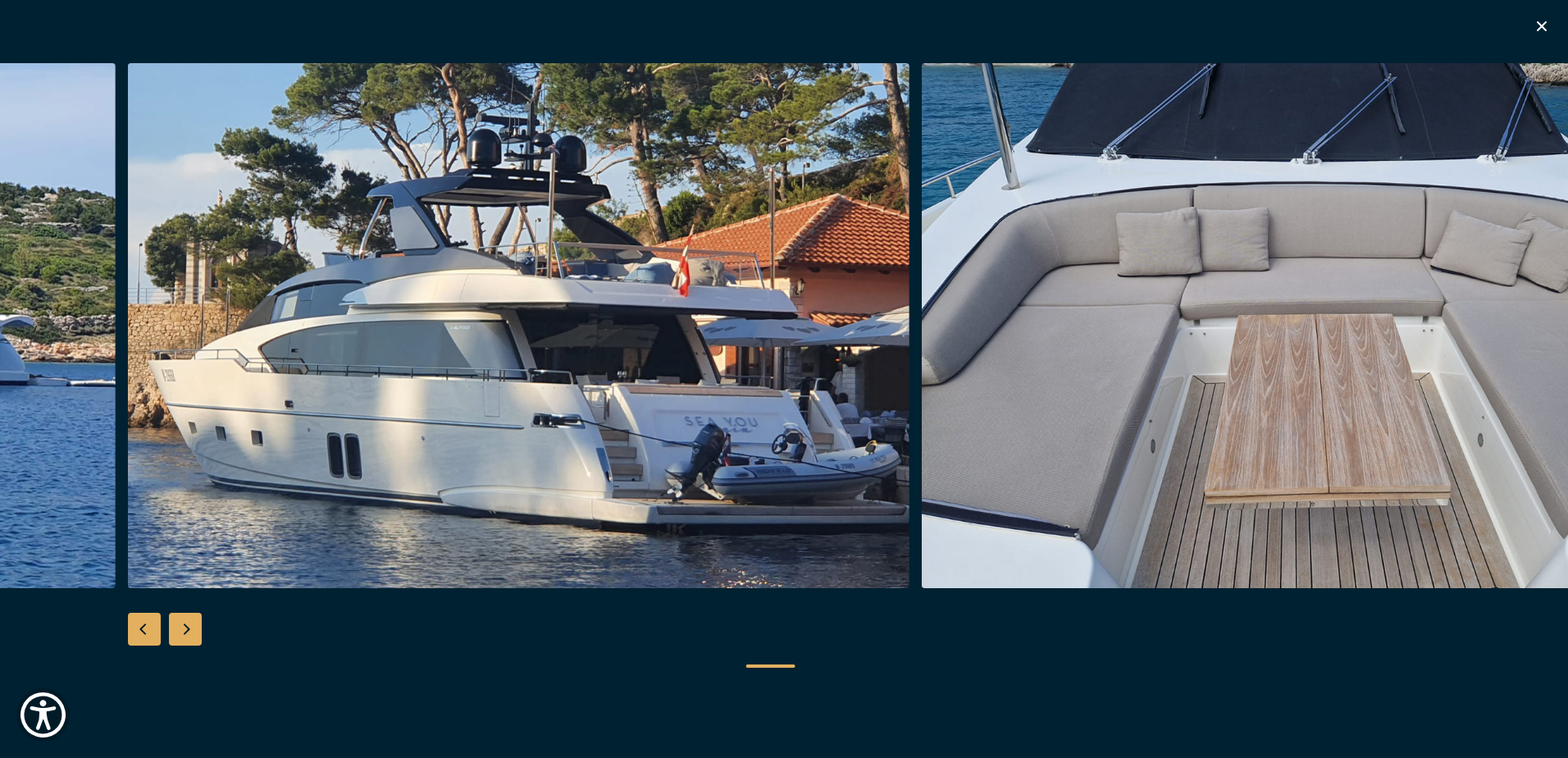
click at [187, 622] on div "Next slide" at bounding box center [185, 629] width 33 height 33
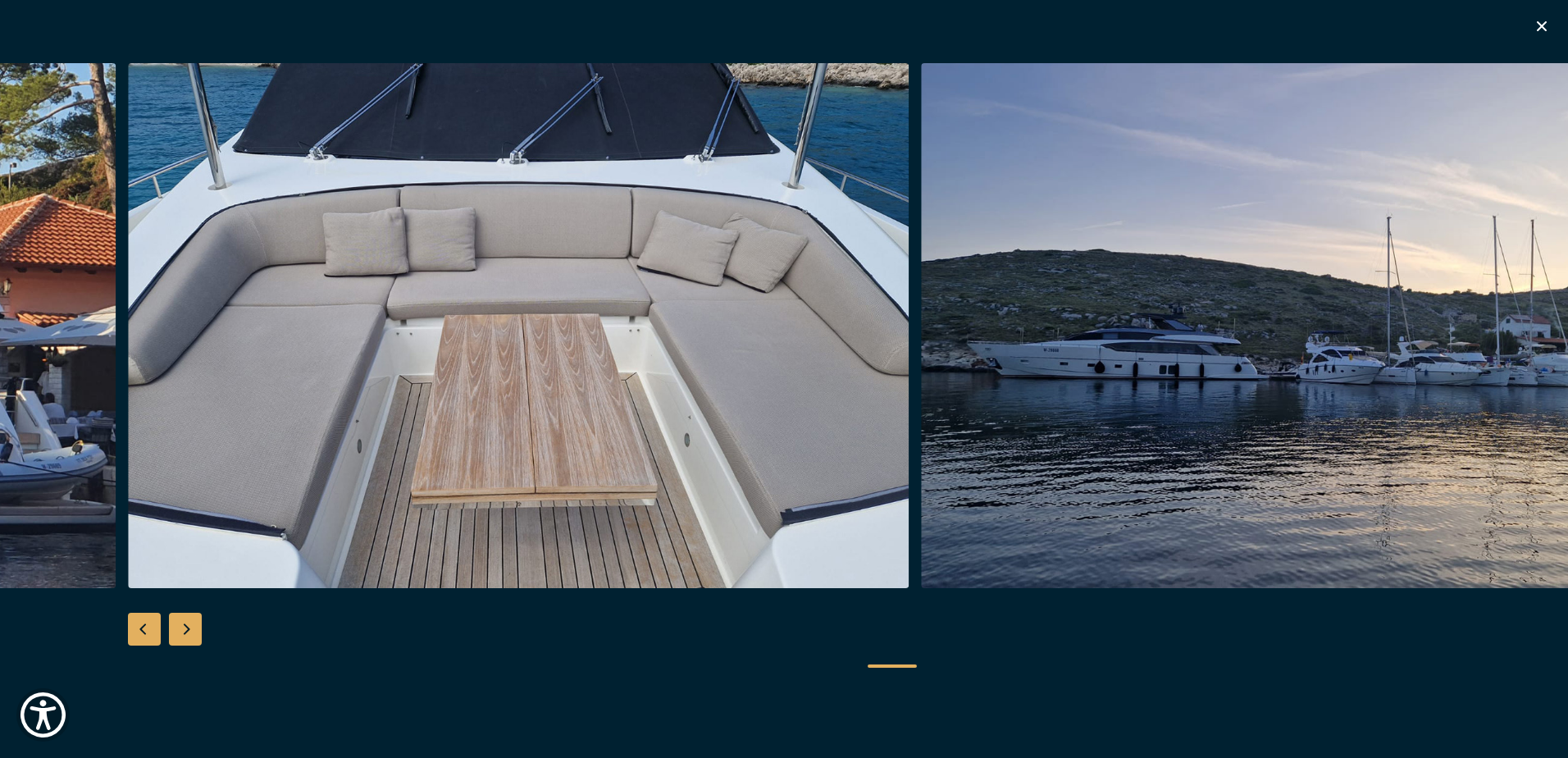
click at [187, 622] on div "Next slide" at bounding box center [185, 629] width 33 height 33
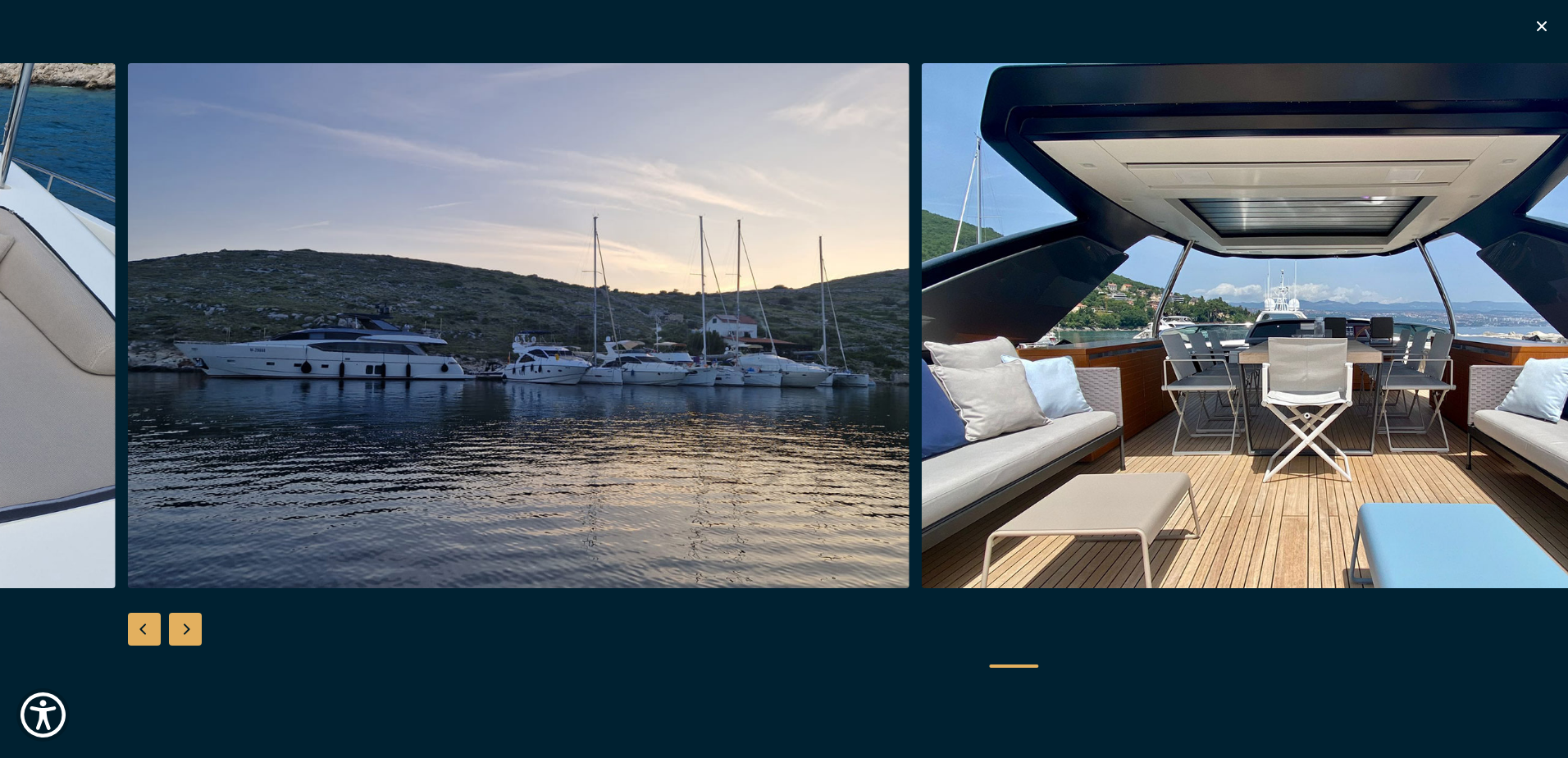
click at [187, 622] on div "Next slide" at bounding box center [185, 629] width 33 height 33
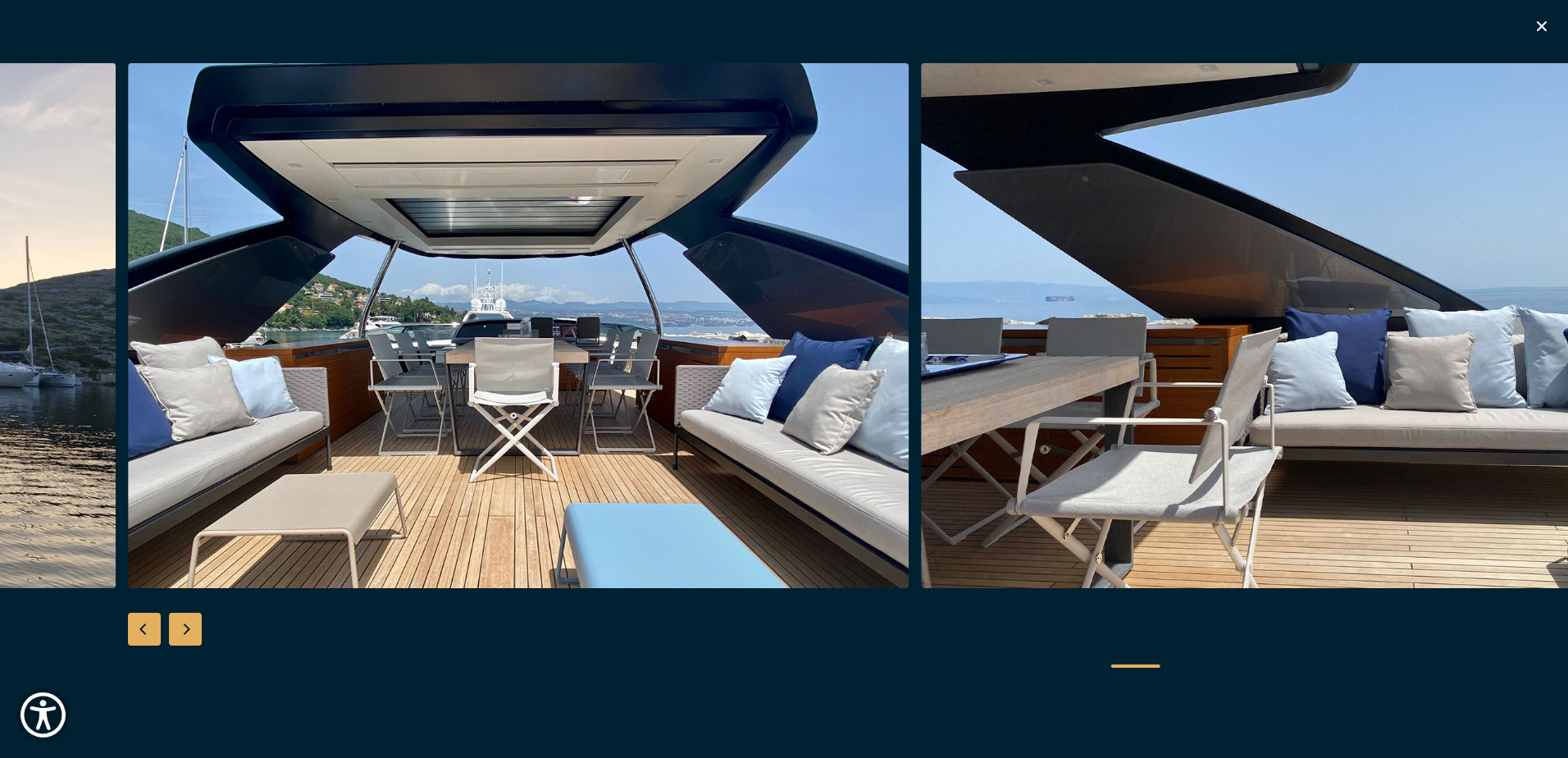
click at [187, 622] on div "Next slide" at bounding box center [185, 629] width 33 height 33
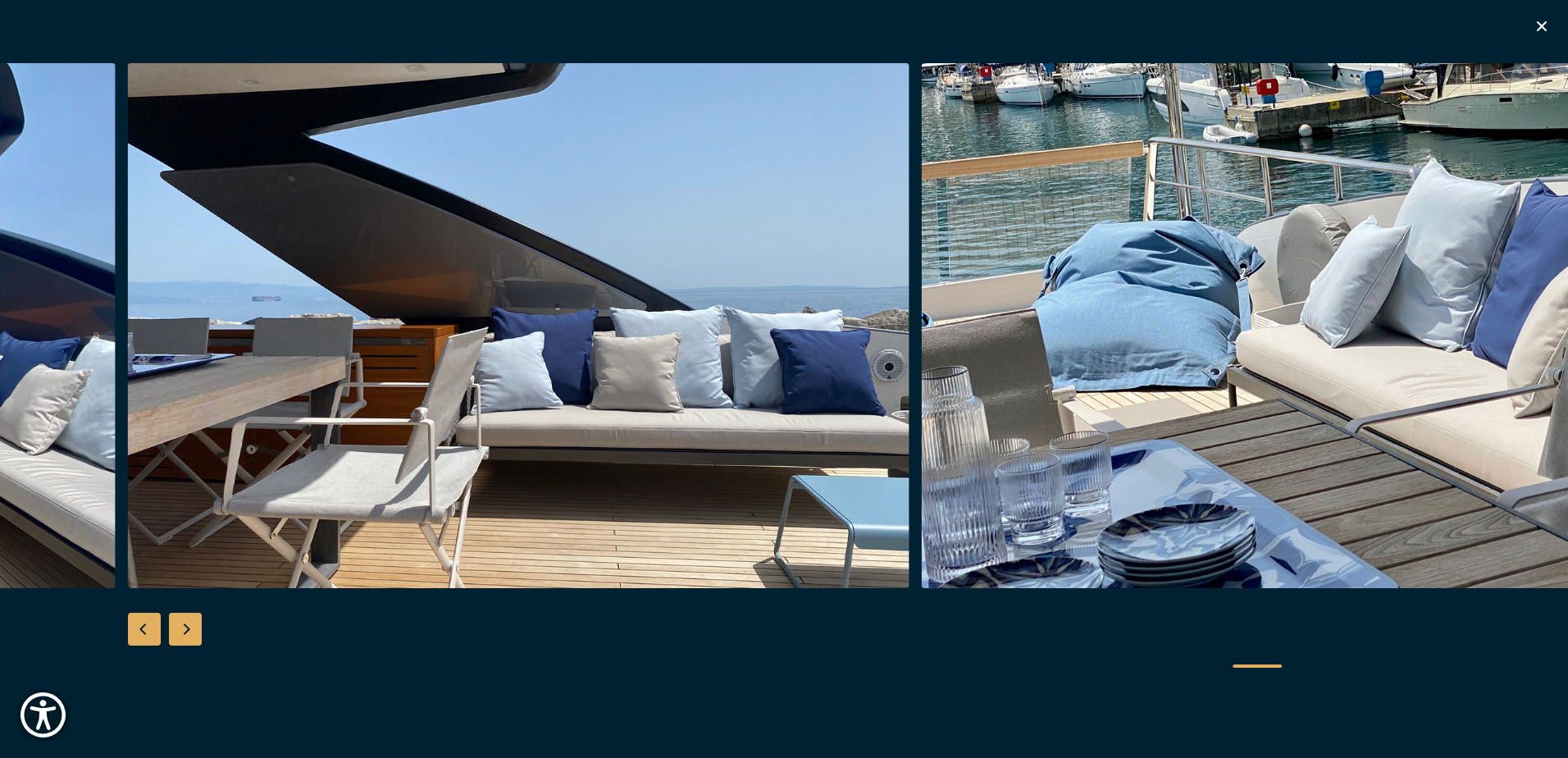
click at [187, 622] on div "Next slide" at bounding box center [185, 629] width 33 height 33
